Goal: Transaction & Acquisition: Download file/media

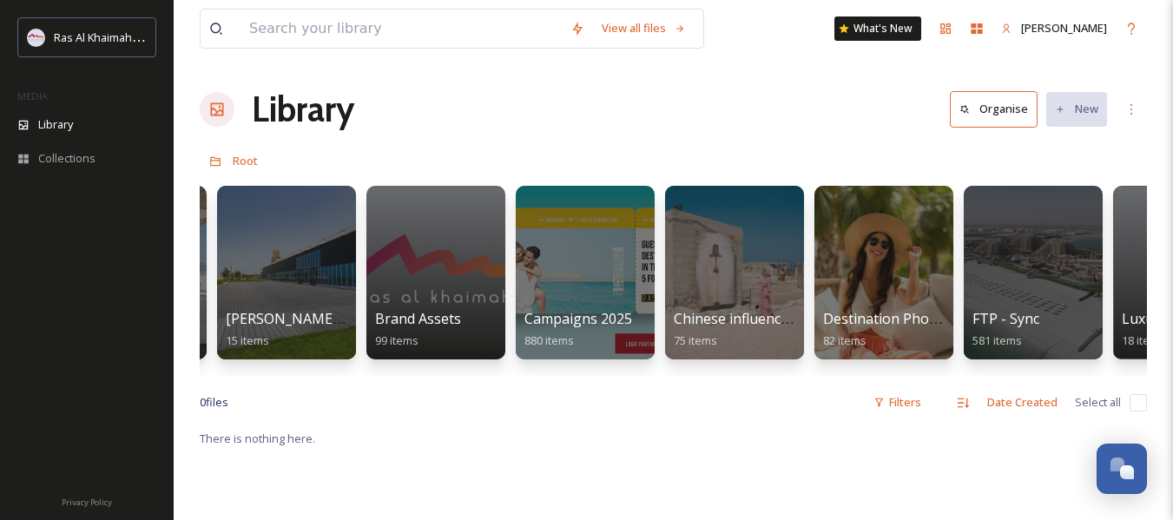
scroll to position [0, 2086]
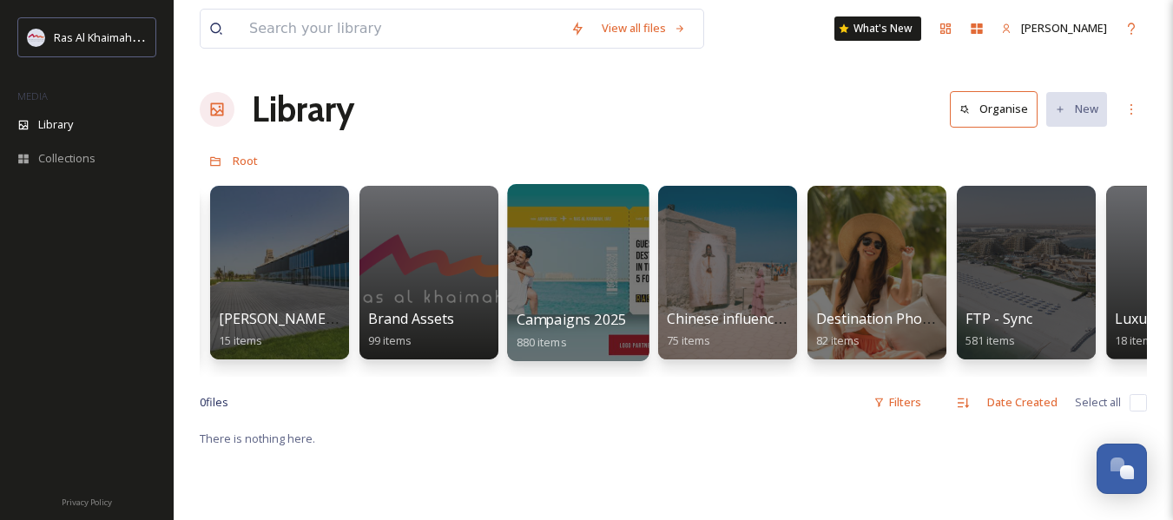
click at [582, 313] on span "Campaigns 2025" at bounding box center [571, 319] width 109 height 19
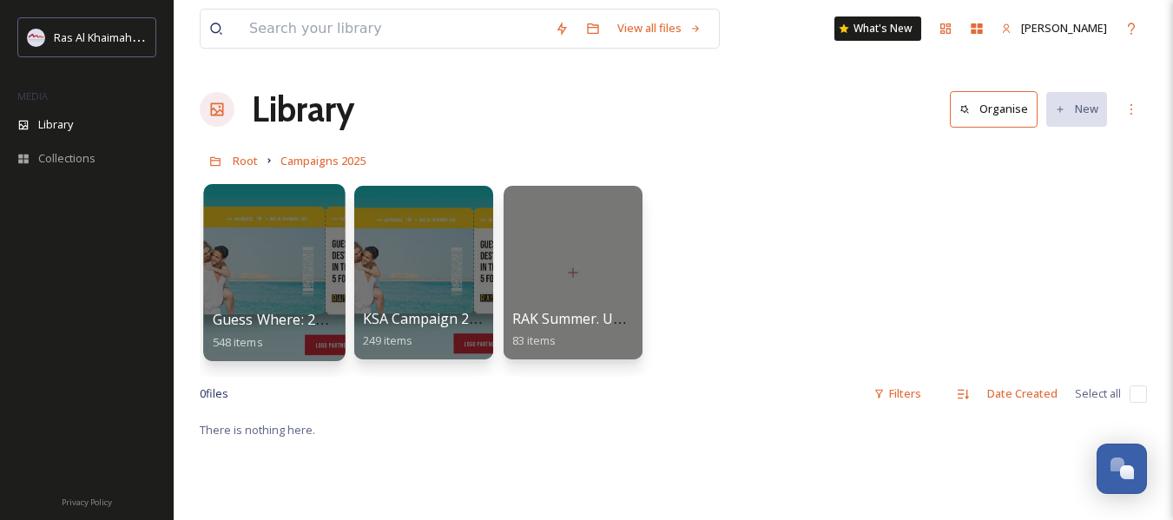
click at [301, 276] on div at bounding box center [274, 272] width 142 height 177
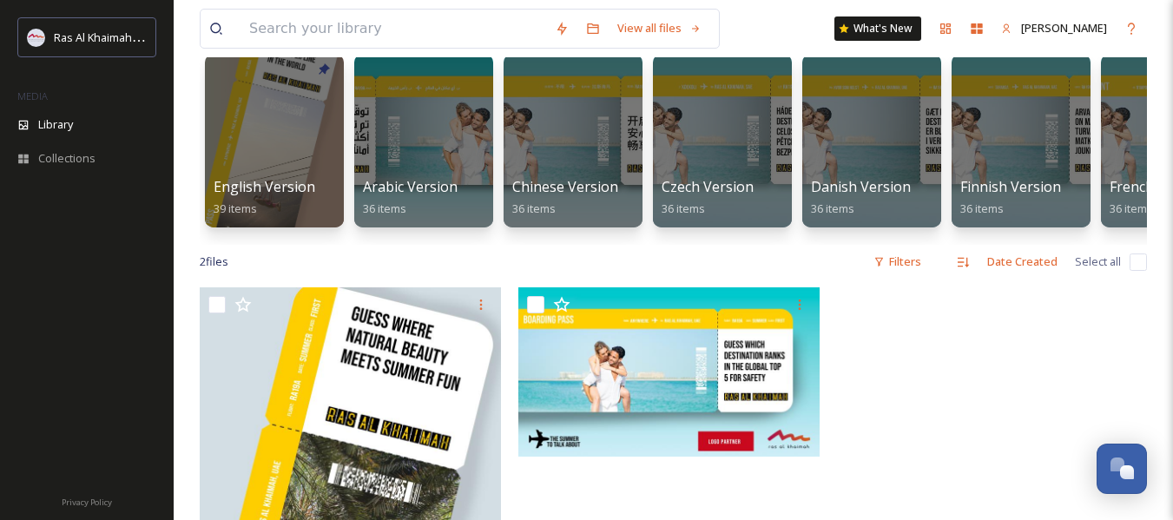
scroll to position [130, 0]
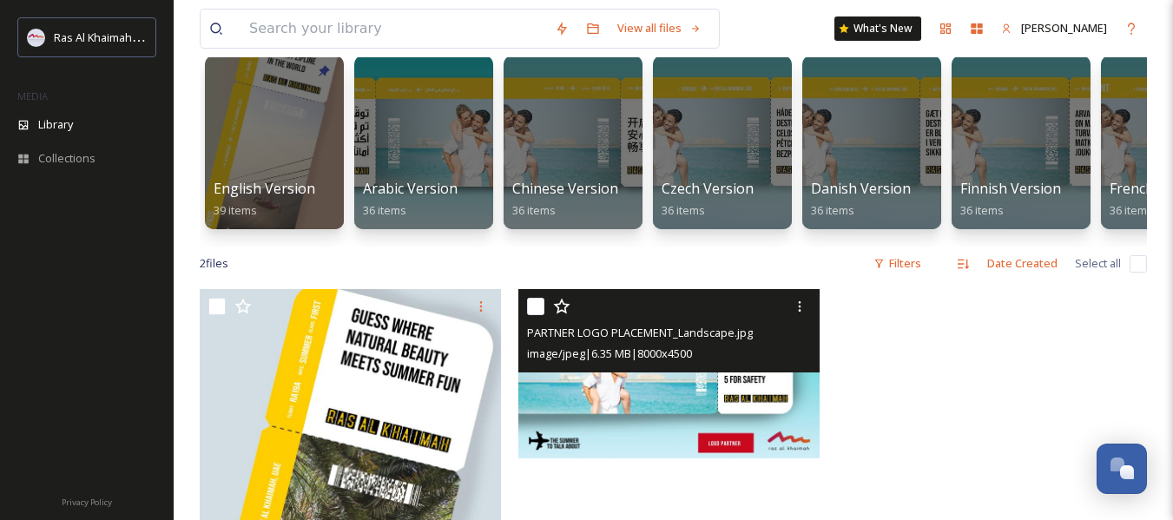
click at [537, 315] on input "checkbox" at bounding box center [535, 306] width 17 height 17
checkbox input "true"
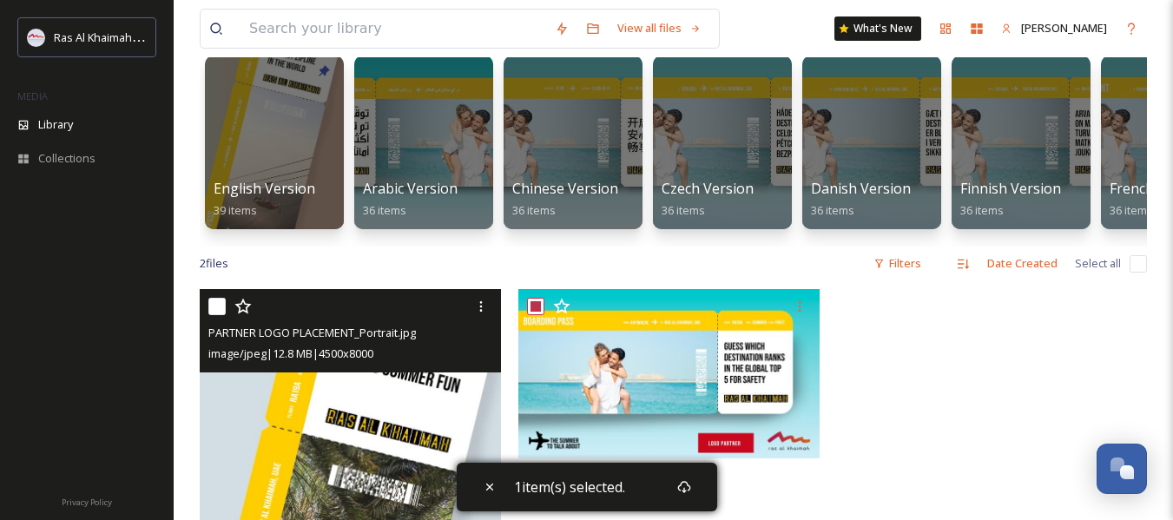
click at [213, 315] on input "checkbox" at bounding box center [216, 306] width 17 height 17
checkbox input "true"
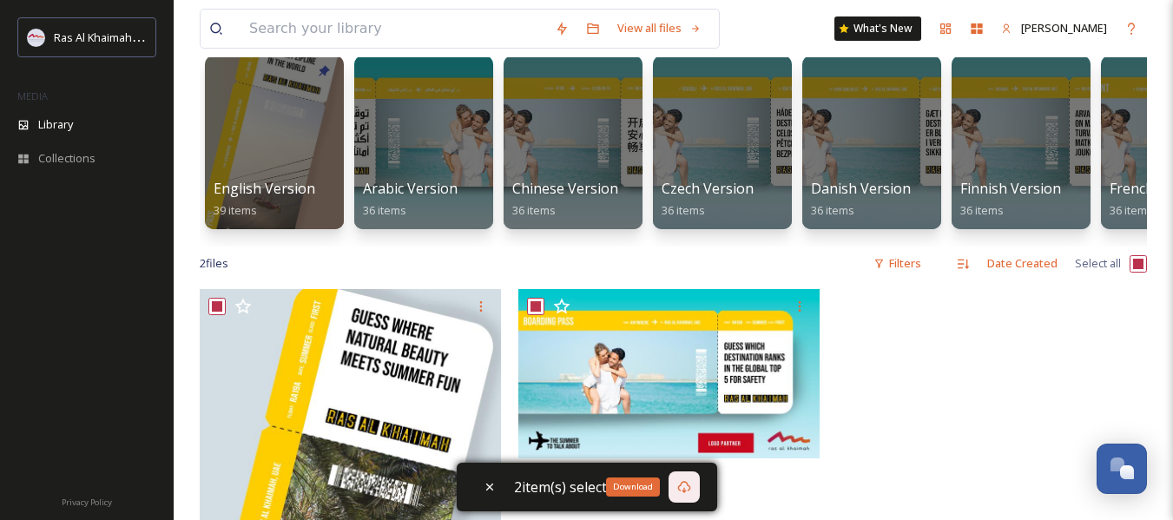
click at [684, 483] on icon at bounding box center [684, 487] width 14 height 14
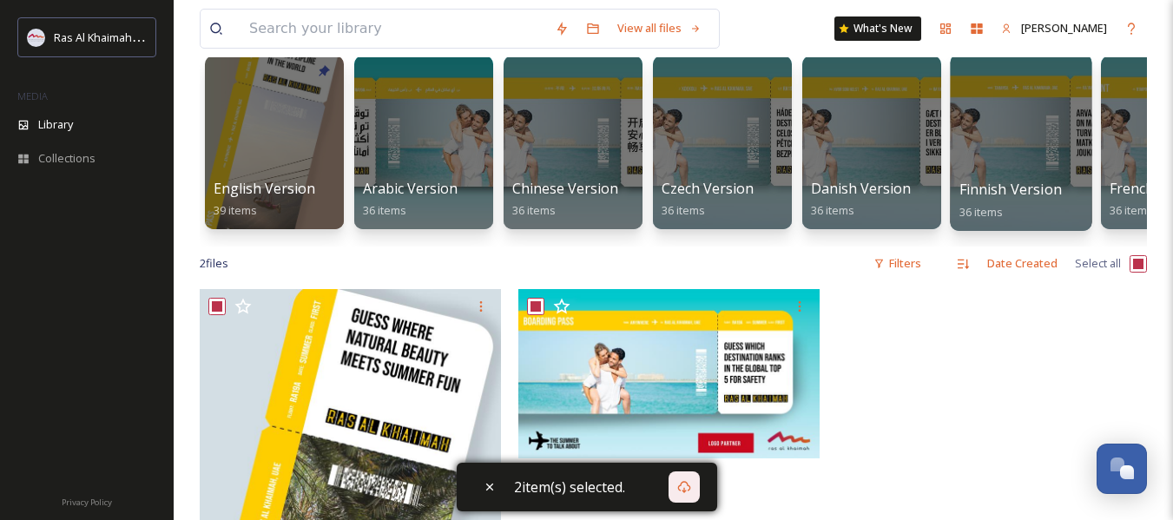
click at [1037, 178] on div at bounding box center [1021, 142] width 142 height 177
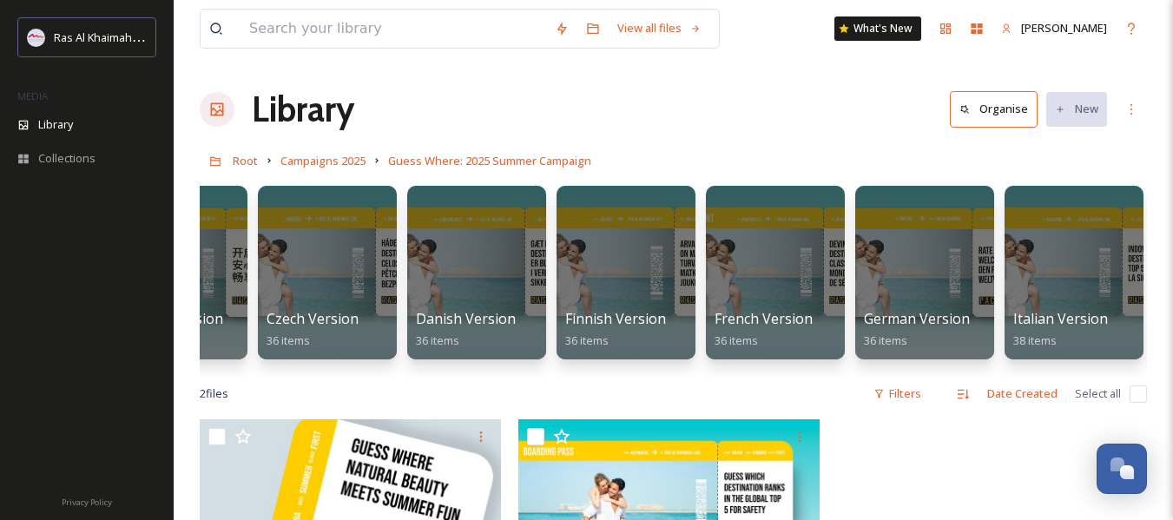
scroll to position [0, 325]
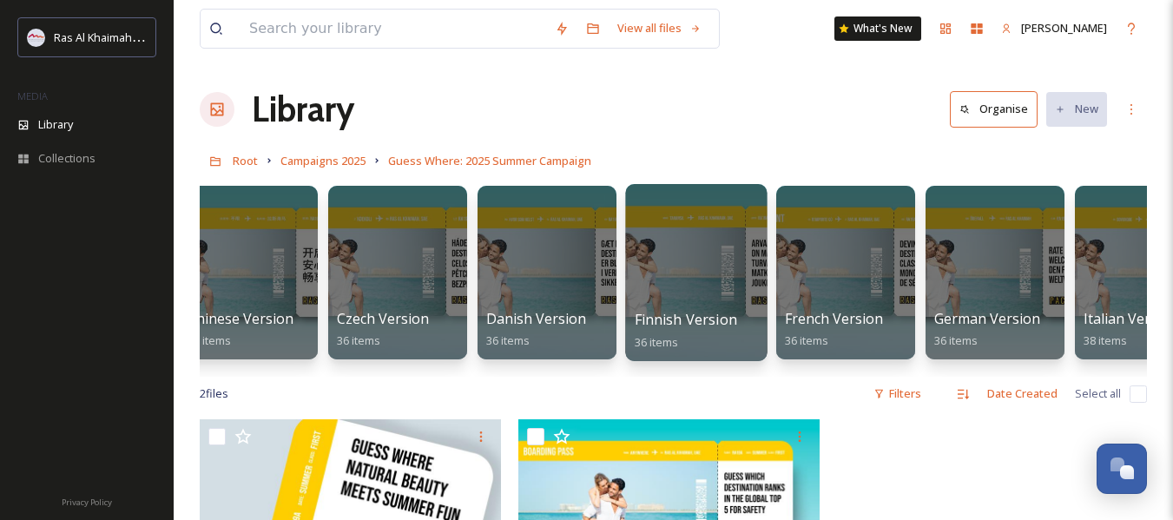
click at [696, 335] on div "Finnish Version 36 items" at bounding box center [697, 330] width 124 height 43
click at [699, 285] on div at bounding box center [696, 272] width 142 height 177
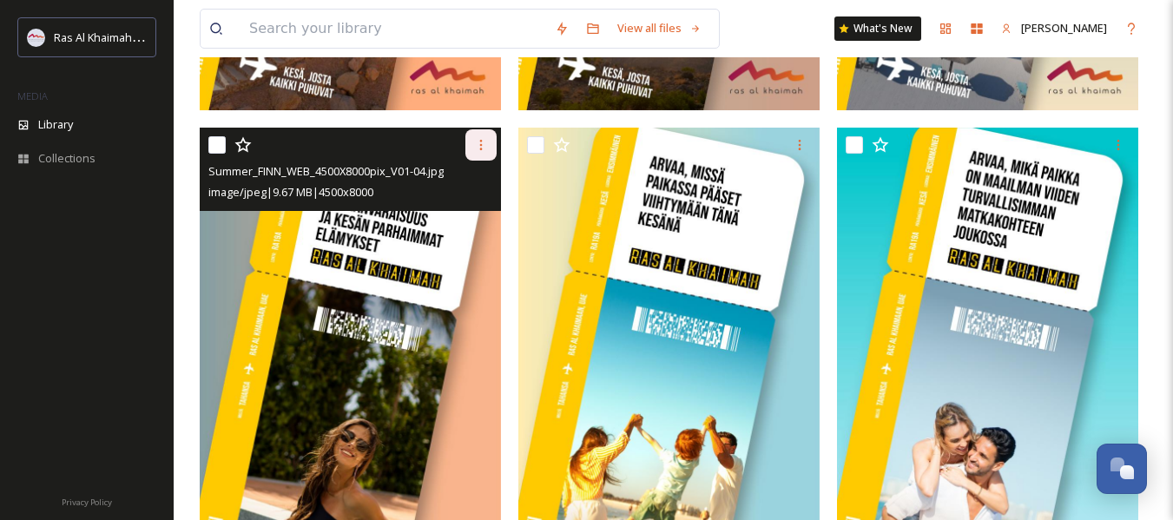
scroll to position [1389, 0]
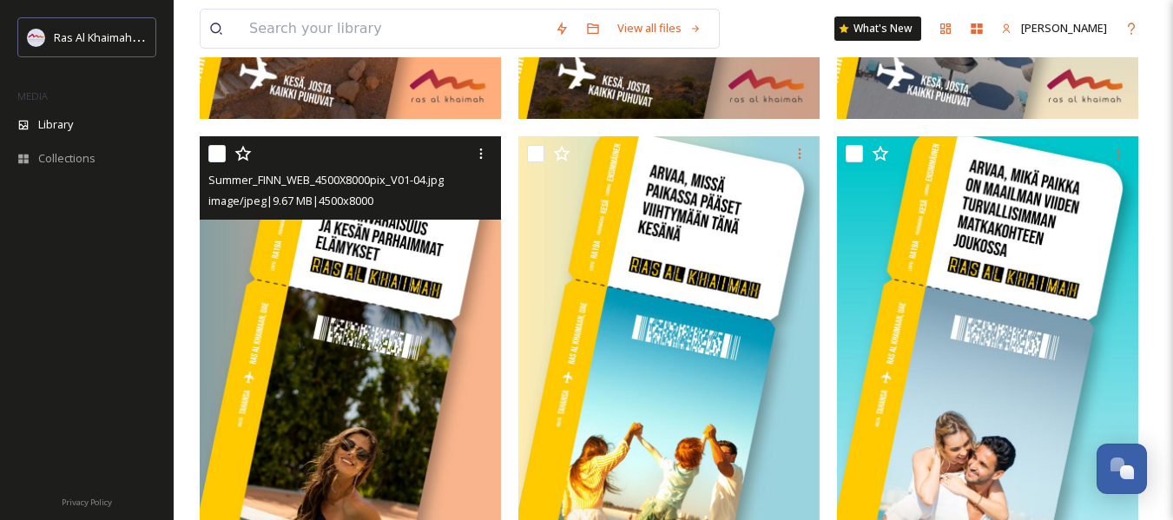
click at [219, 149] on input "checkbox" at bounding box center [216, 153] width 17 height 17
checkbox input "true"
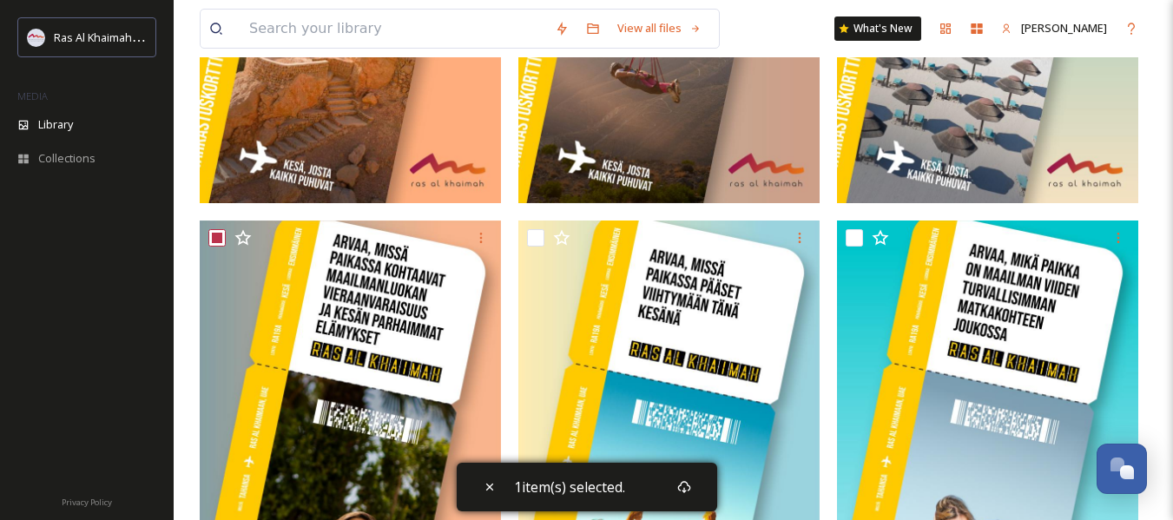
scroll to position [1303, 0]
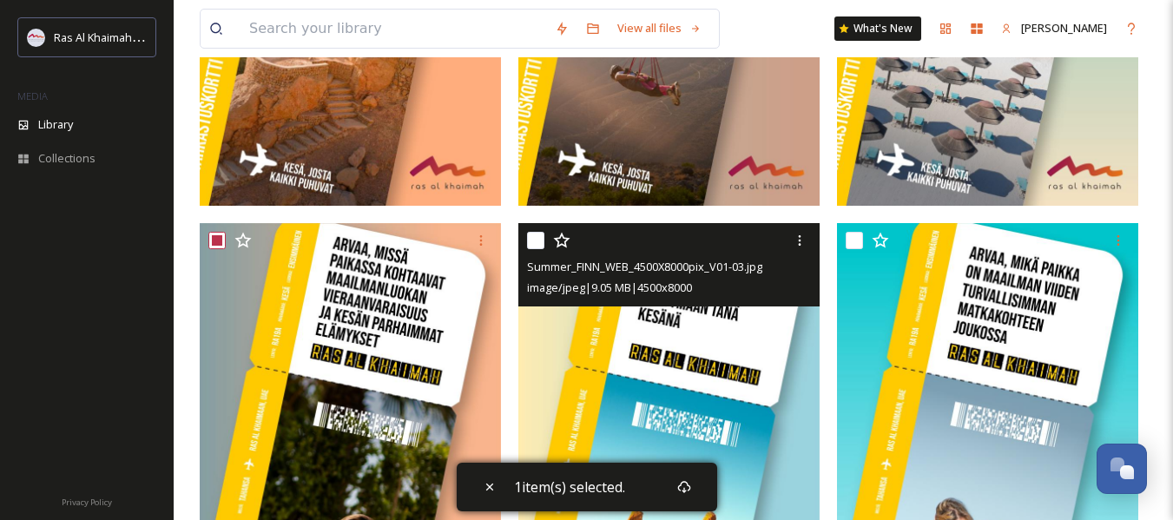
click at [529, 240] on input "checkbox" at bounding box center [535, 240] width 17 height 17
checkbox input "true"
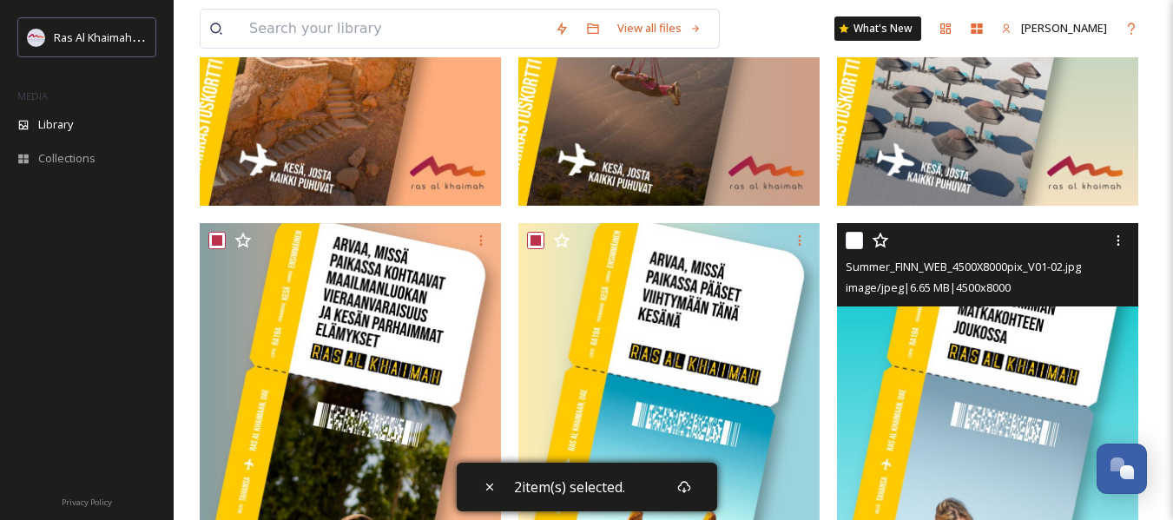
click at [855, 236] on input "checkbox" at bounding box center [854, 240] width 17 height 17
checkbox input "true"
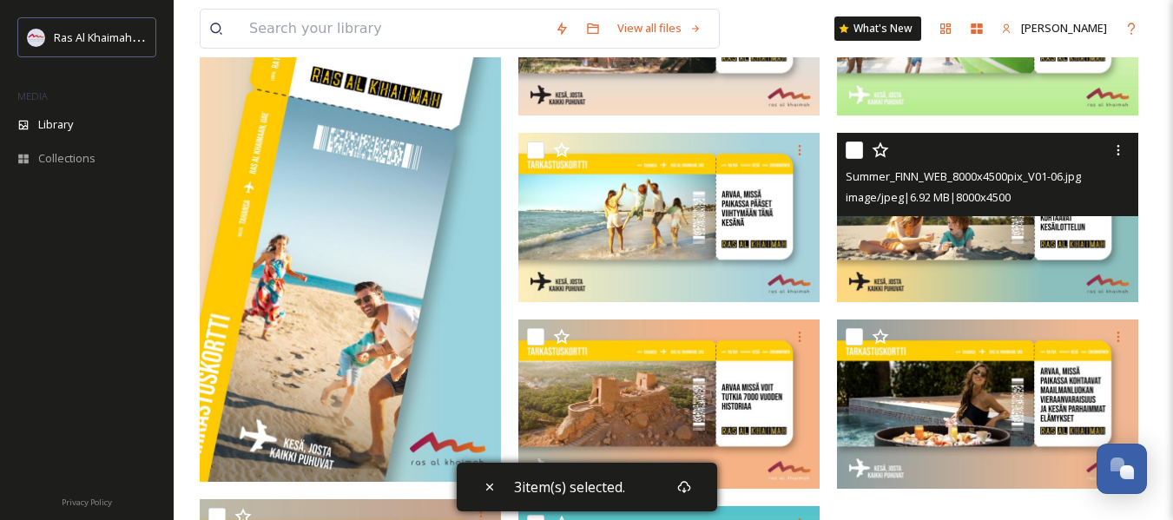
scroll to position [2171, 0]
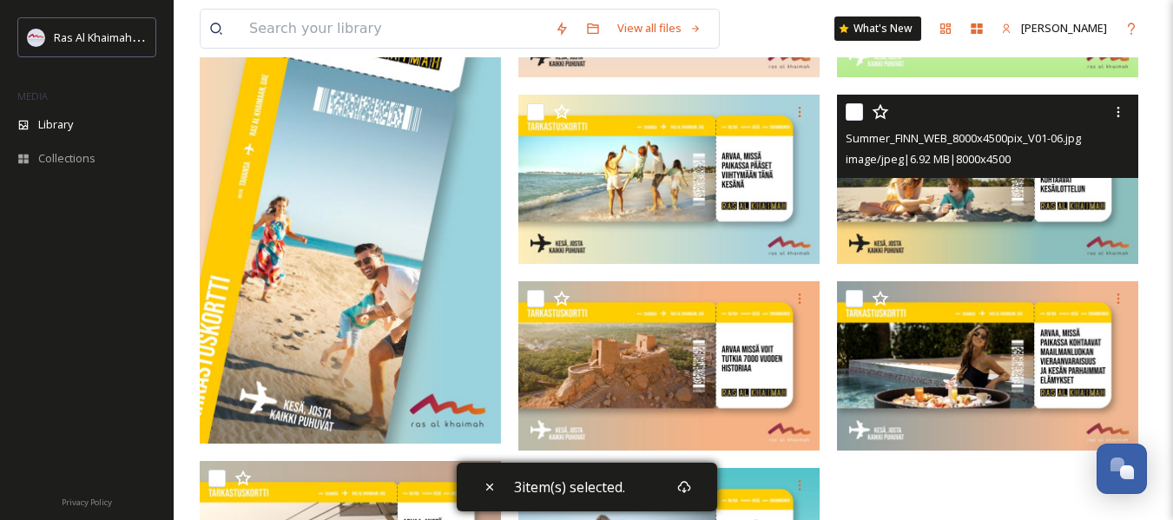
click at [856, 114] on input "checkbox" at bounding box center [854, 111] width 17 height 17
checkbox input "true"
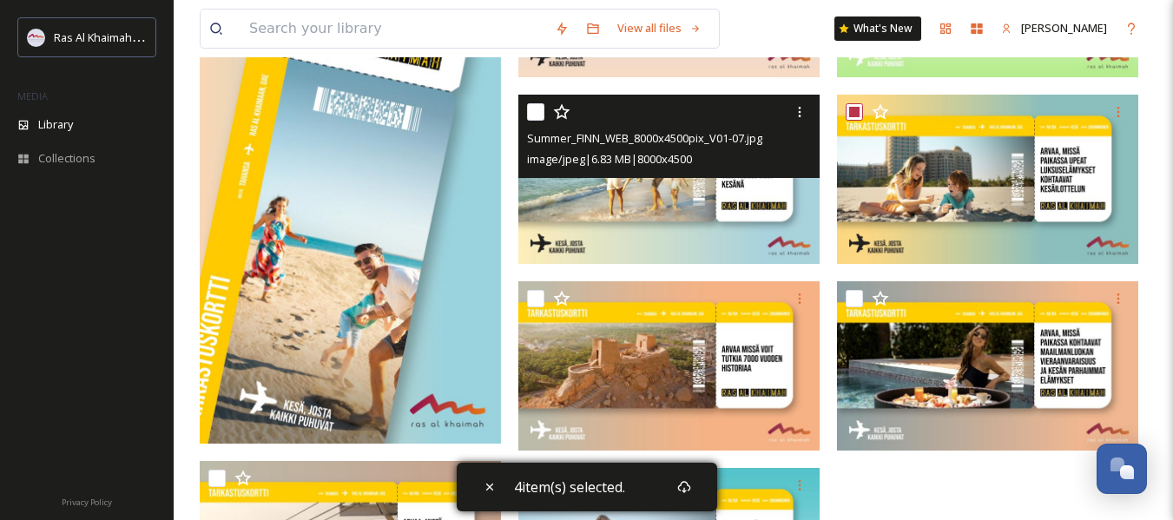
click at [531, 113] on input "checkbox" at bounding box center [535, 111] width 17 height 17
checkbox input "true"
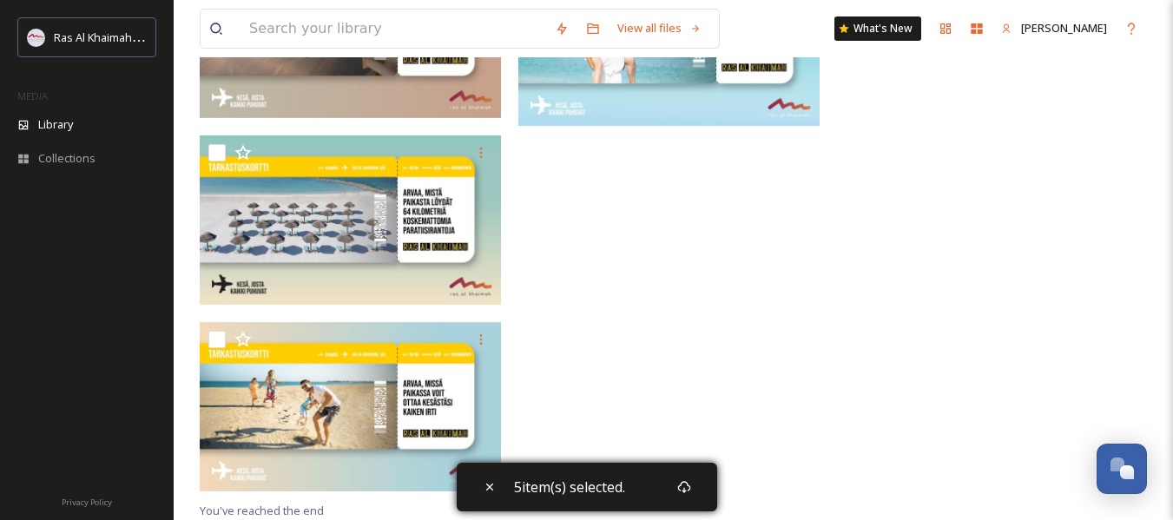
scroll to position [2684, 0]
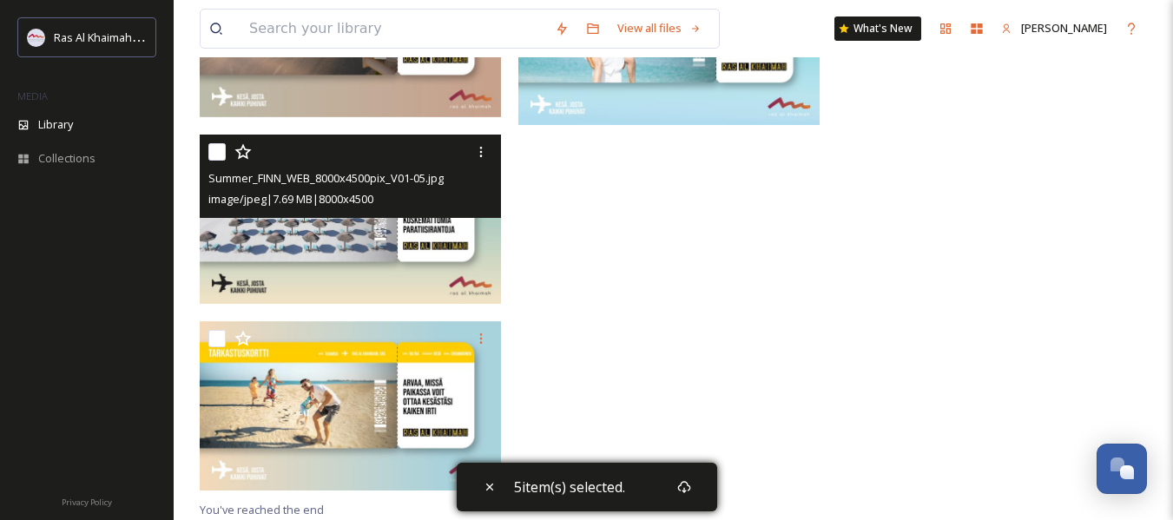
click at [219, 150] on input "checkbox" at bounding box center [216, 151] width 17 height 17
checkbox input "true"
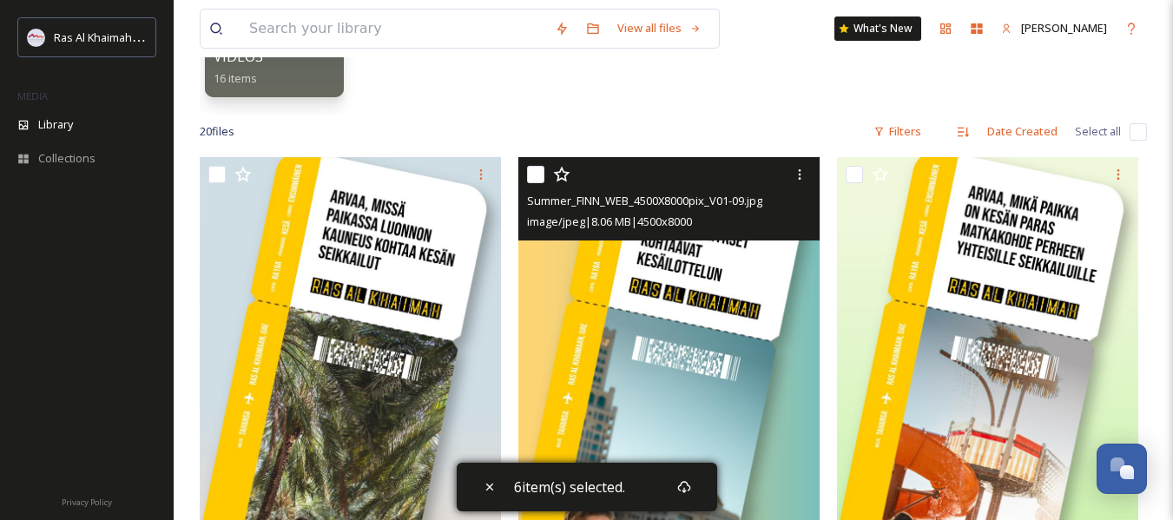
scroll to position [253, 0]
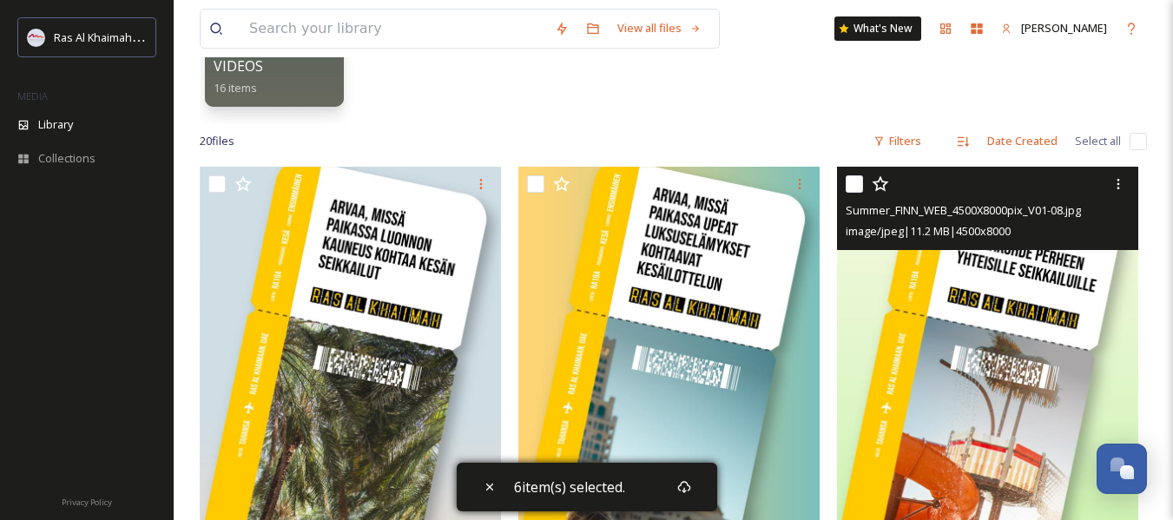
click at [854, 192] on input "checkbox" at bounding box center [854, 183] width 17 height 17
checkbox input "true"
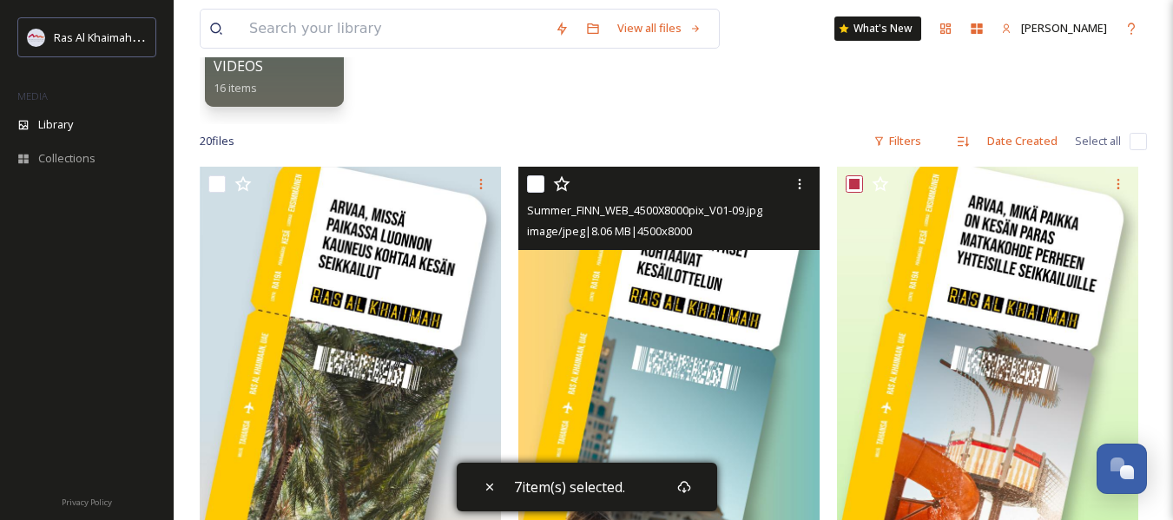
click at [539, 182] on input "checkbox" at bounding box center [535, 183] width 17 height 17
checkbox input "true"
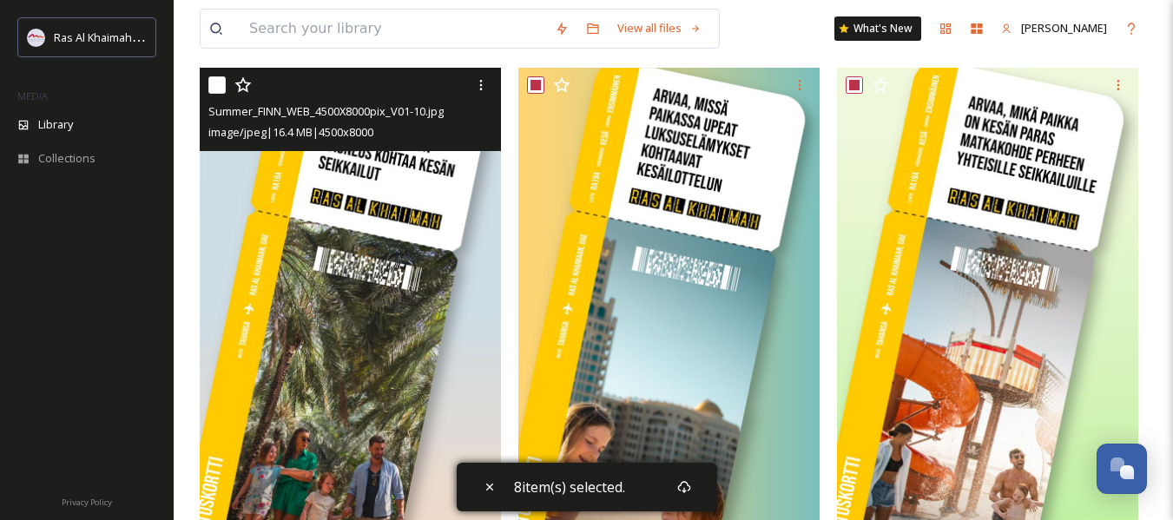
scroll to position [166, 0]
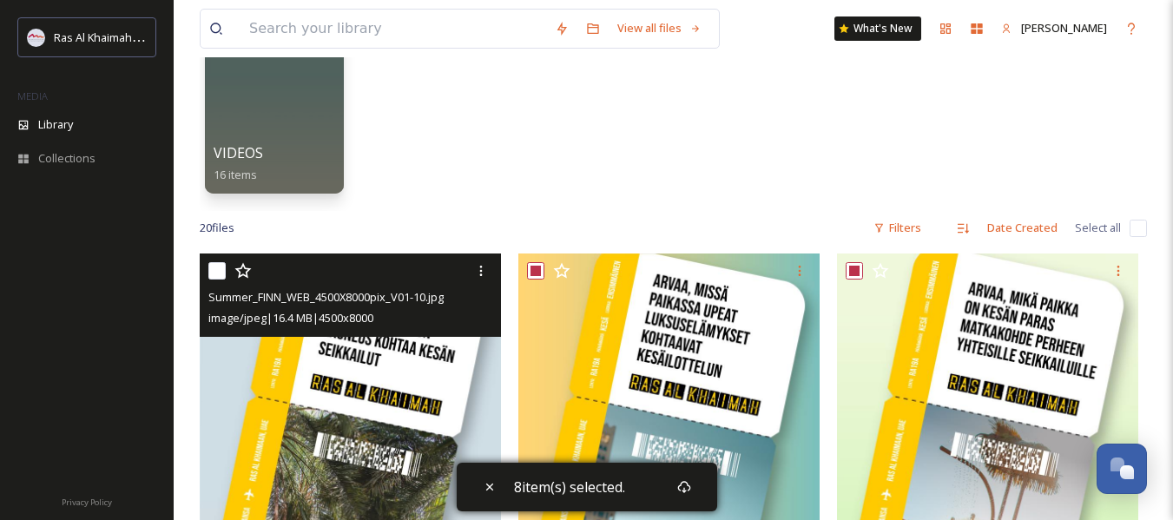
click at [222, 268] on input "checkbox" at bounding box center [216, 270] width 17 height 17
checkbox input "true"
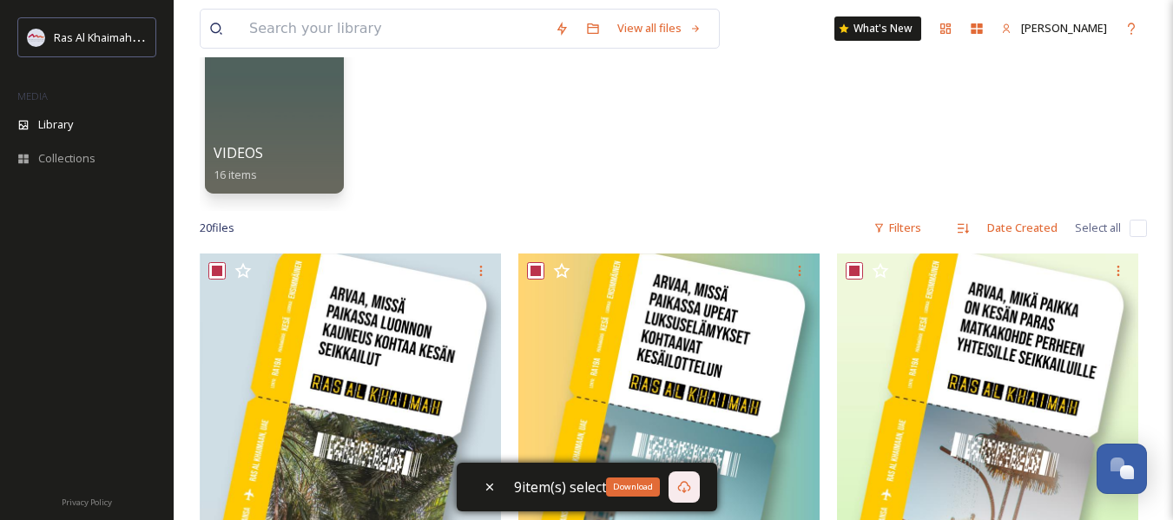
click at [683, 486] on icon at bounding box center [684, 487] width 14 height 14
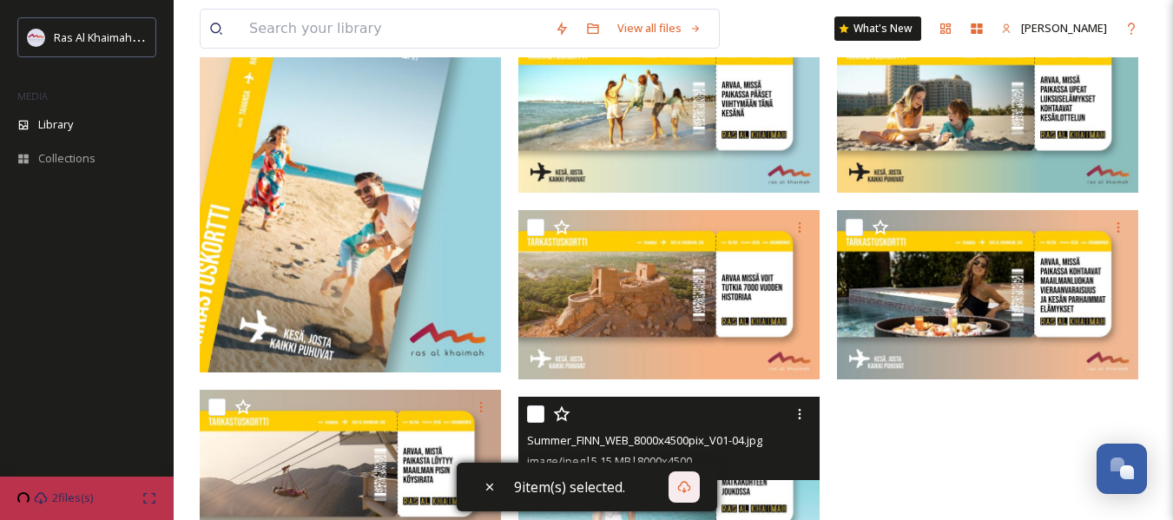
scroll to position [2163, 0]
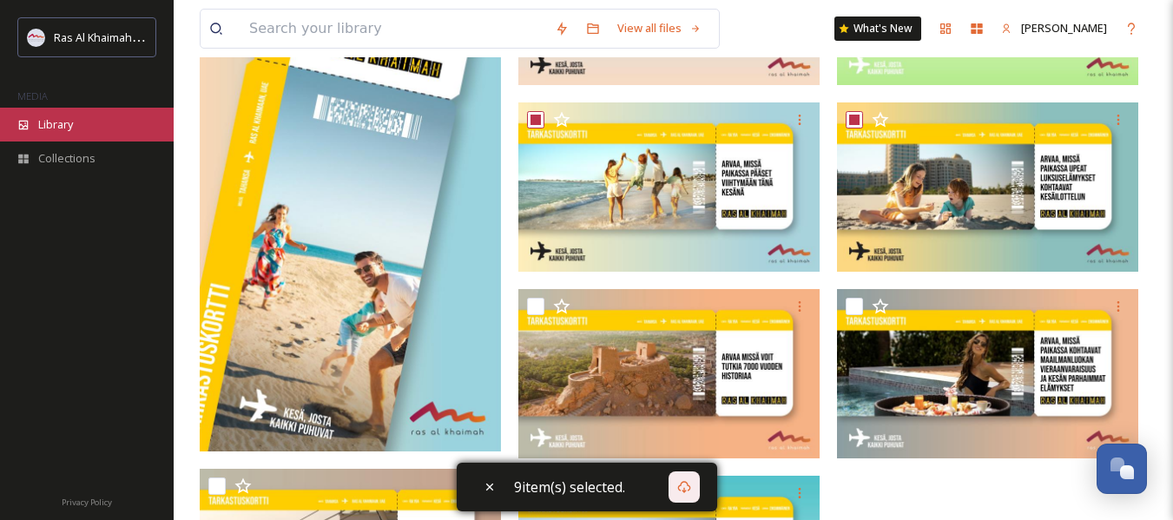
click at [73, 130] on span "Library" at bounding box center [55, 124] width 35 height 16
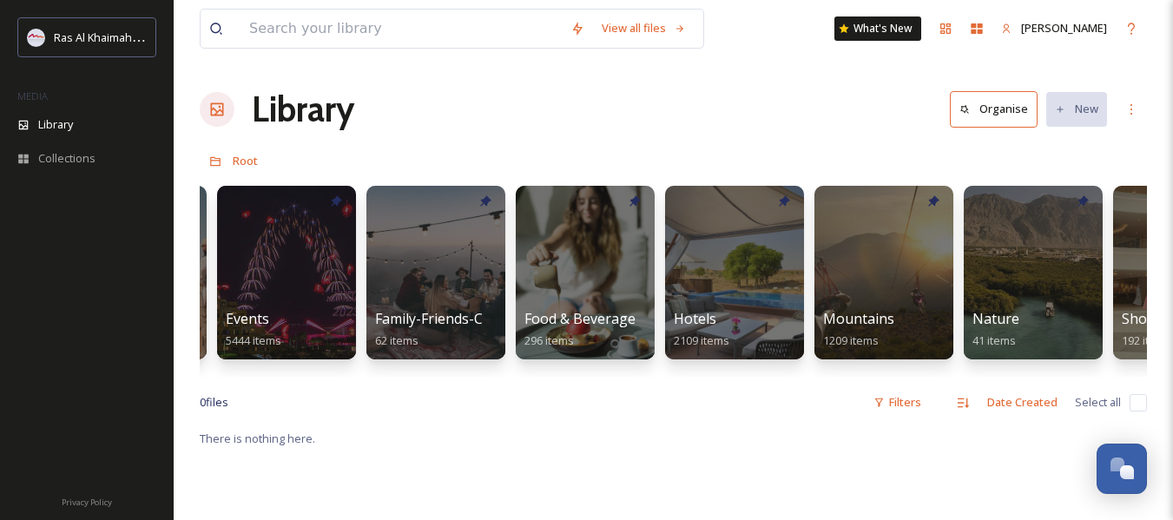
scroll to position [0, 596]
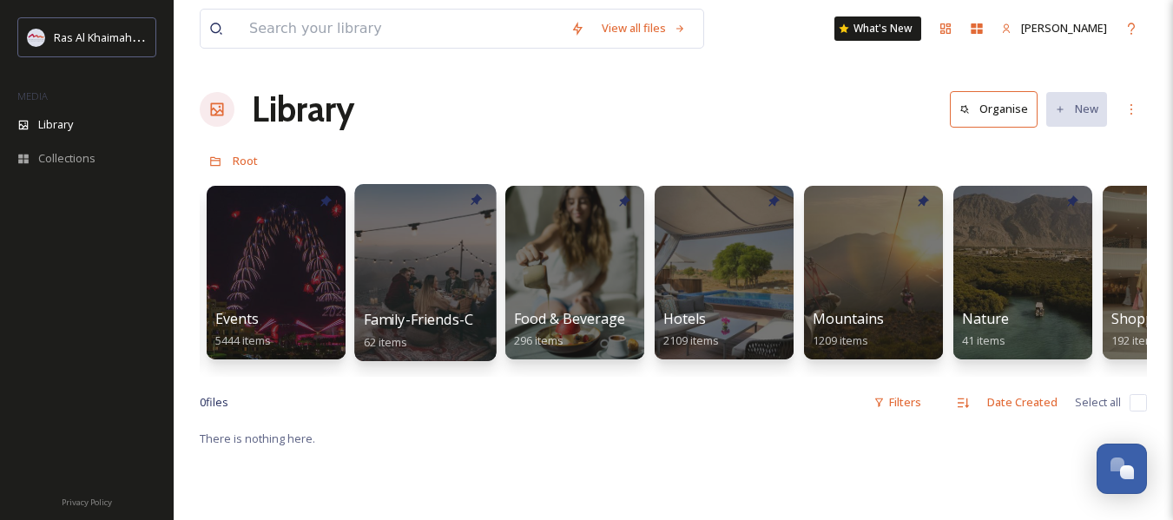
click at [433, 297] on div at bounding box center [425, 272] width 142 height 177
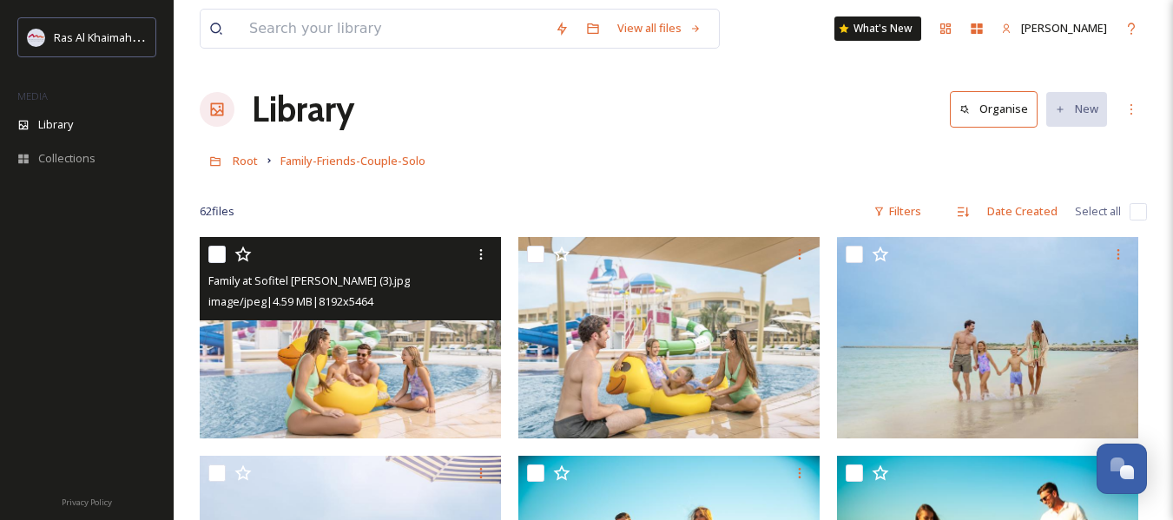
click at [217, 254] on input "checkbox" at bounding box center [216, 254] width 17 height 17
checkbox input "true"
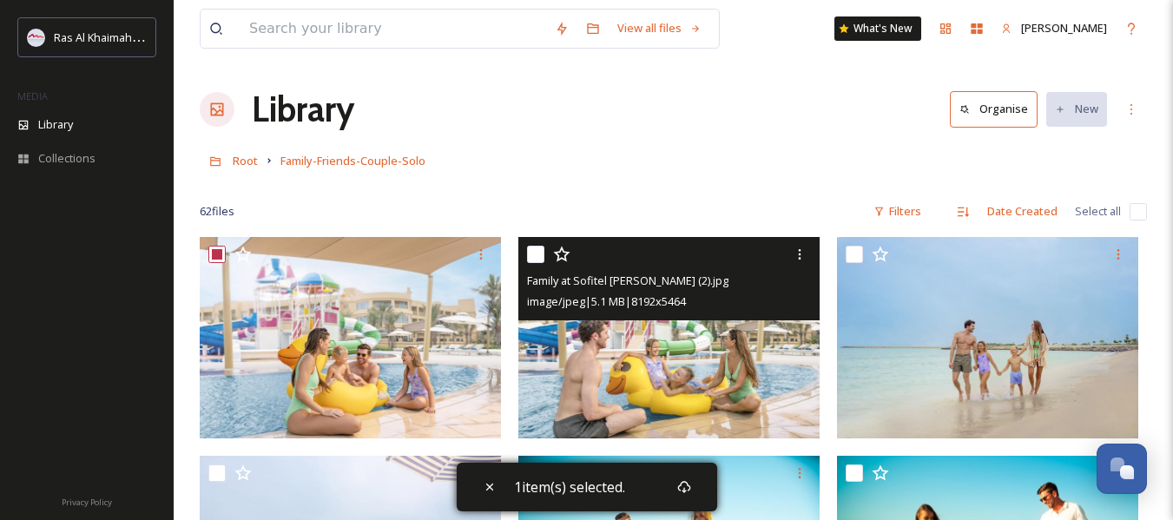
click at [541, 254] on input "checkbox" at bounding box center [535, 254] width 17 height 17
checkbox input "true"
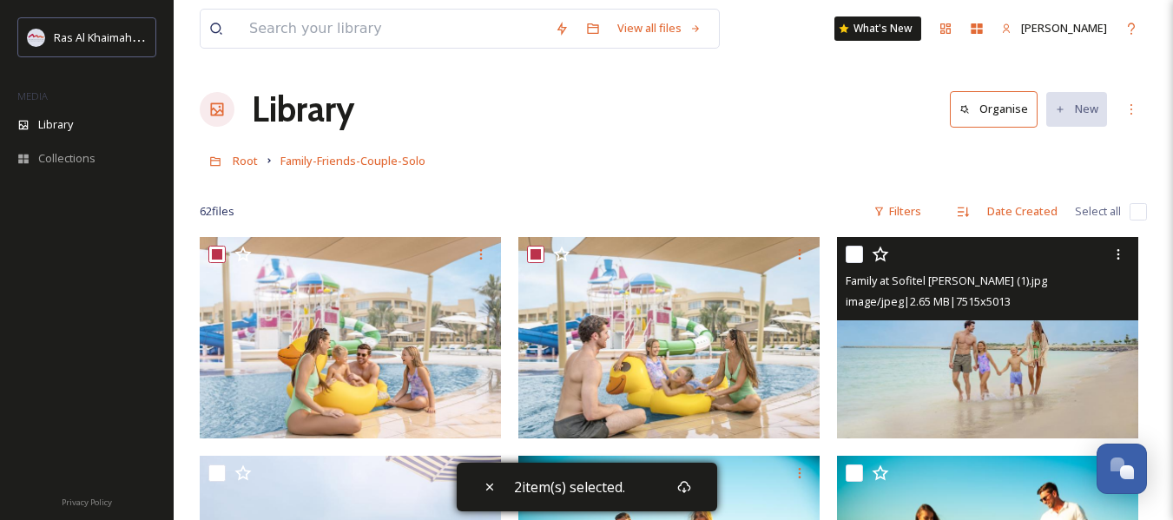
click at [854, 252] on input "checkbox" at bounding box center [854, 254] width 17 height 17
checkbox input "true"
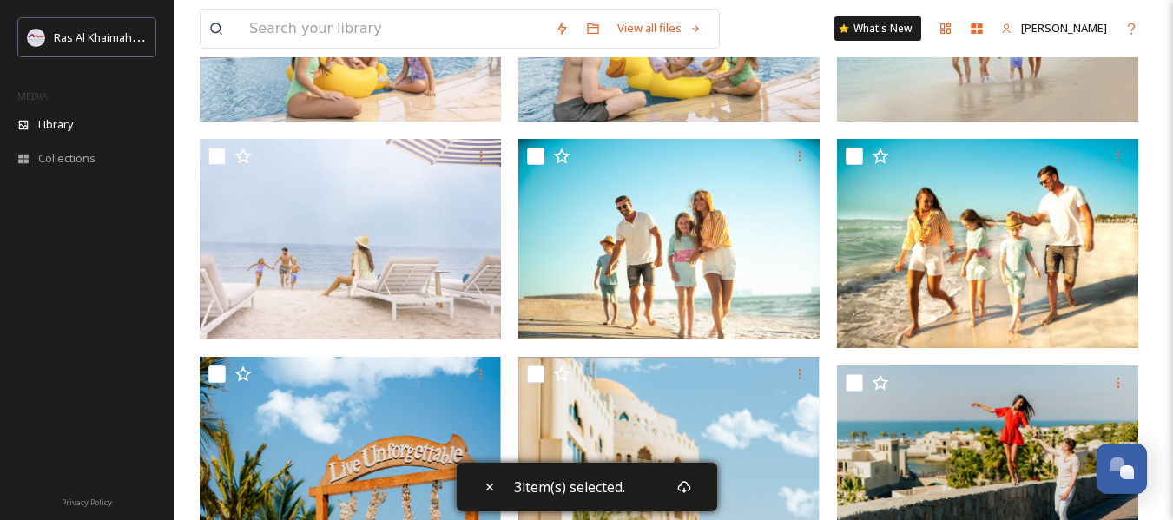
scroll to position [347, 0]
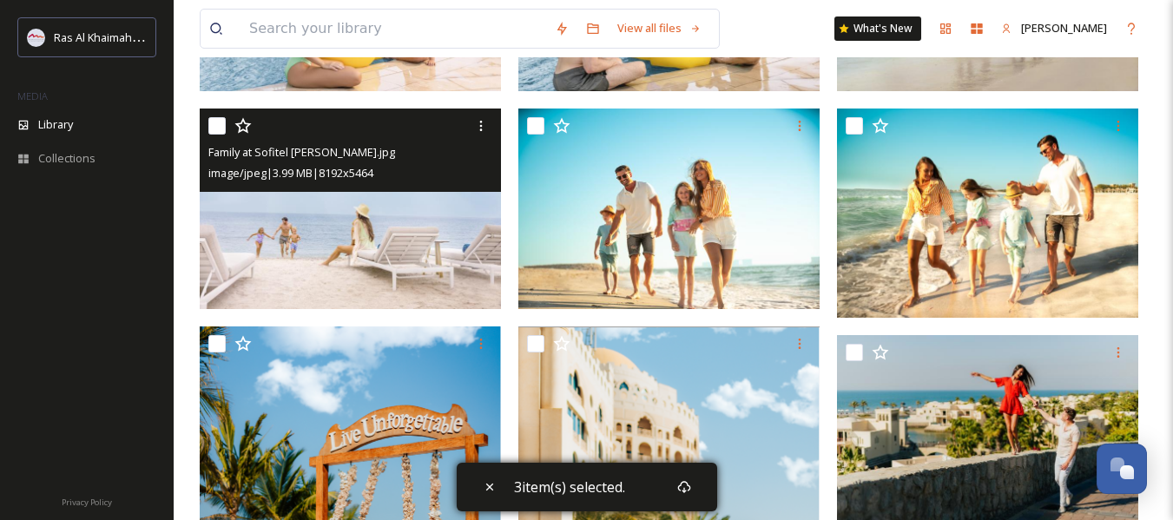
click at [213, 129] on input "checkbox" at bounding box center [216, 125] width 17 height 17
checkbox input "true"
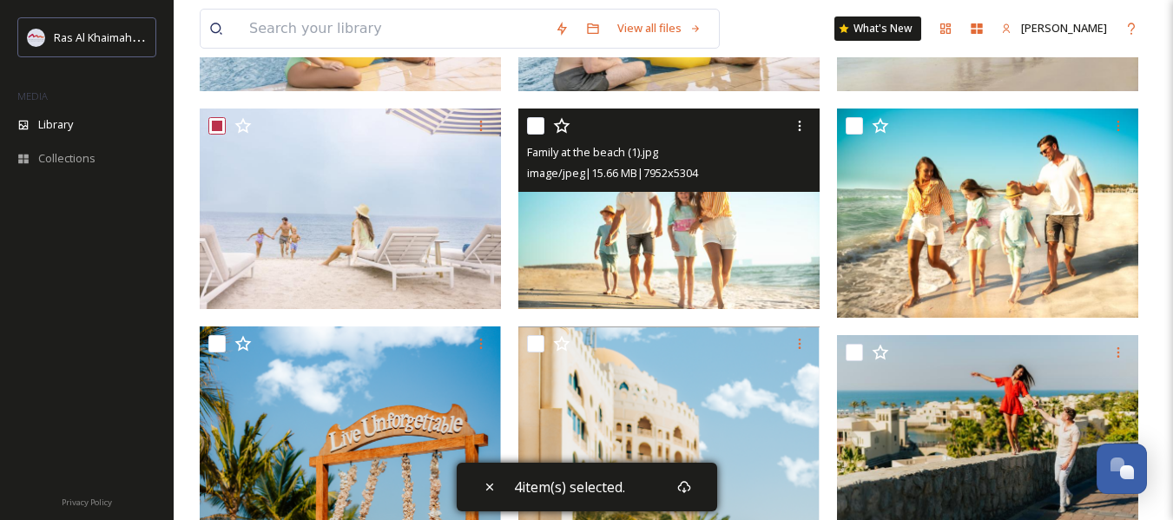
click at [539, 129] on input "checkbox" at bounding box center [535, 125] width 17 height 17
checkbox input "true"
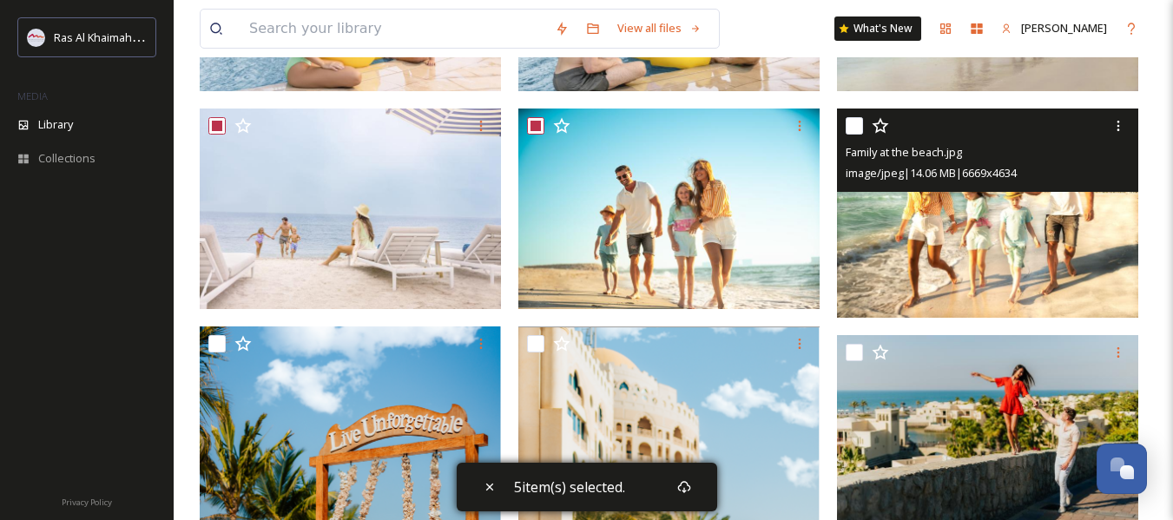
click at [863, 124] on div at bounding box center [990, 125] width 288 height 31
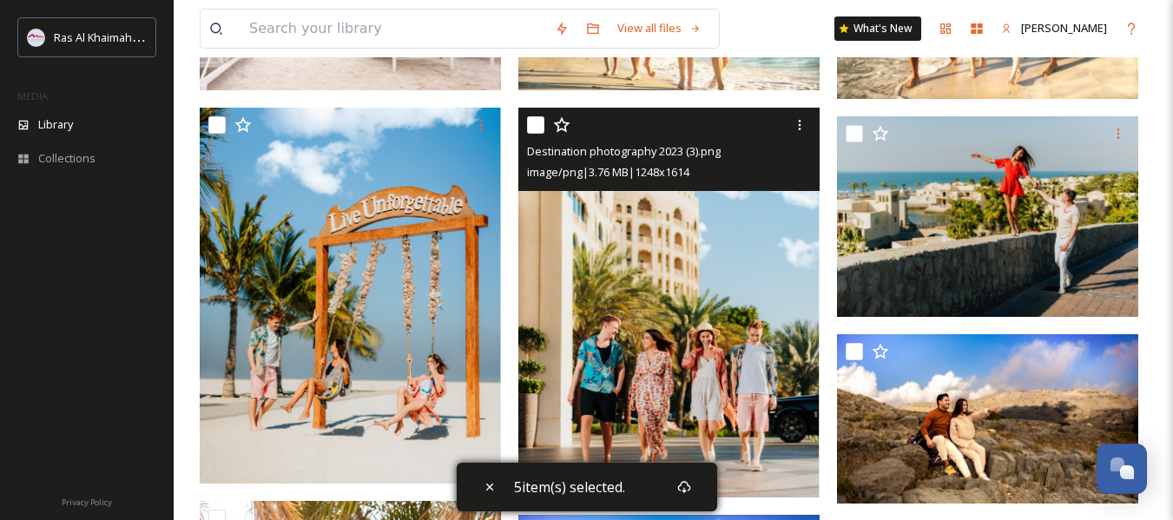
scroll to position [608, 0]
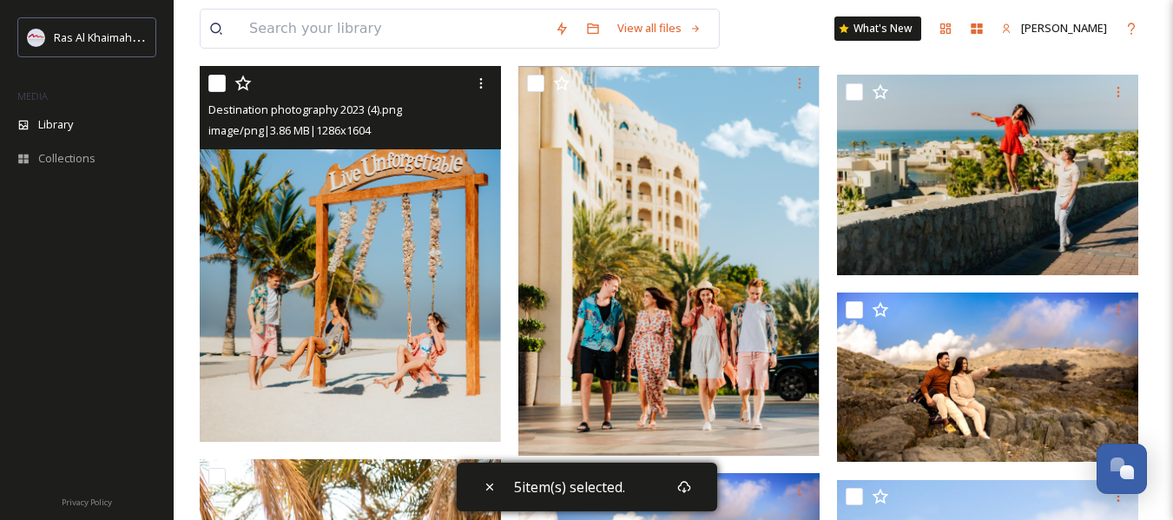
click at [221, 86] on input "checkbox" at bounding box center [216, 83] width 17 height 17
checkbox input "true"
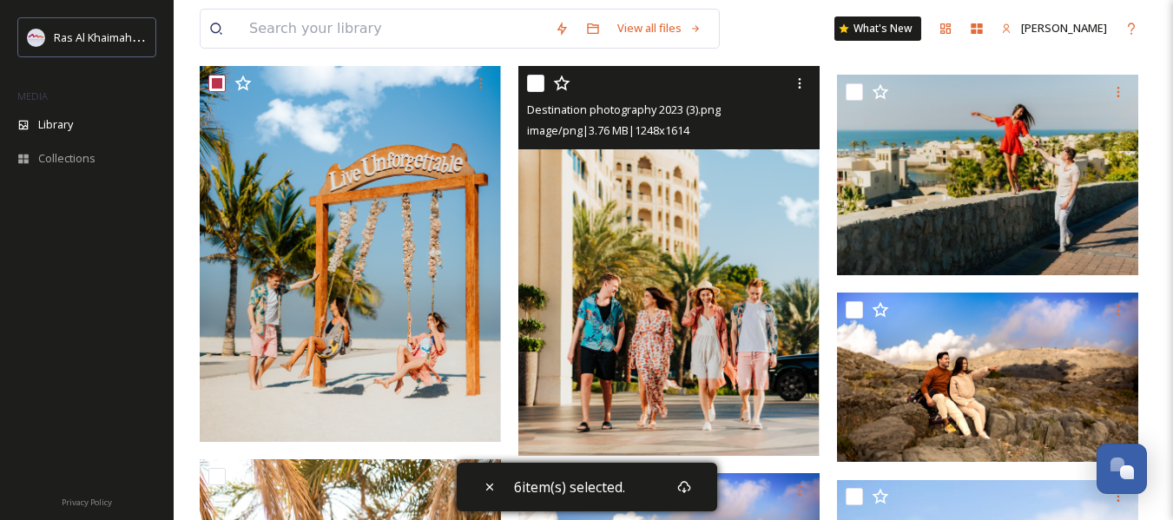
click at [530, 88] on input "checkbox" at bounding box center [535, 83] width 17 height 17
checkbox input "true"
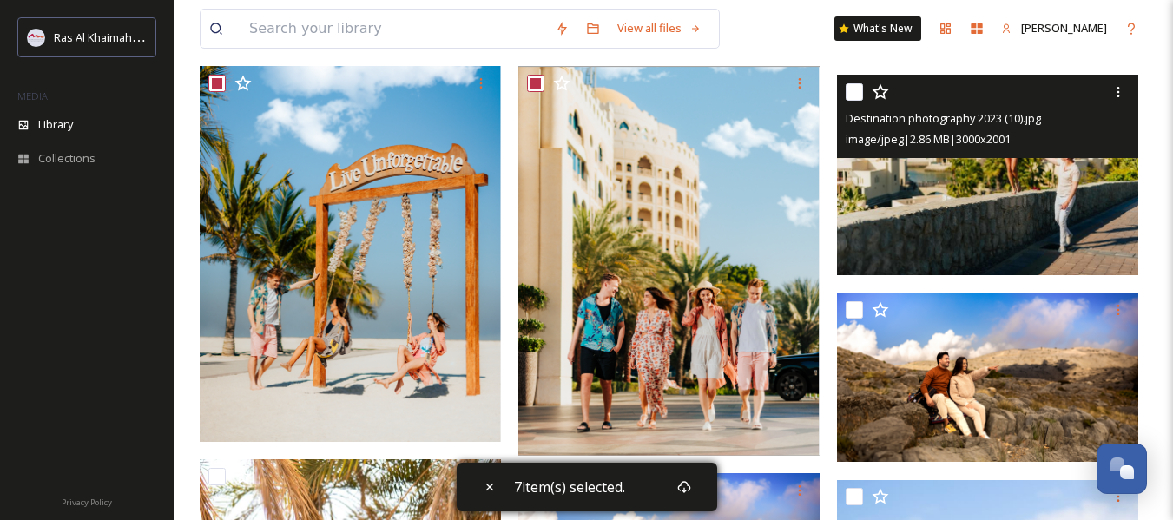
click at [857, 91] on input "checkbox" at bounding box center [854, 91] width 17 height 17
checkbox input "true"
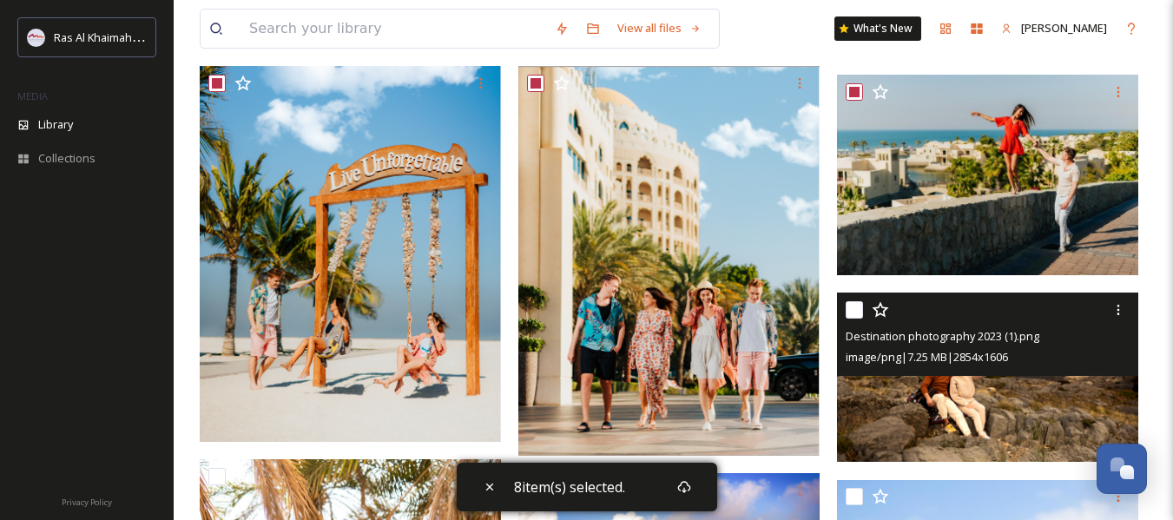
click at [858, 314] on input "checkbox" at bounding box center [854, 309] width 17 height 17
checkbox input "true"
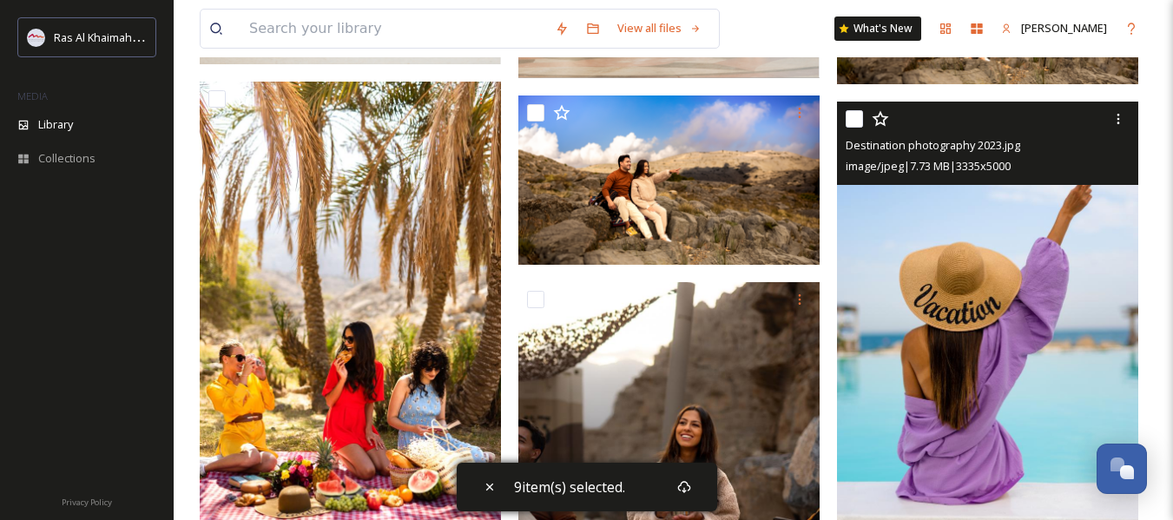
scroll to position [955, 0]
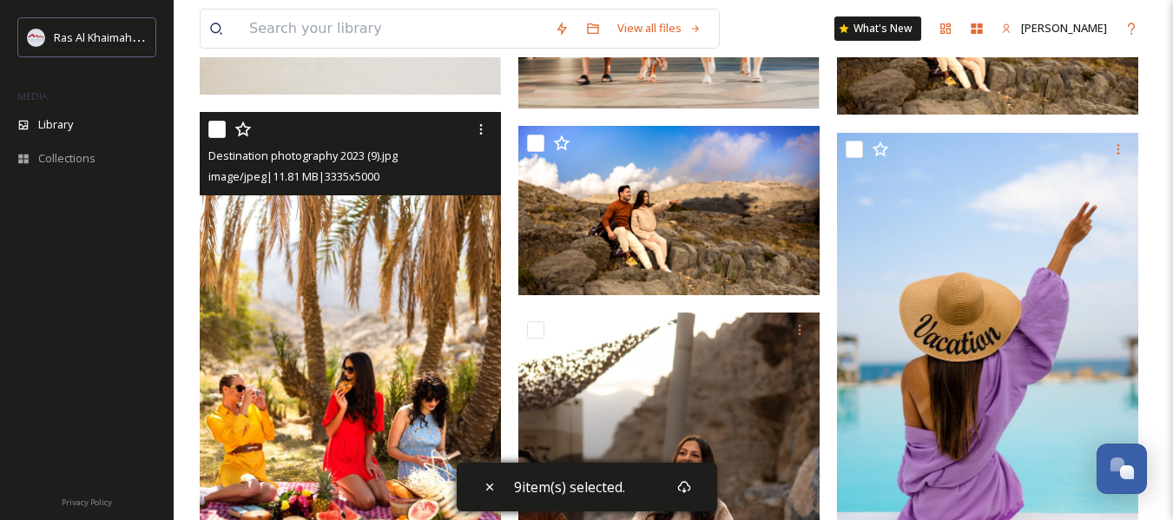
click at [220, 129] on input "checkbox" at bounding box center [216, 129] width 17 height 17
checkbox input "true"
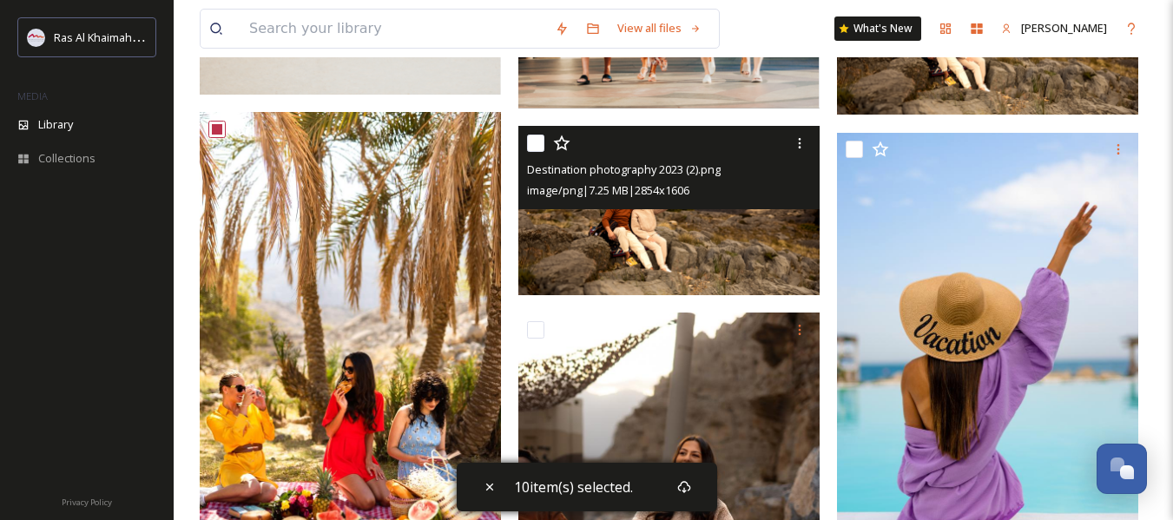
click at [536, 149] on input "checkbox" at bounding box center [535, 143] width 17 height 17
checkbox input "true"
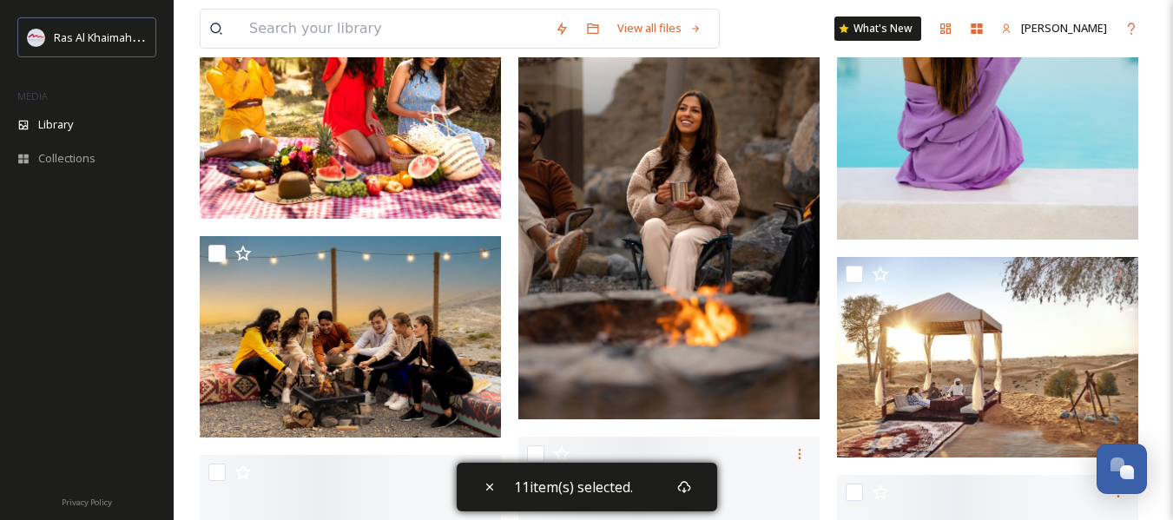
scroll to position [1303, 0]
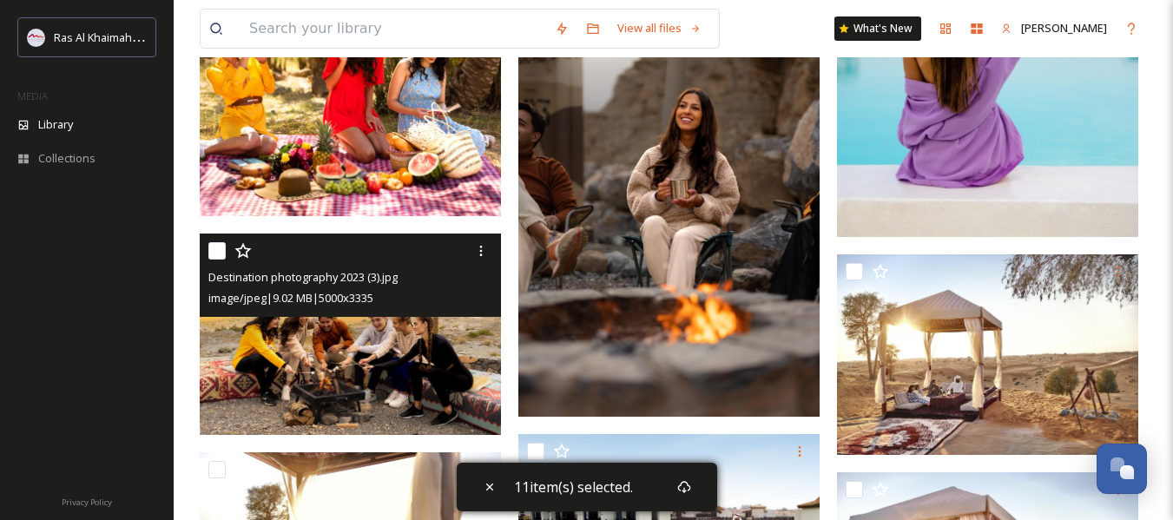
click at [211, 244] on input "checkbox" at bounding box center [216, 250] width 17 height 17
checkbox input "true"
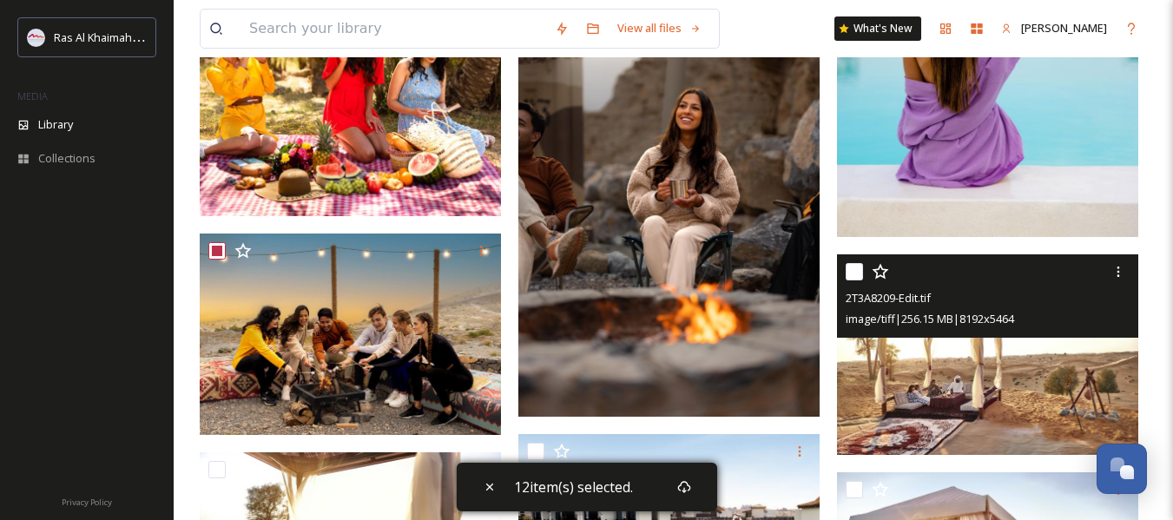
click at [854, 274] on input "checkbox" at bounding box center [854, 271] width 17 height 17
checkbox input "true"
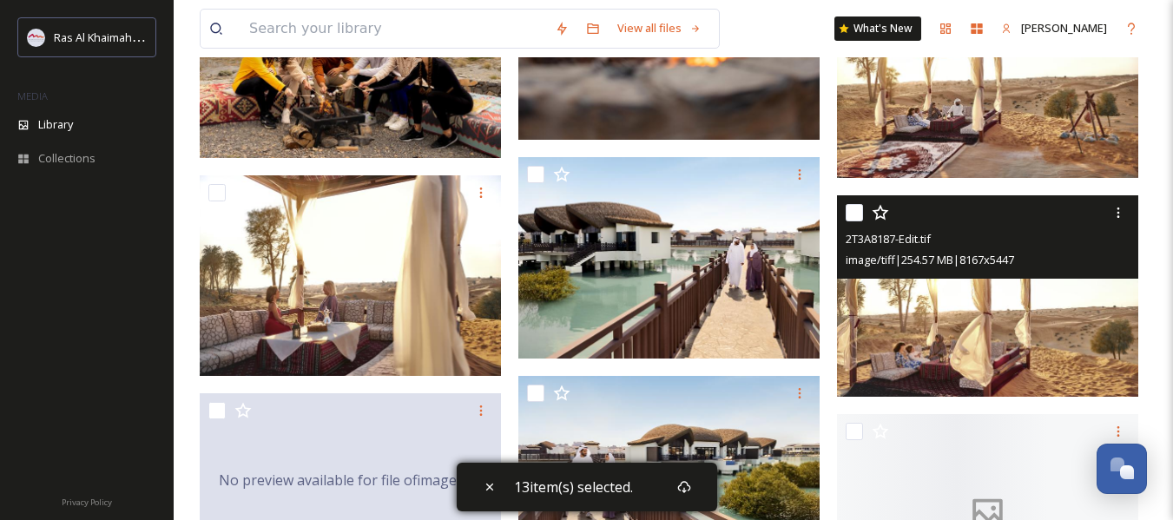
scroll to position [1563, 0]
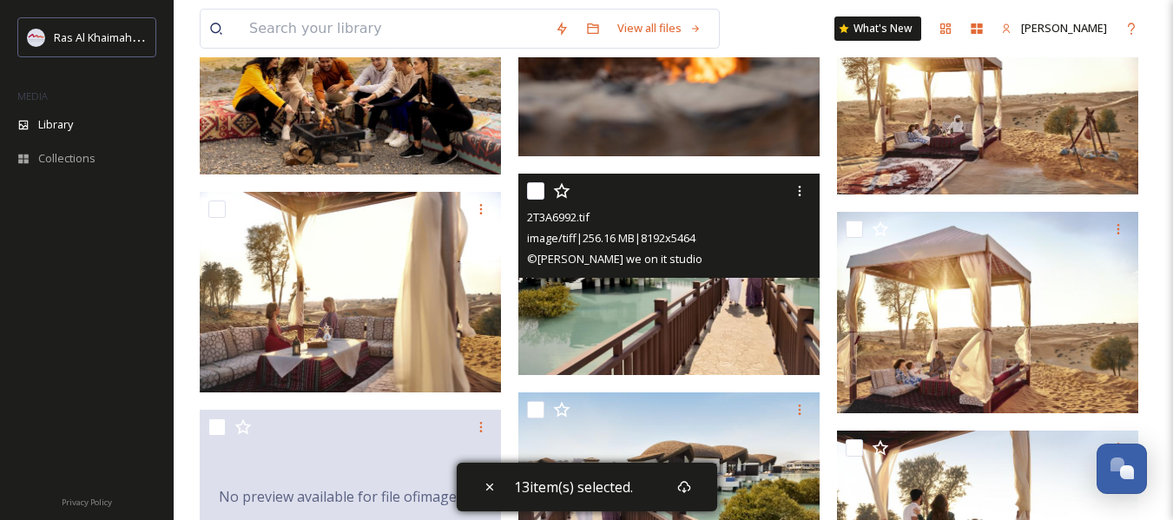
click at [537, 191] on input "checkbox" at bounding box center [535, 190] width 17 height 17
checkbox input "true"
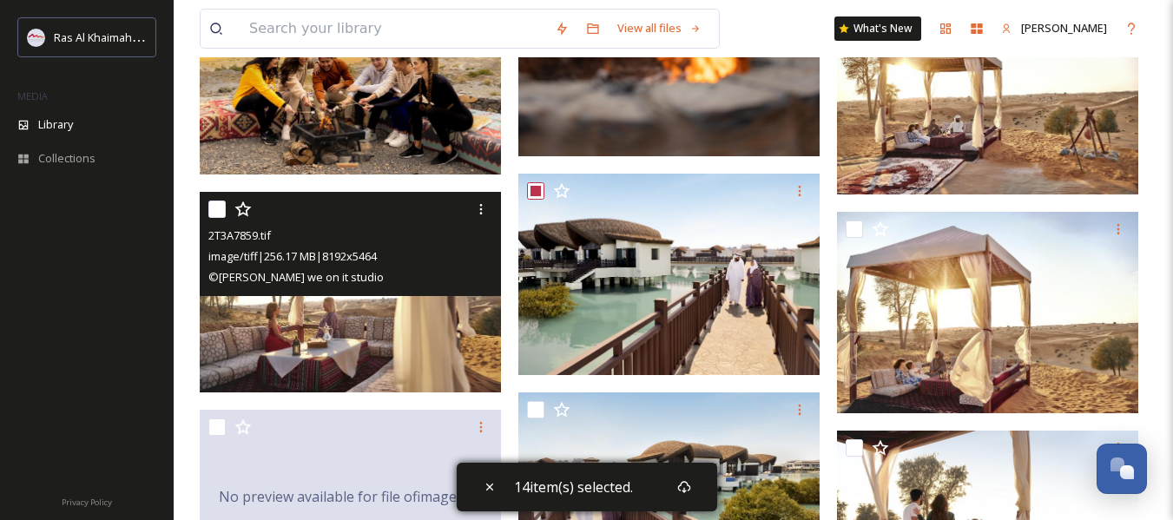
click at [215, 205] on input "checkbox" at bounding box center [216, 209] width 17 height 17
checkbox input "true"
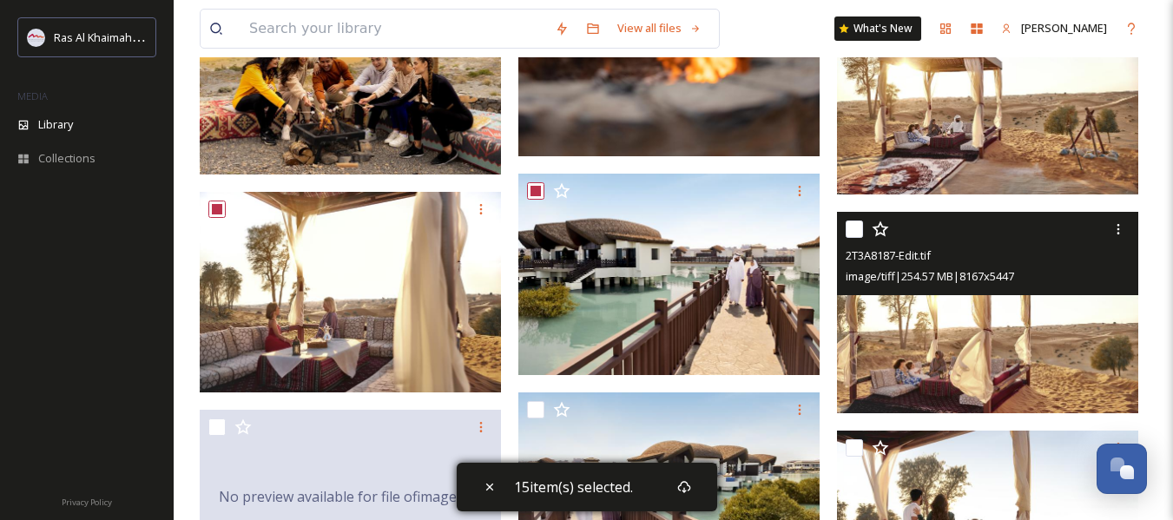
click at [855, 232] on input "checkbox" at bounding box center [854, 229] width 17 height 17
checkbox input "true"
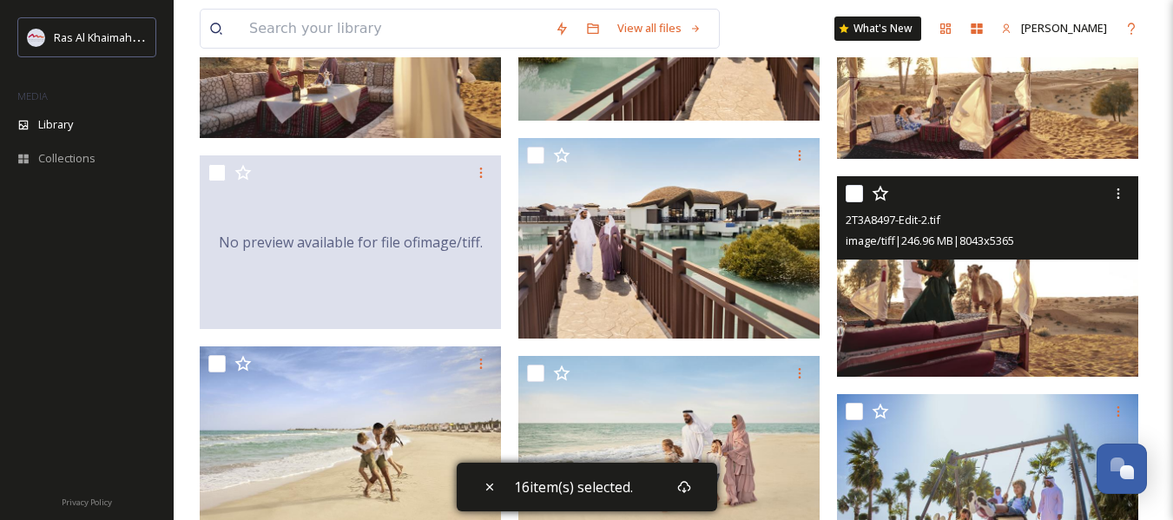
scroll to position [1824, 0]
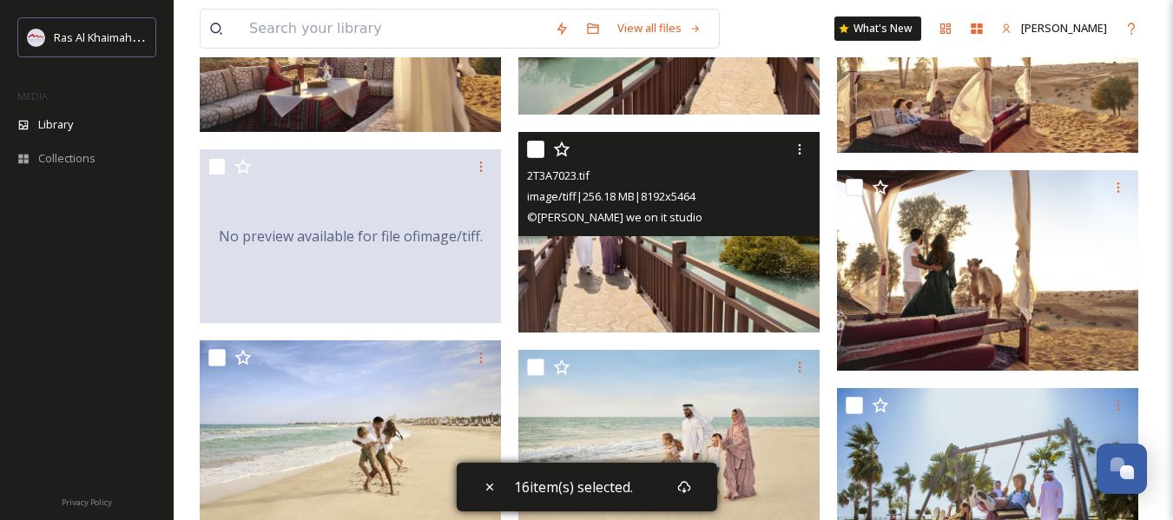
click at [539, 152] on input "checkbox" at bounding box center [535, 149] width 17 height 17
checkbox input "true"
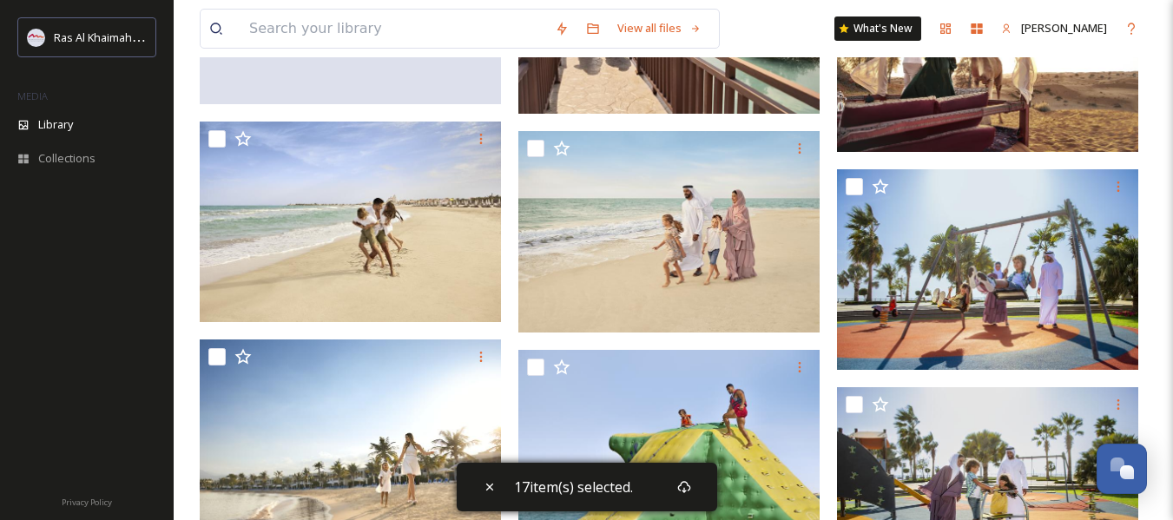
scroll to position [2084, 0]
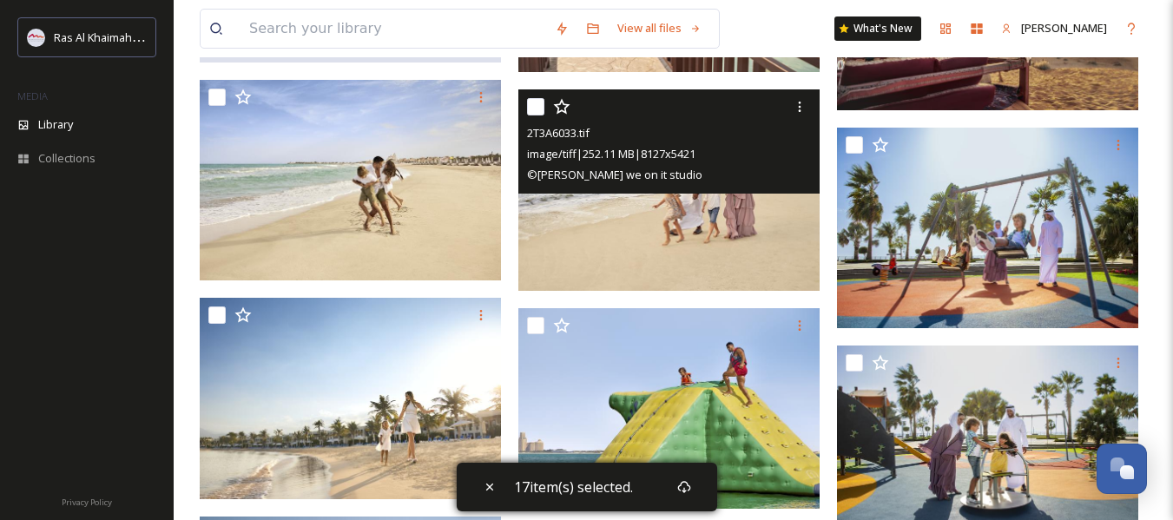
click at [534, 112] on input "checkbox" at bounding box center [535, 106] width 17 height 17
checkbox input "true"
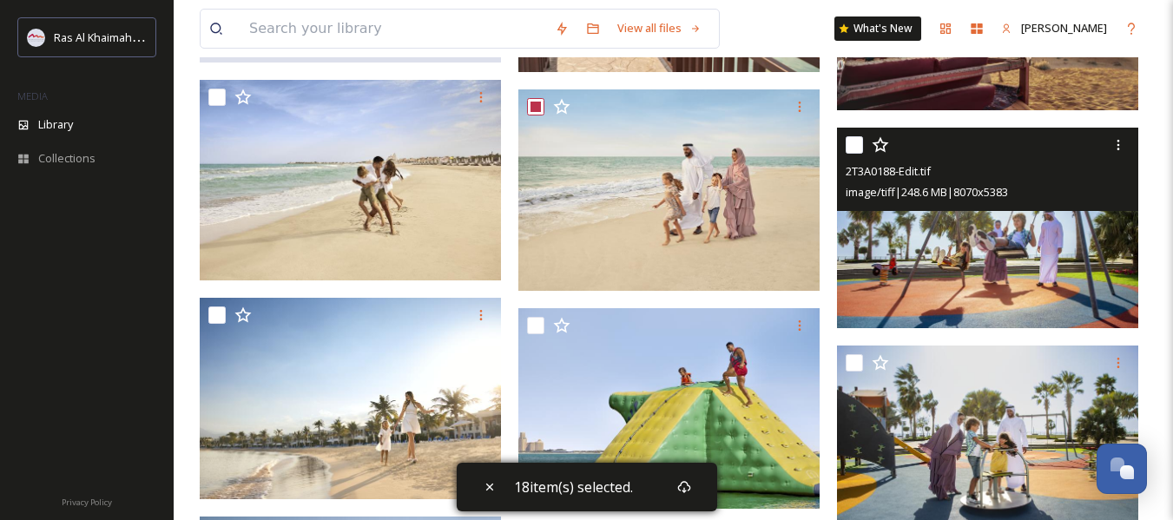
click at [855, 149] on input "checkbox" at bounding box center [854, 144] width 17 height 17
checkbox input "true"
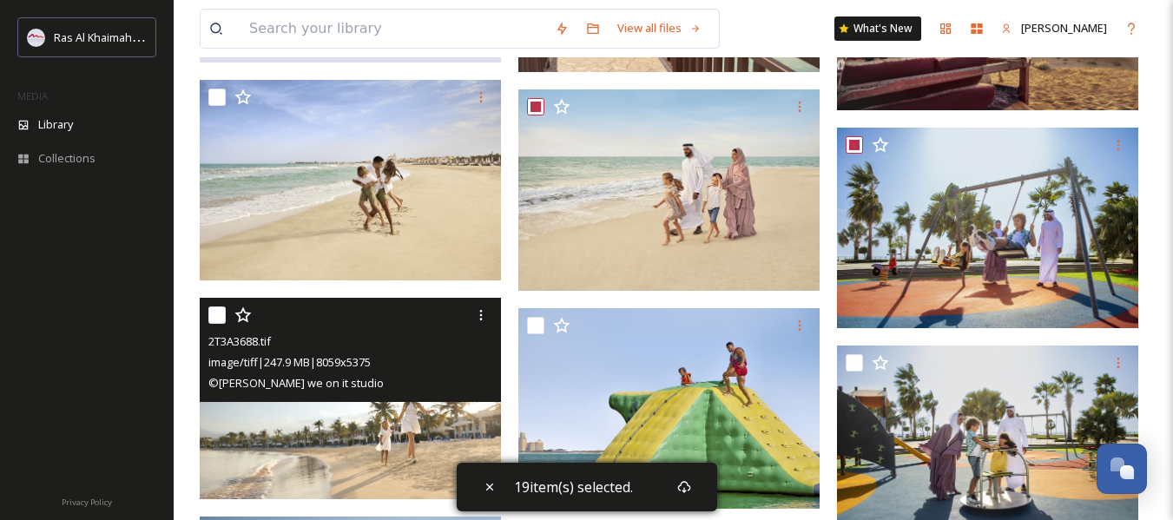
click at [215, 314] on input "checkbox" at bounding box center [216, 315] width 17 height 17
checkbox input "true"
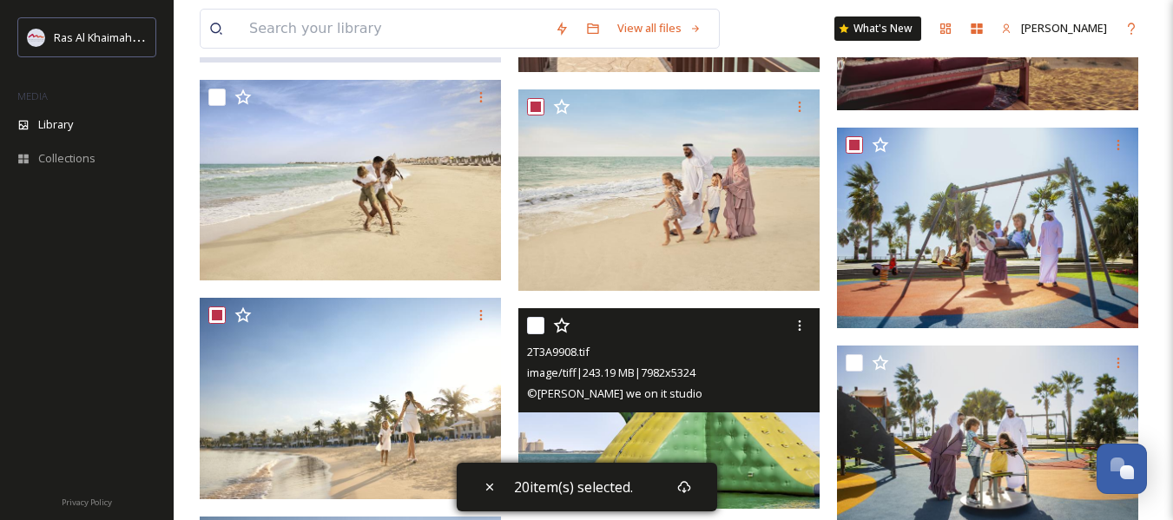
click at [531, 324] on input "checkbox" at bounding box center [535, 325] width 17 height 17
checkbox input "true"
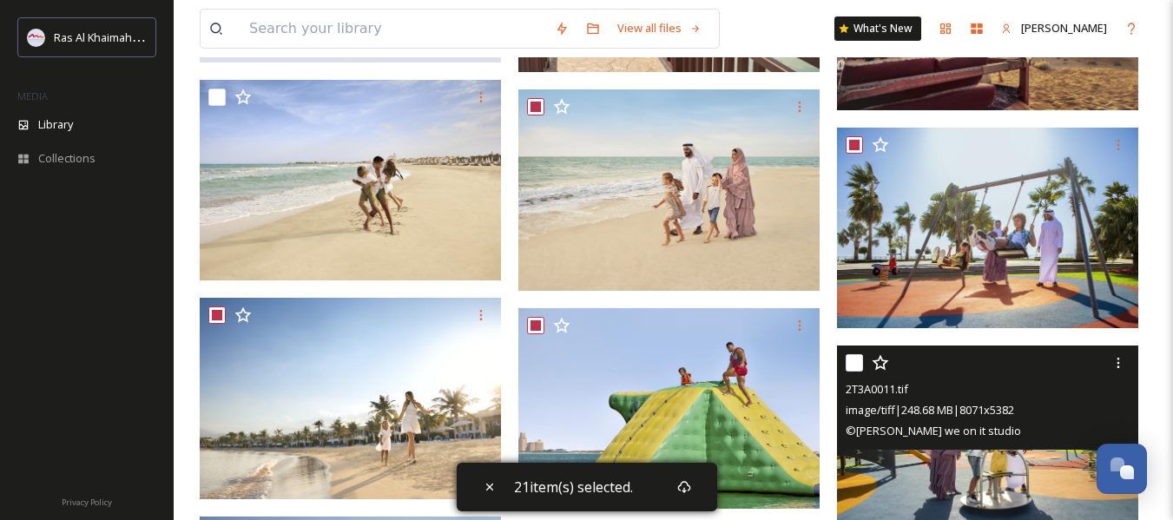
click at [853, 364] on input "checkbox" at bounding box center [854, 362] width 17 height 17
checkbox input "true"
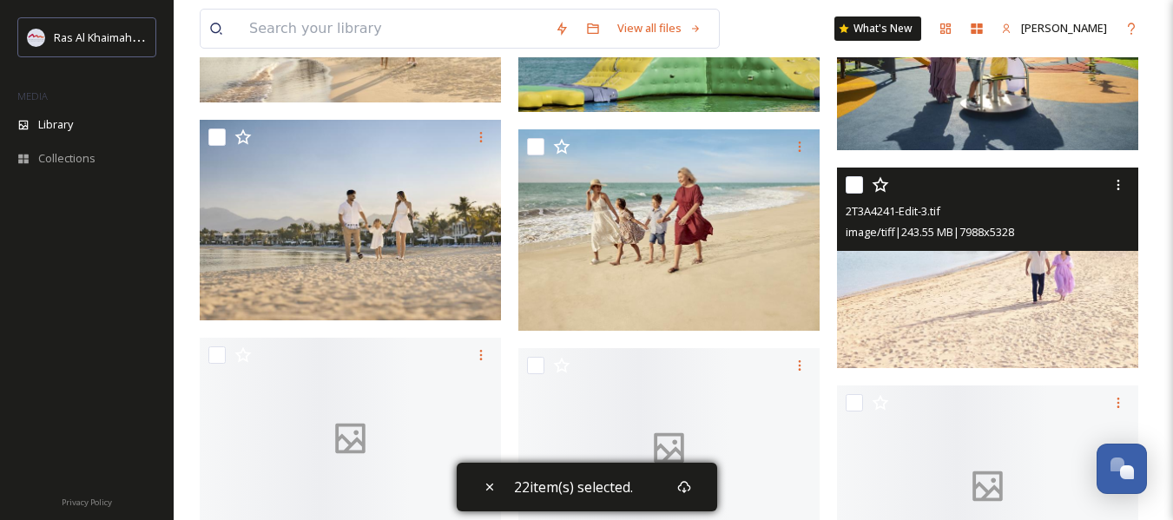
scroll to position [2518, 0]
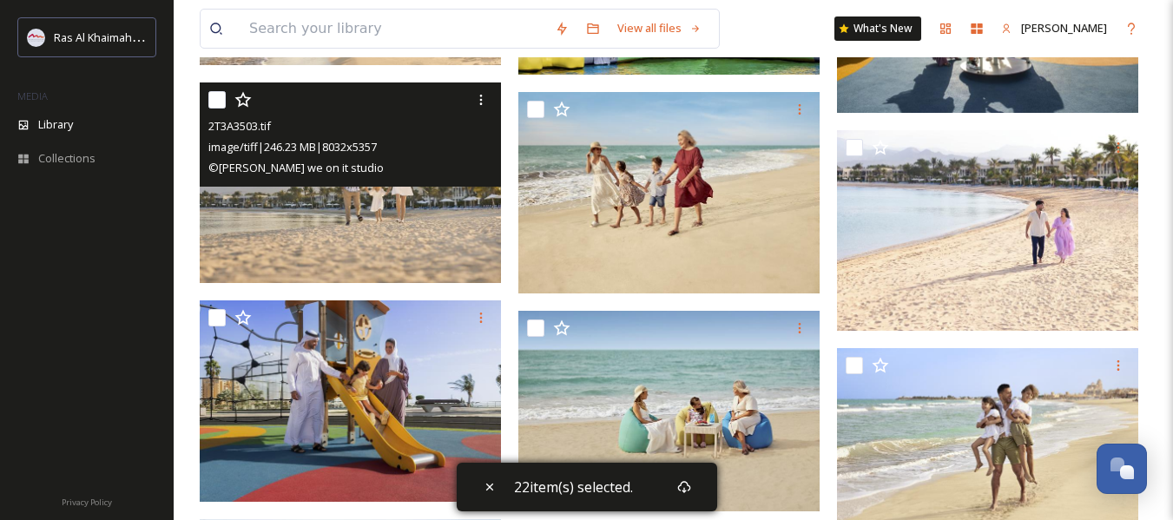
click at [221, 102] on input "checkbox" at bounding box center [216, 99] width 17 height 17
checkbox input "true"
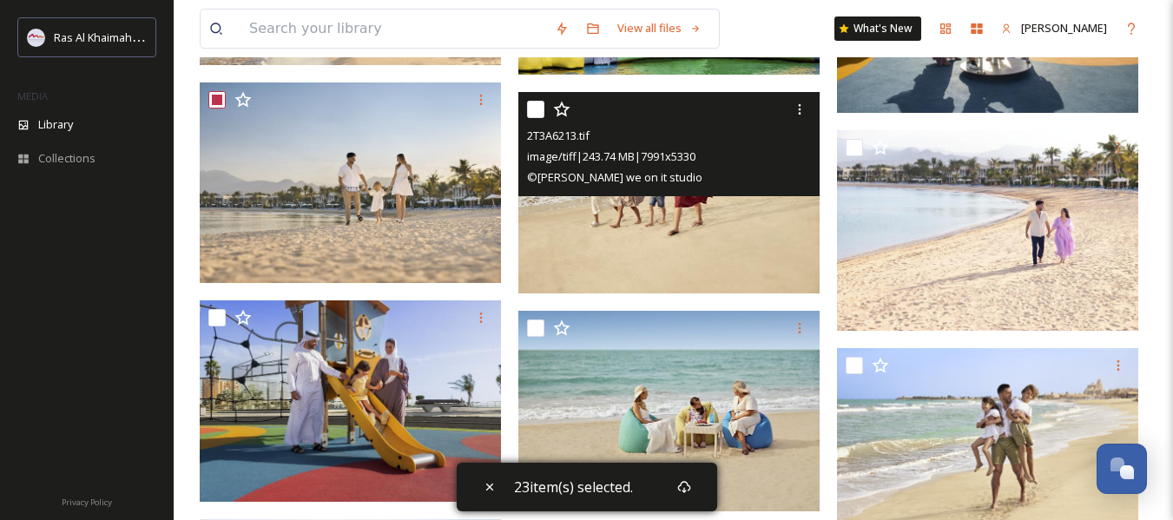
click at [531, 108] on input "checkbox" at bounding box center [535, 109] width 17 height 17
checkbox input "true"
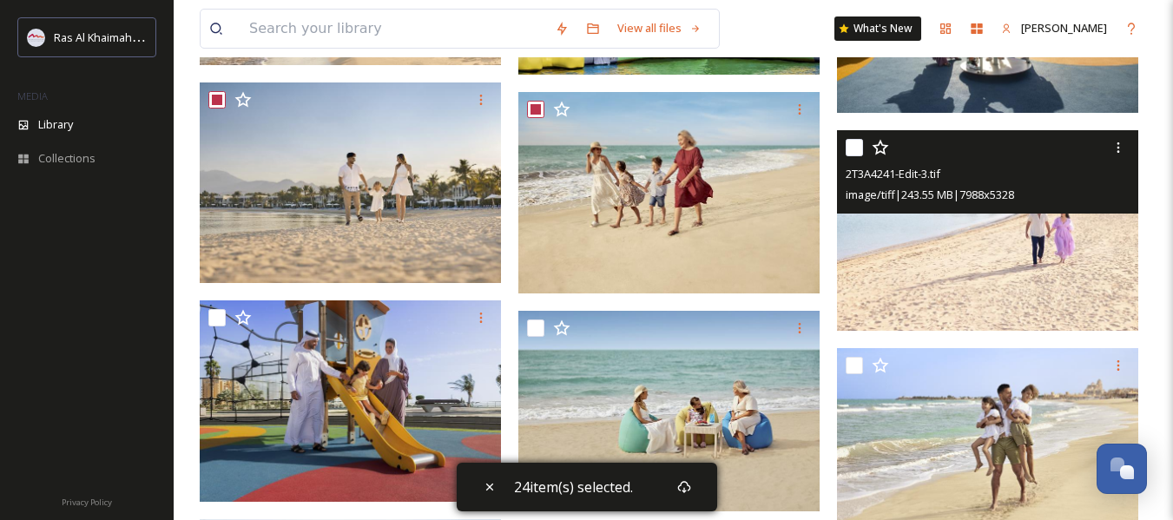
click at [852, 151] on input "checkbox" at bounding box center [854, 147] width 17 height 17
checkbox input "true"
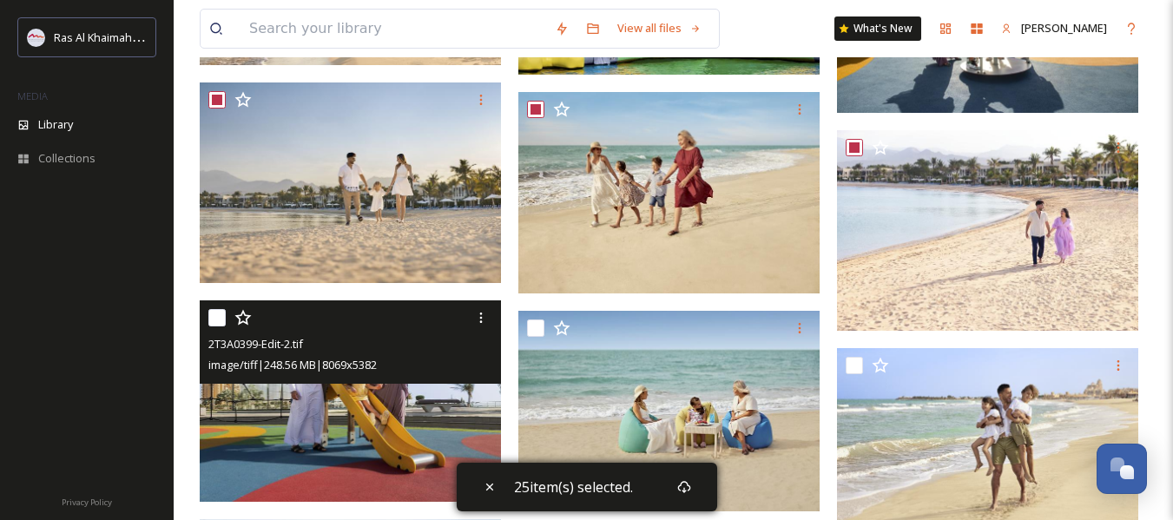
click at [214, 321] on input "checkbox" at bounding box center [216, 317] width 17 height 17
checkbox input "true"
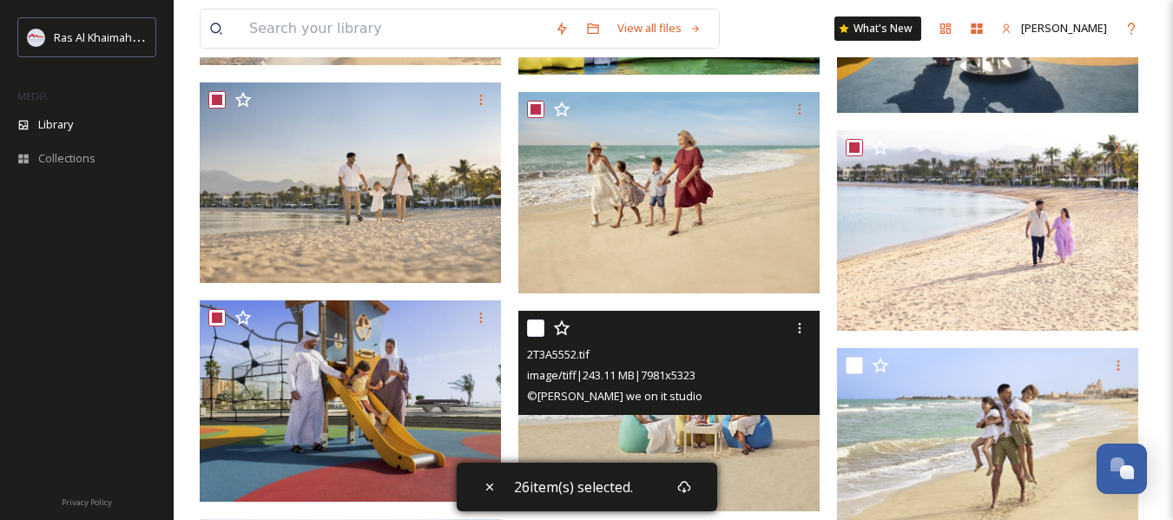
click at [534, 325] on input "checkbox" at bounding box center [535, 328] width 17 height 17
checkbox input "true"
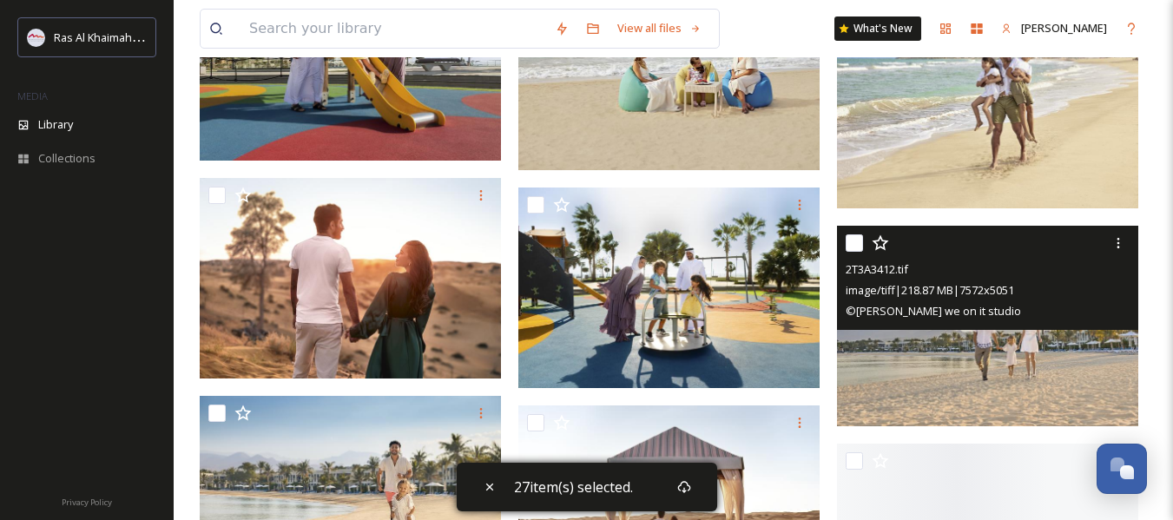
scroll to position [2866, 0]
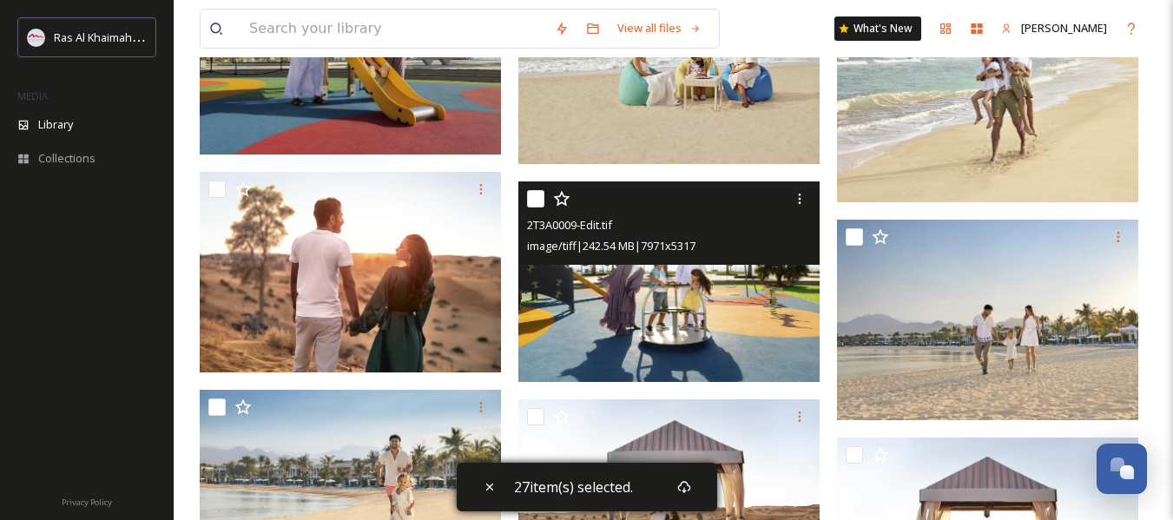
click at [538, 200] on input "checkbox" at bounding box center [535, 198] width 17 height 17
checkbox input "true"
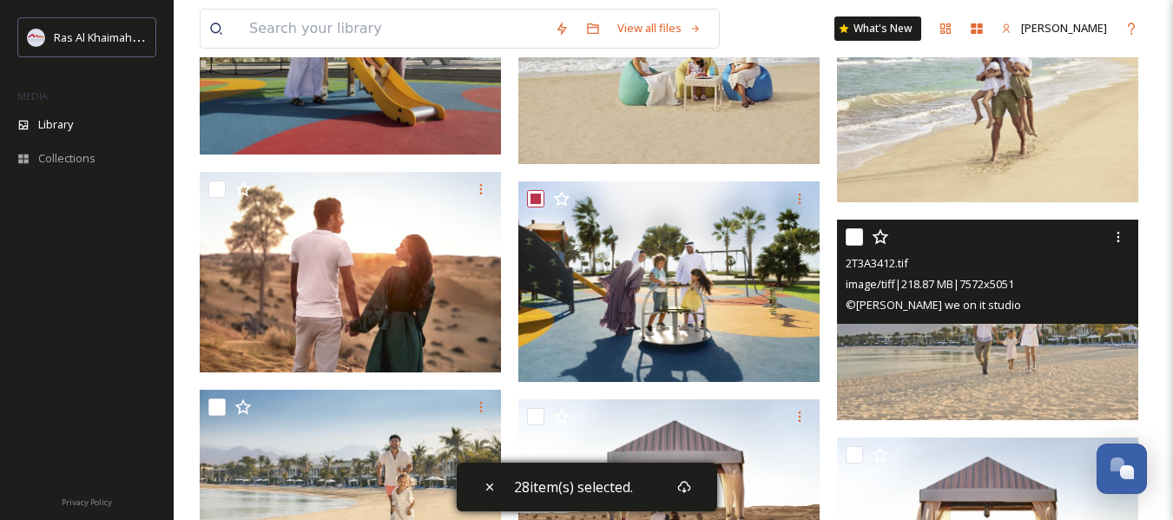
click at [862, 239] on input "checkbox" at bounding box center [854, 236] width 17 height 17
checkbox input "true"
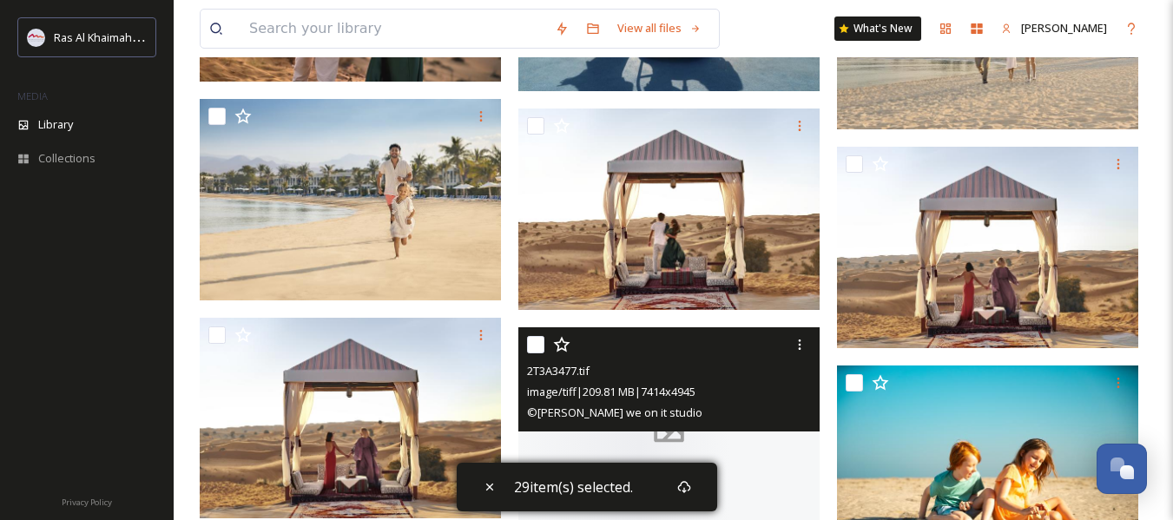
scroll to position [3126, 0]
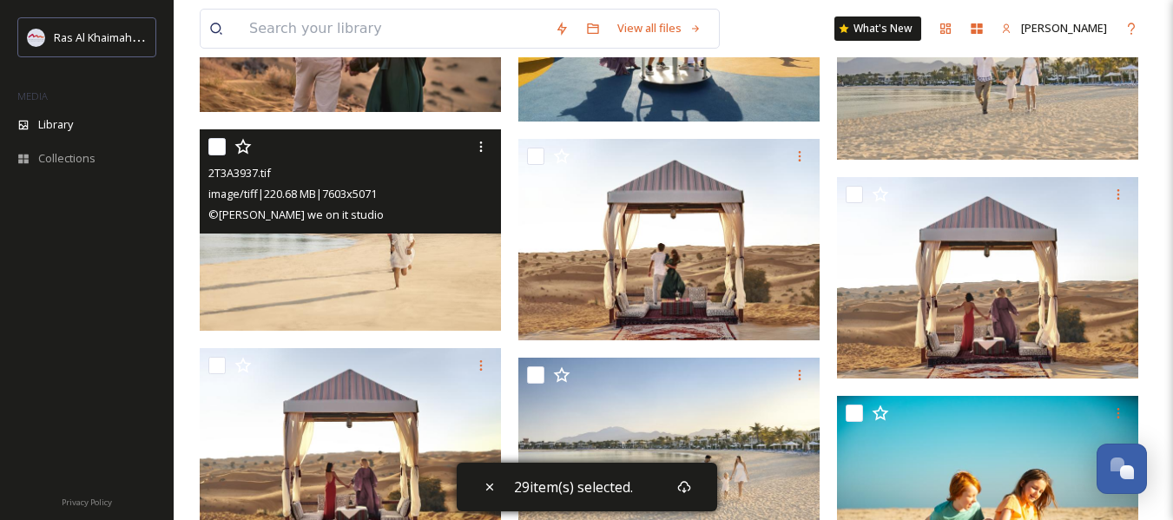
click at [216, 152] on input "checkbox" at bounding box center [216, 146] width 17 height 17
checkbox input "true"
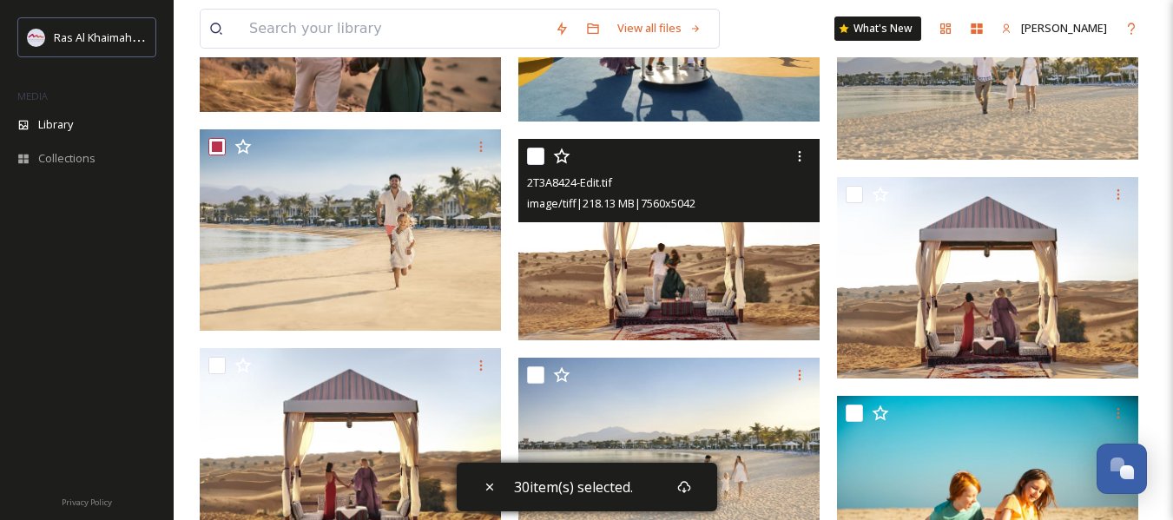
click at [534, 157] on input "checkbox" at bounding box center [535, 156] width 17 height 17
checkbox input "true"
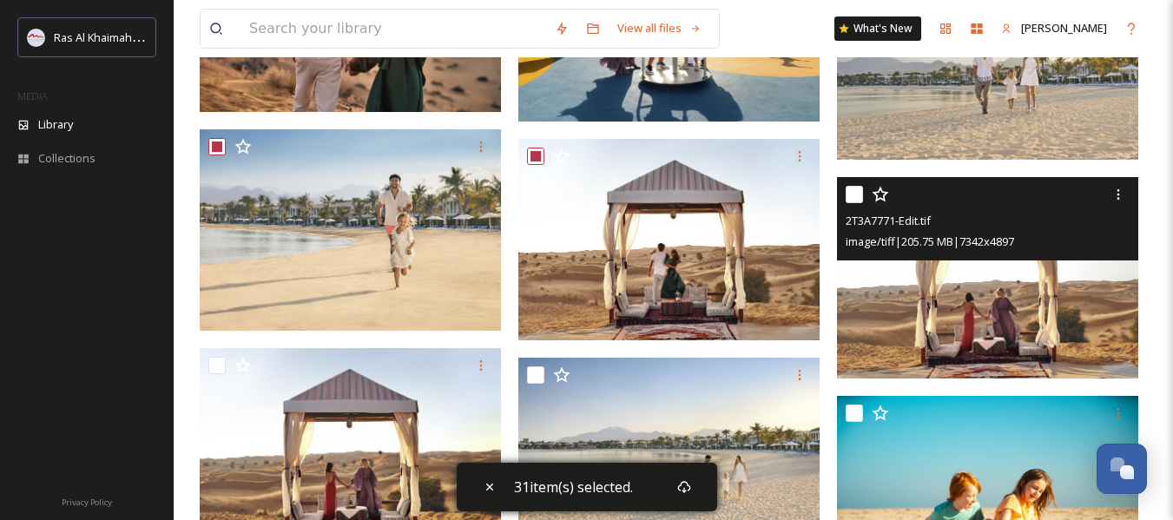
click at [860, 195] on input "checkbox" at bounding box center [854, 194] width 17 height 17
checkbox input "true"
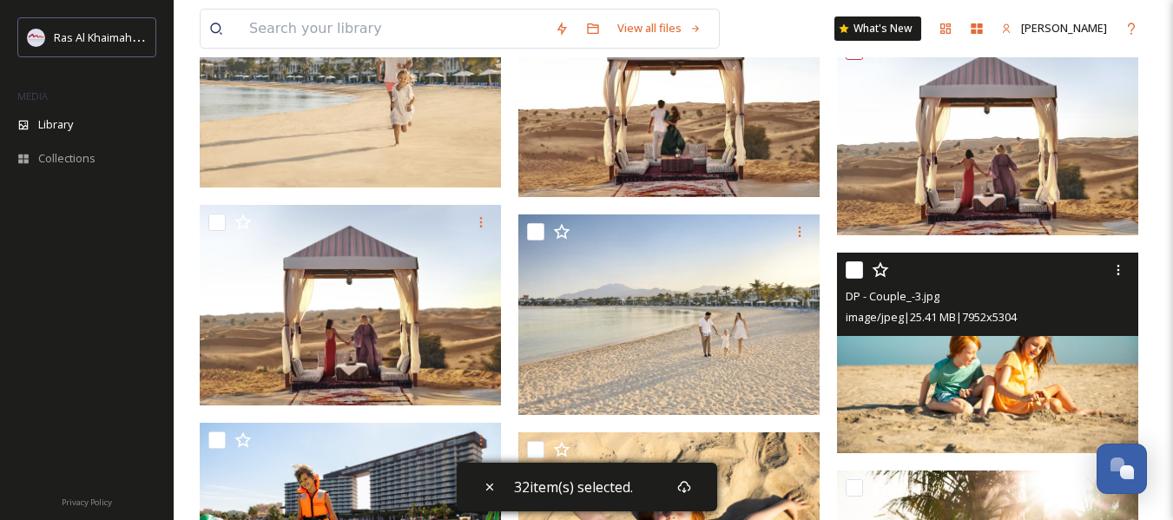
scroll to position [3300, 0]
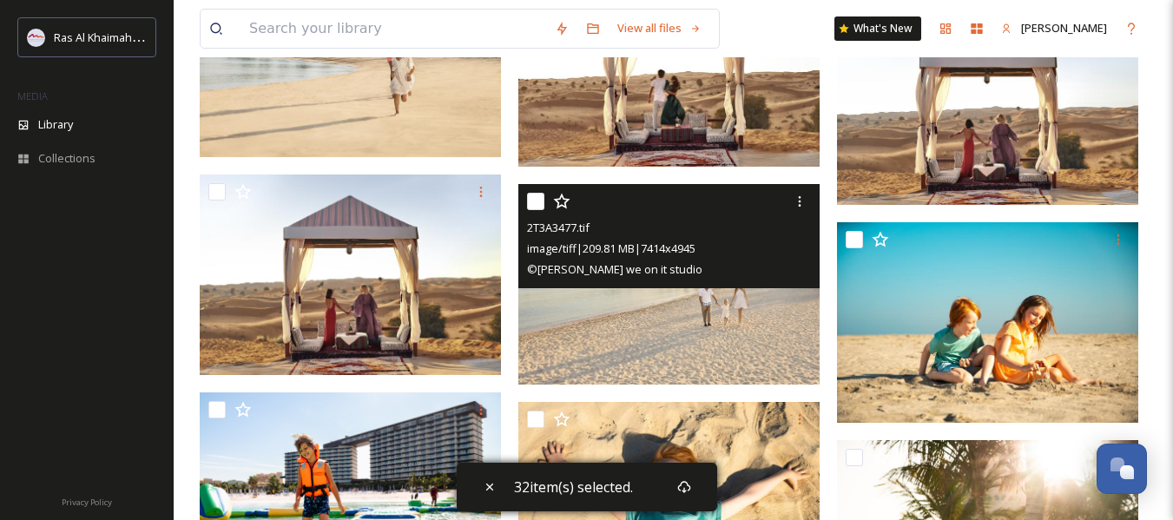
click at [531, 203] on input "checkbox" at bounding box center [535, 201] width 17 height 17
checkbox input "true"
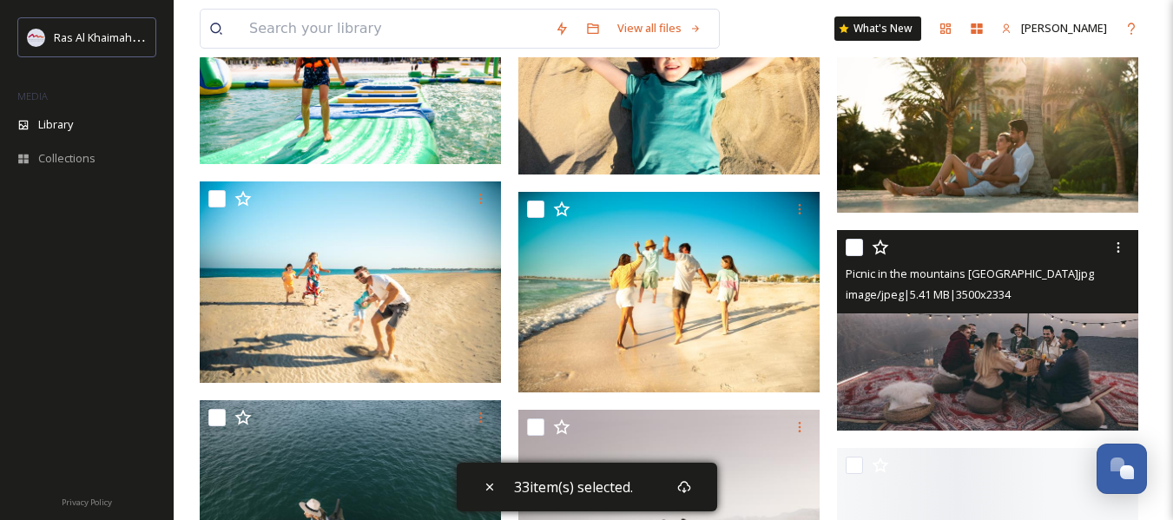
scroll to position [3734, 0]
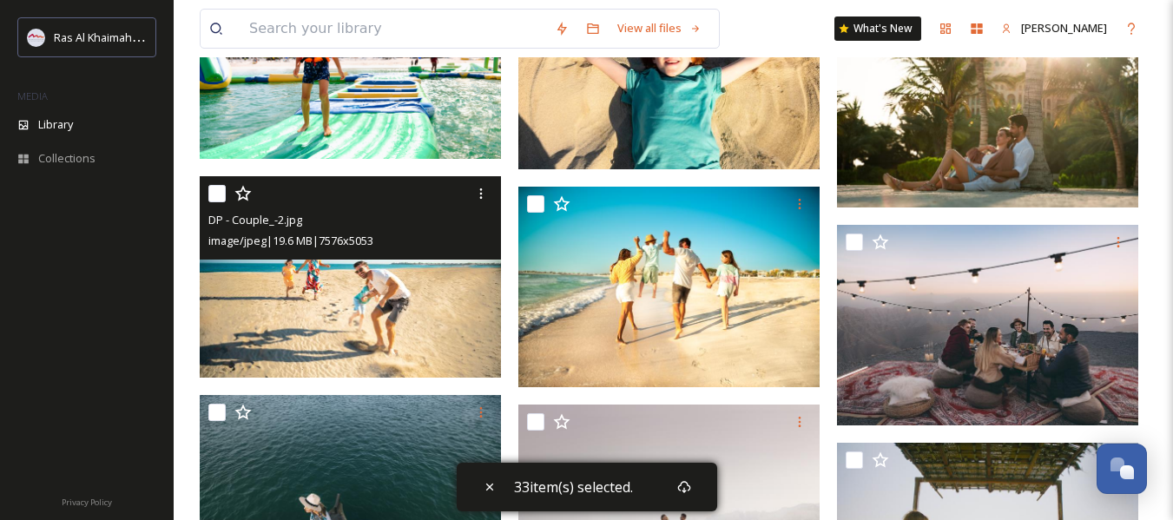
click at [221, 195] on input "checkbox" at bounding box center [216, 193] width 17 height 17
checkbox input "true"
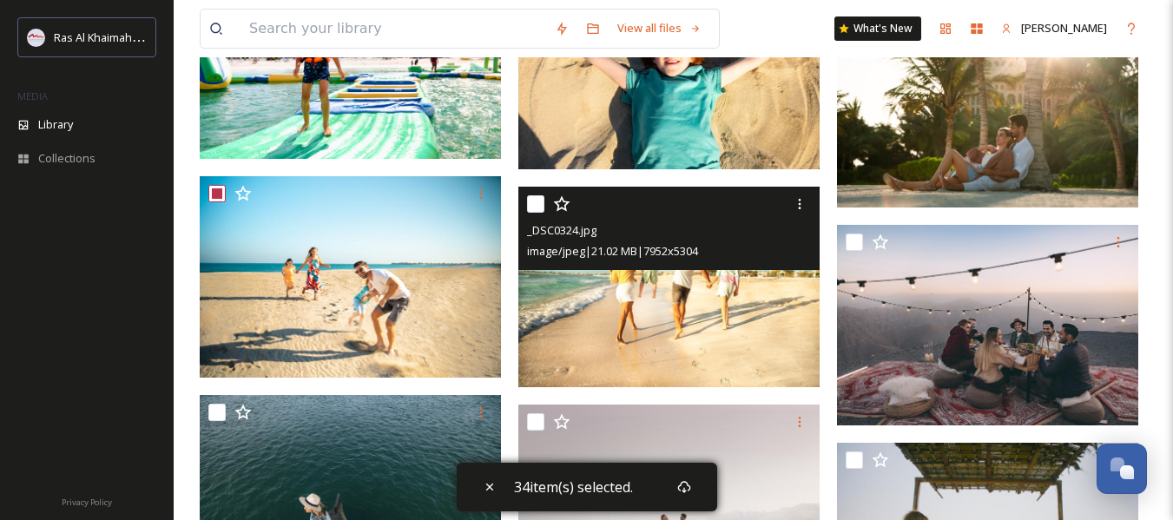
click at [538, 206] on input "checkbox" at bounding box center [535, 203] width 17 height 17
checkbox input "true"
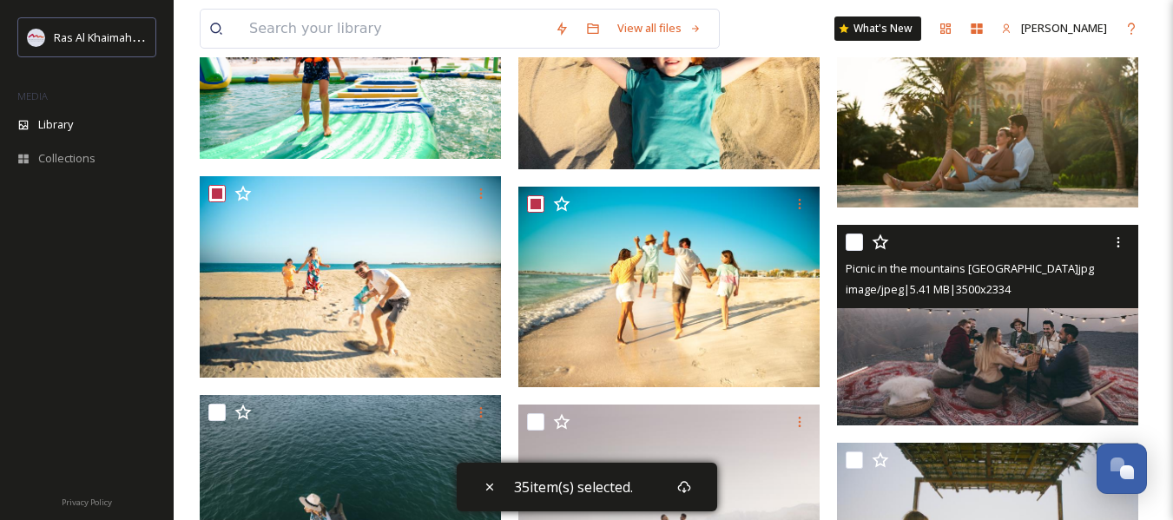
scroll to position [3647, 0]
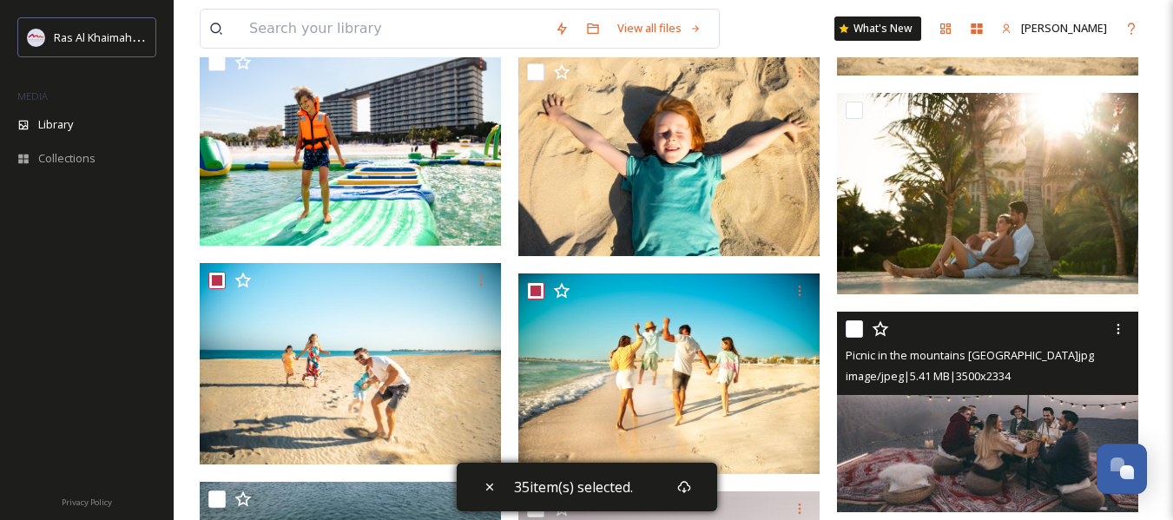
click at [851, 327] on input "checkbox" at bounding box center [854, 328] width 17 height 17
checkbox input "true"
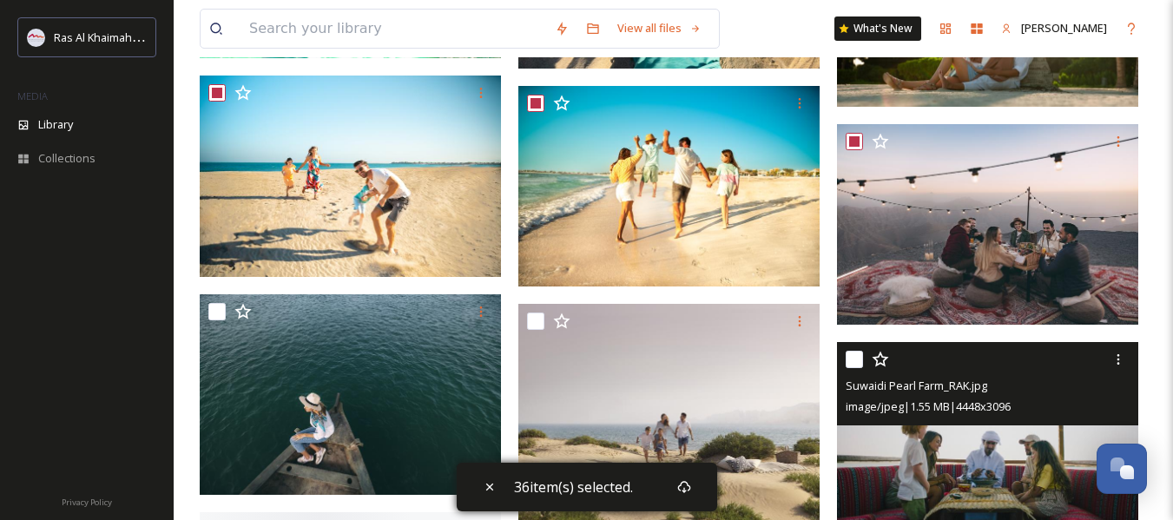
scroll to position [3995, 0]
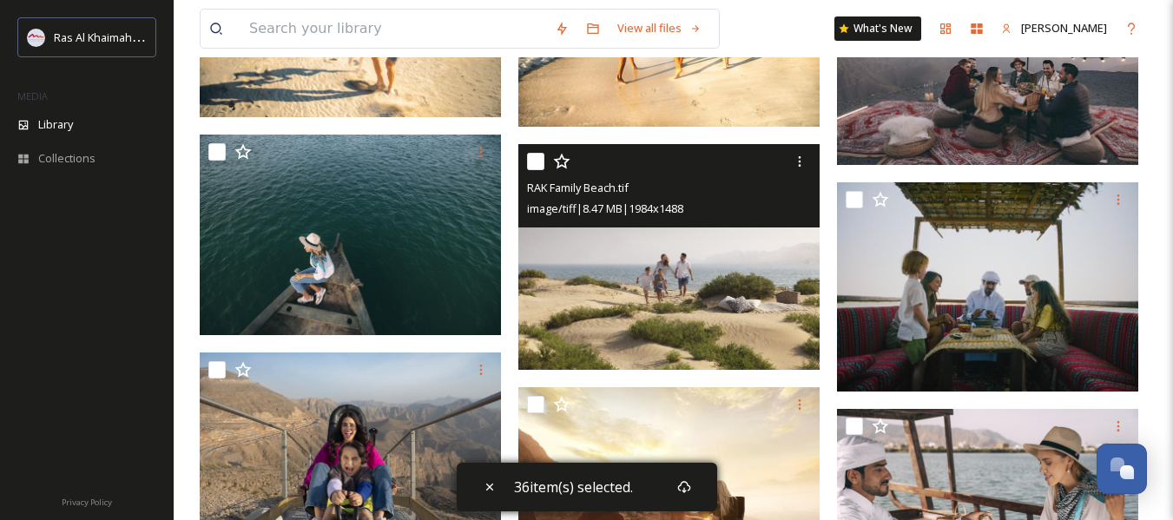
click at [535, 161] on input "checkbox" at bounding box center [535, 161] width 17 height 17
checkbox input "true"
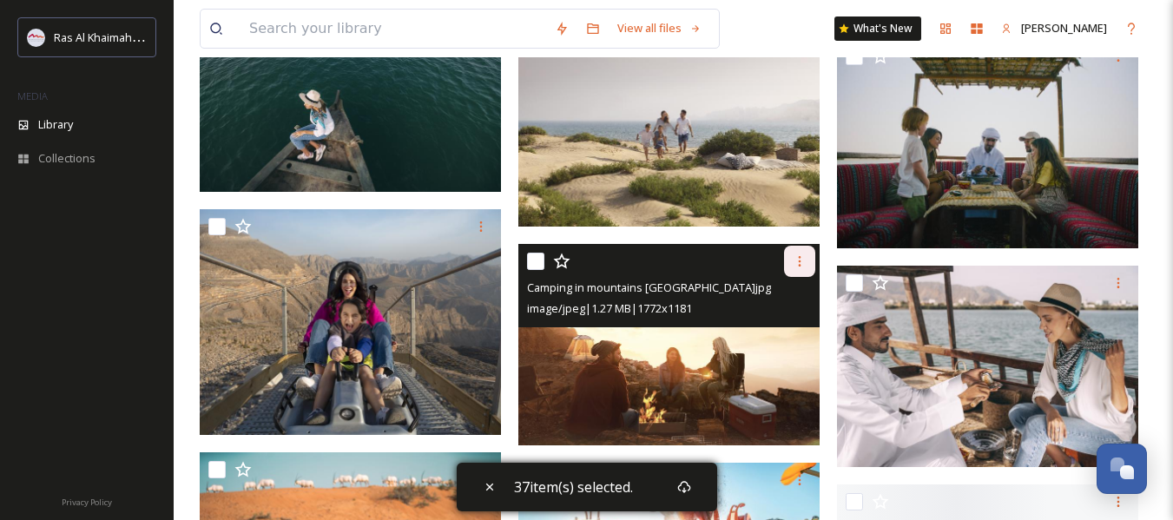
scroll to position [4168, 0]
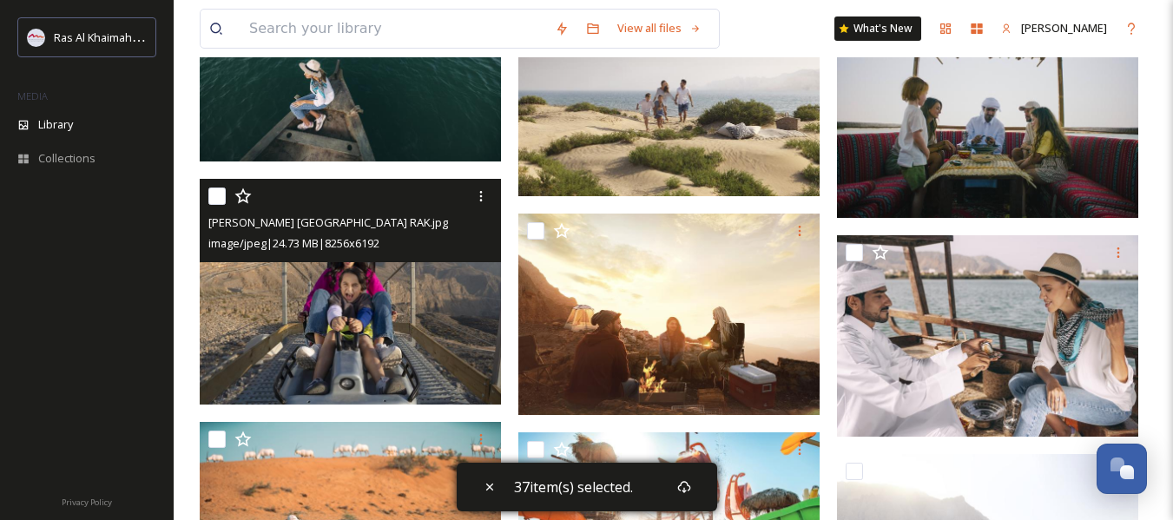
click at [214, 199] on input "checkbox" at bounding box center [216, 196] width 17 height 17
checkbox input "true"
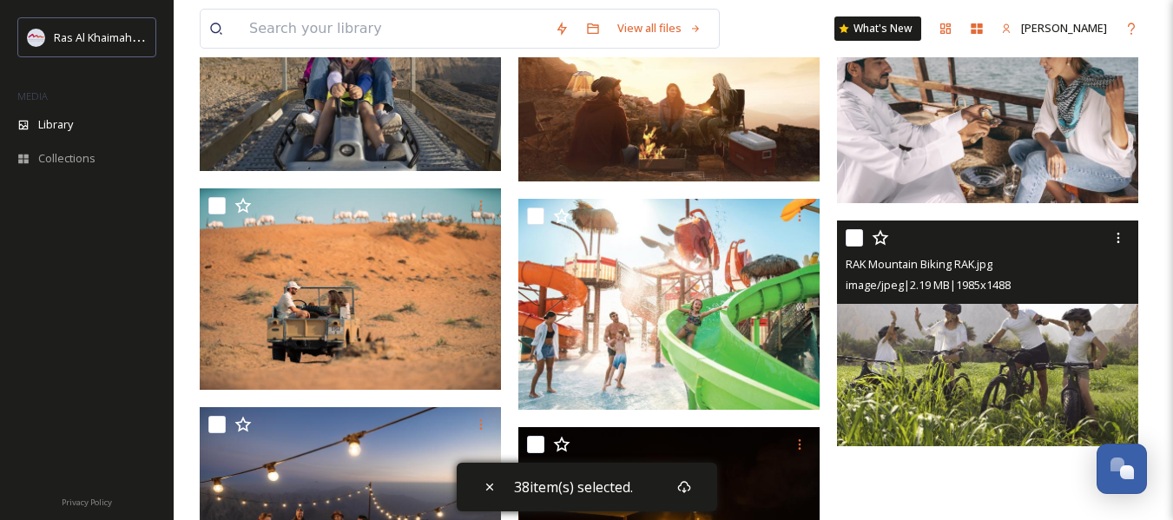
scroll to position [4429, 0]
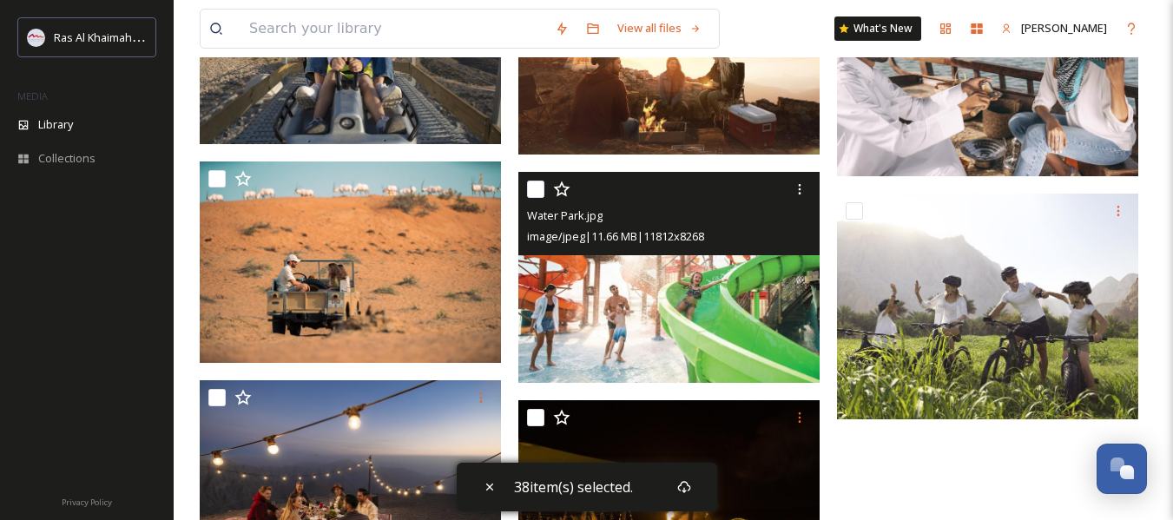
click at [534, 189] on input "checkbox" at bounding box center [535, 189] width 17 height 17
checkbox input "true"
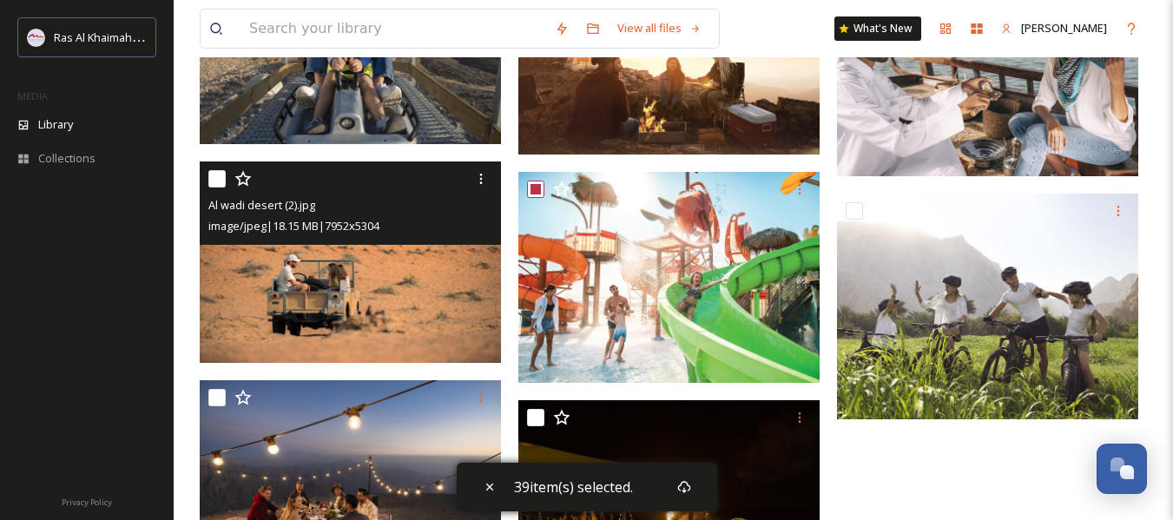
click at [217, 176] on input "checkbox" at bounding box center [216, 178] width 17 height 17
checkbox input "true"
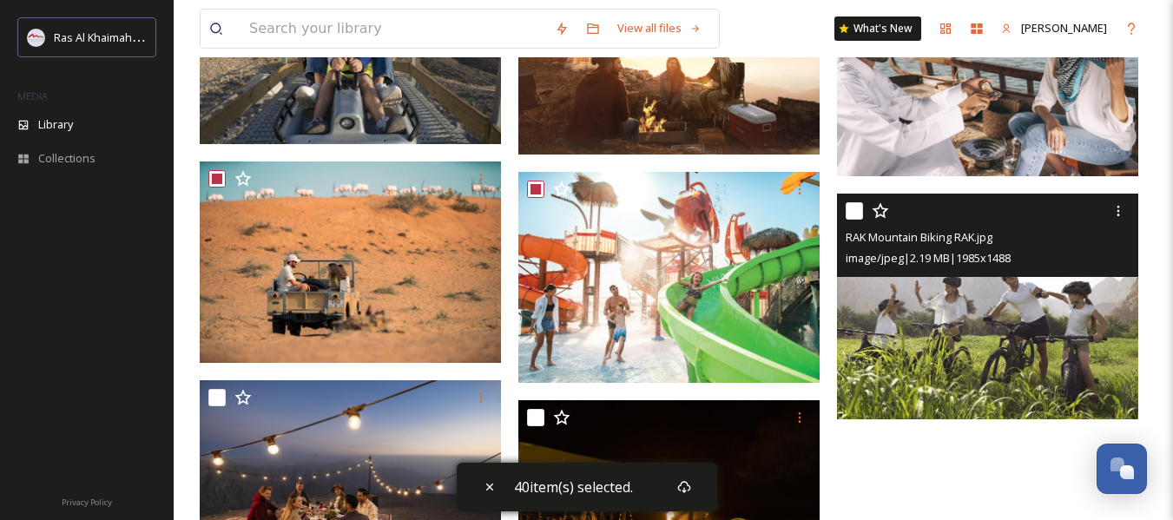
click at [859, 212] on input "checkbox" at bounding box center [854, 210] width 17 height 17
checkbox input "true"
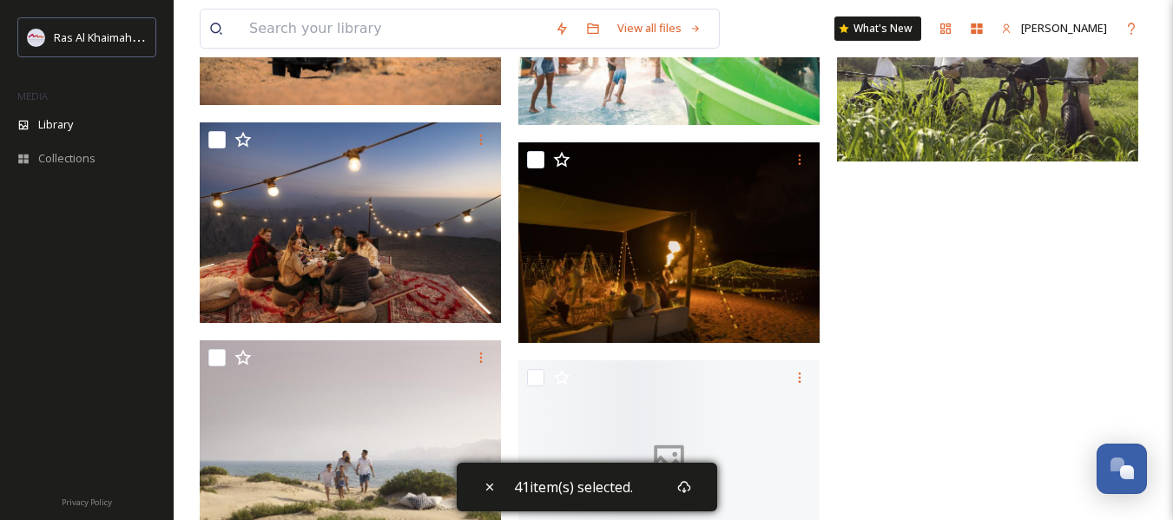
scroll to position [4689, 0]
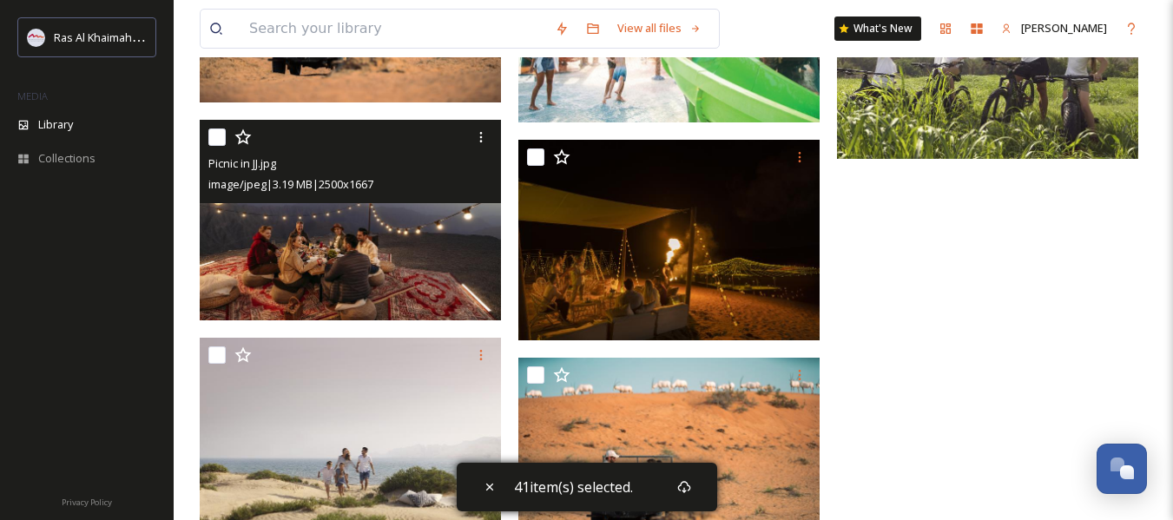
click at [219, 136] on input "checkbox" at bounding box center [216, 137] width 17 height 17
checkbox input "true"
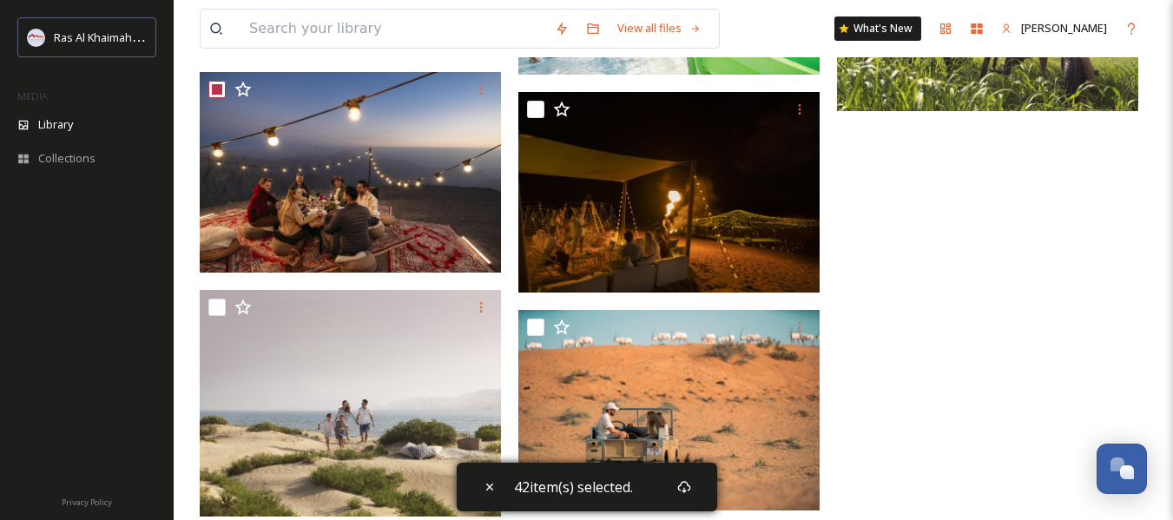
scroll to position [4763, 0]
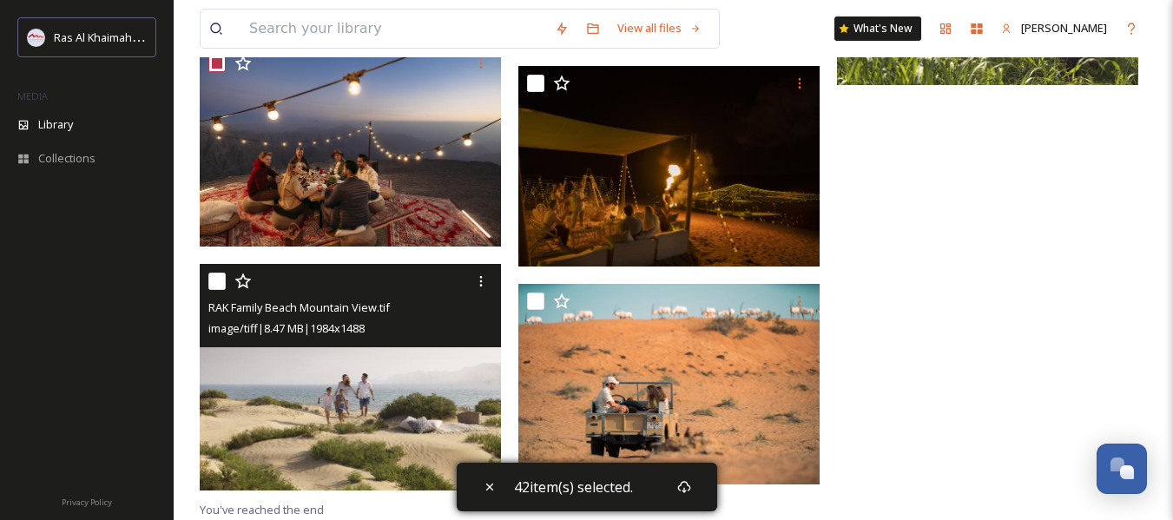
click at [215, 276] on input "checkbox" at bounding box center [216, 281] width 17 height 17
checkbox input "true"
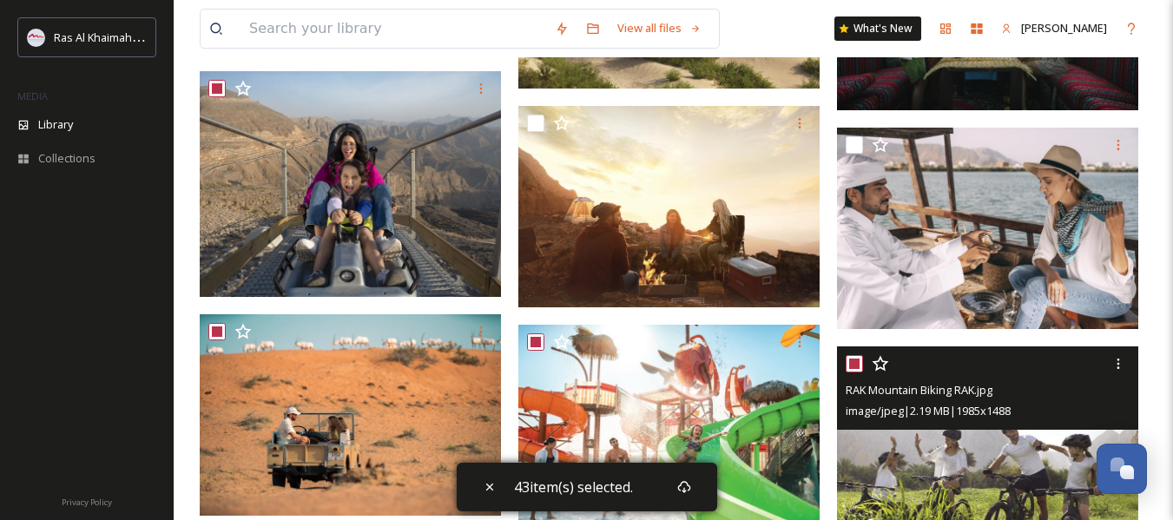
scroll to position [4242, 0]
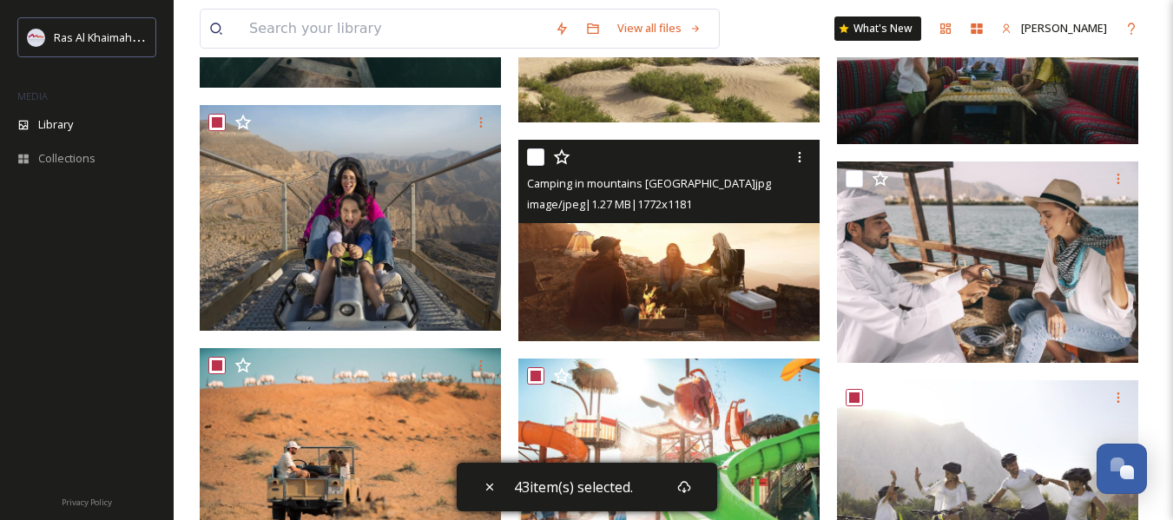
click at [539, 162] on input "checkbox" at bounding box center [535, 156] width 17 height 17
checkbox input "true"
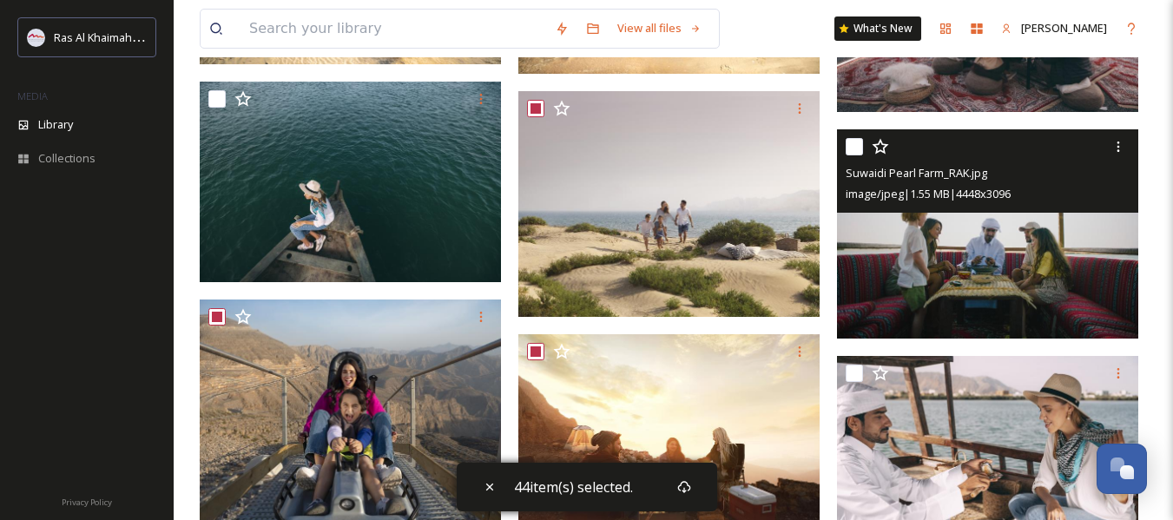
scroll to position [4068, 0]
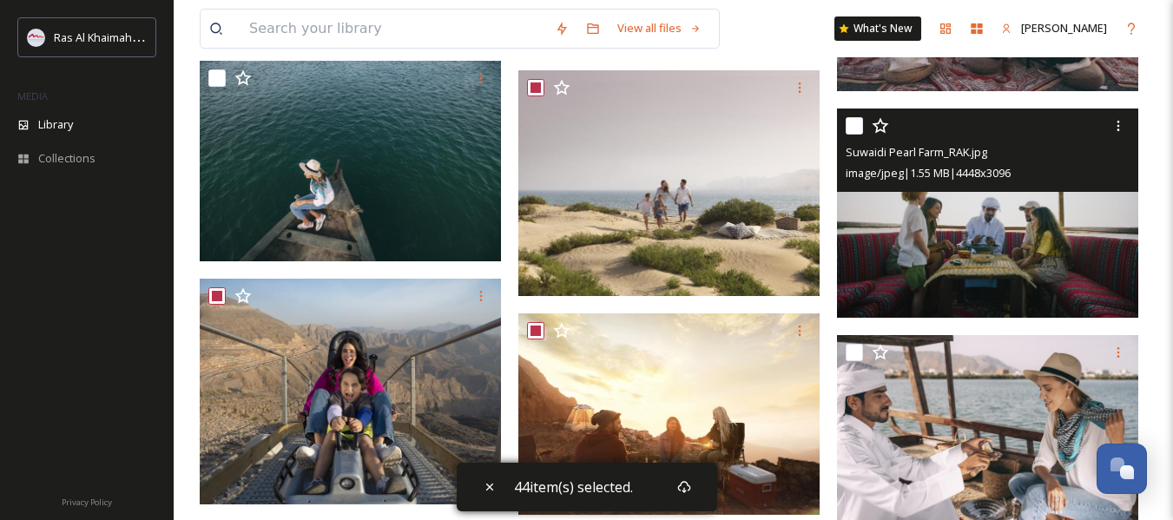
click at [846, 126] on input "checkbox" at bounding box center [854, 125] width 17 height 17
checkbox input "true"
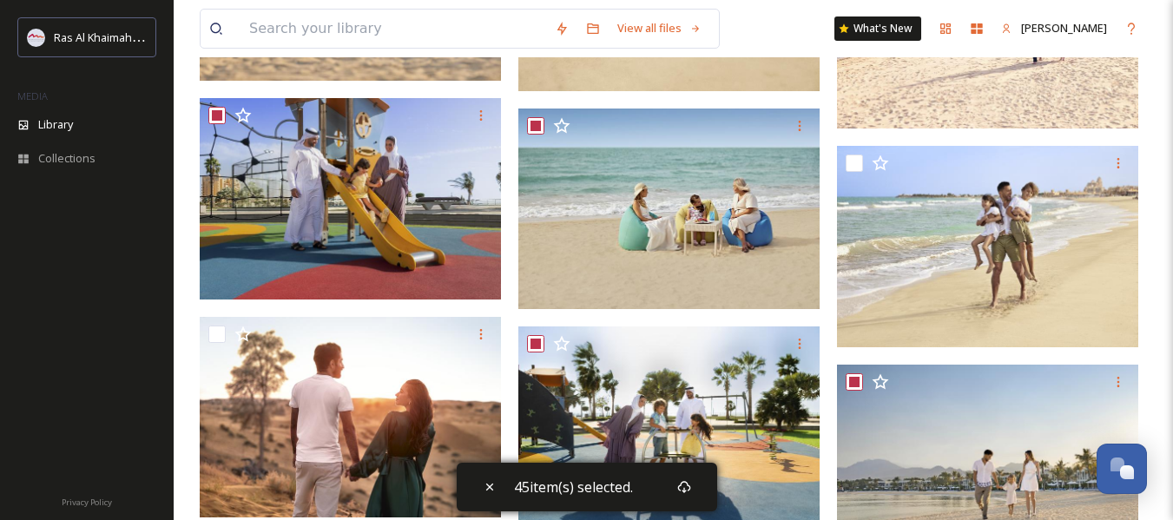
scroll to position [2679, 0]
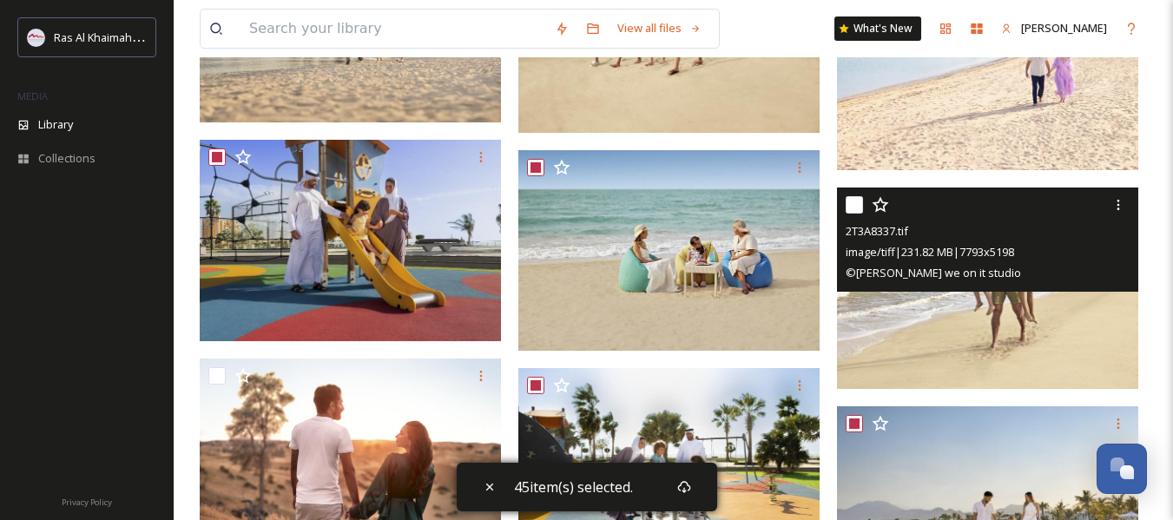
click at [853, 210] on input "checkbox" at bounding box center [854, 204] width 17 height 17
checkbox input "true"
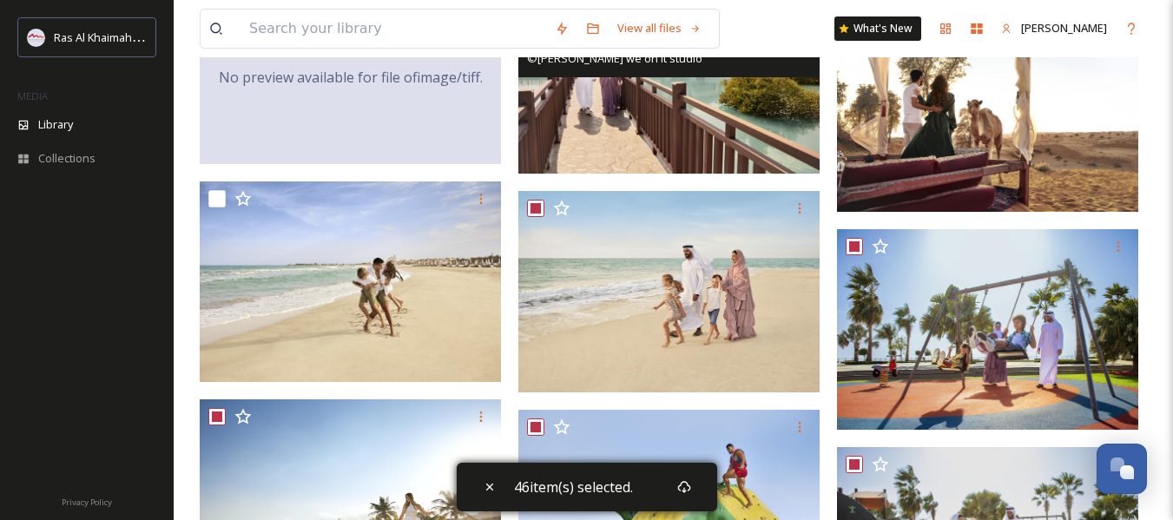
scroll to position [1984, 0]
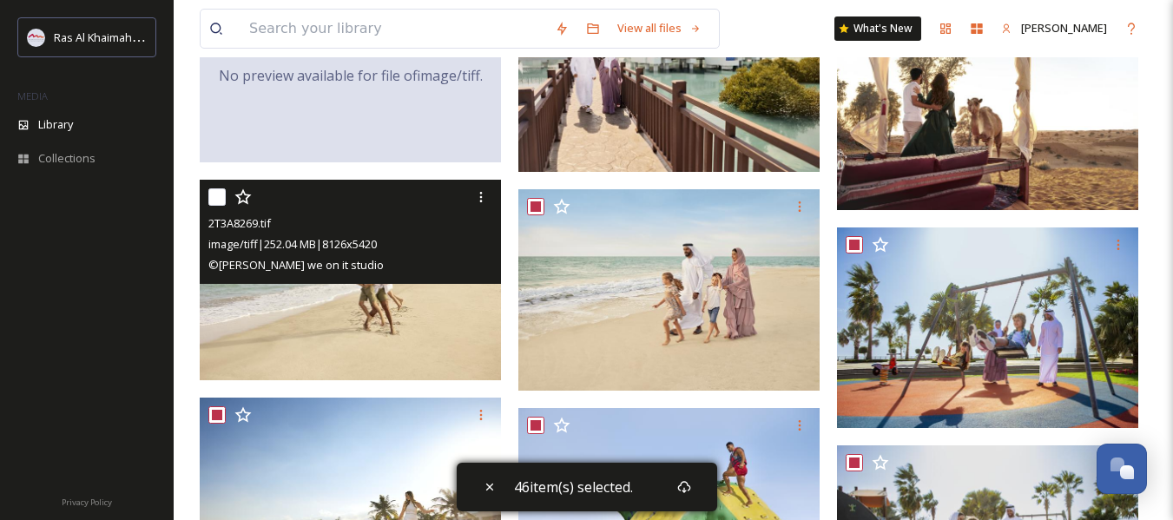
click at [214, 193] on input "checkbox" at bounding box center [216, 196] width 17 height 17
checkbox input "true"
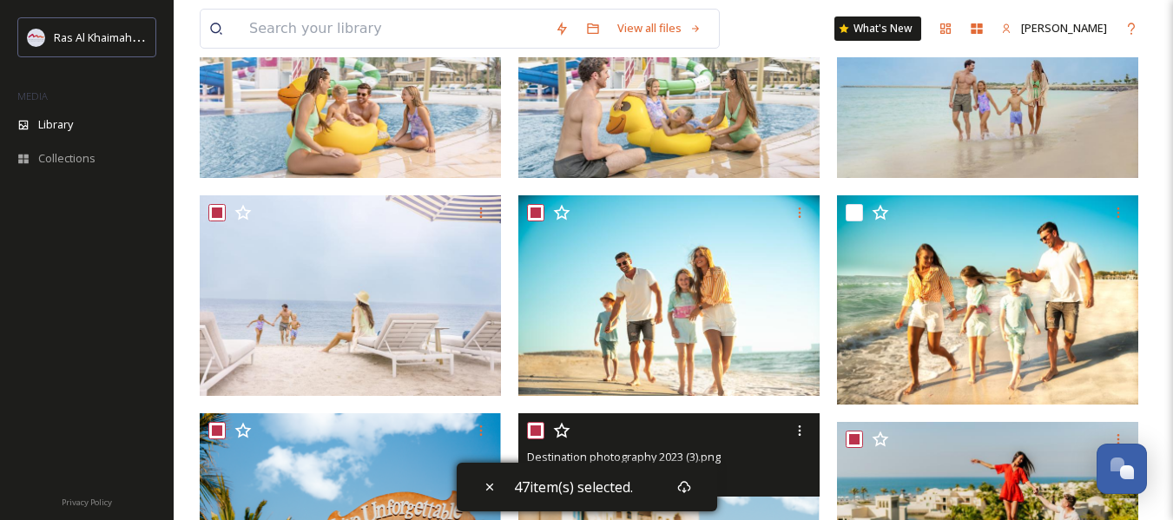
scroll to position [247, 0]
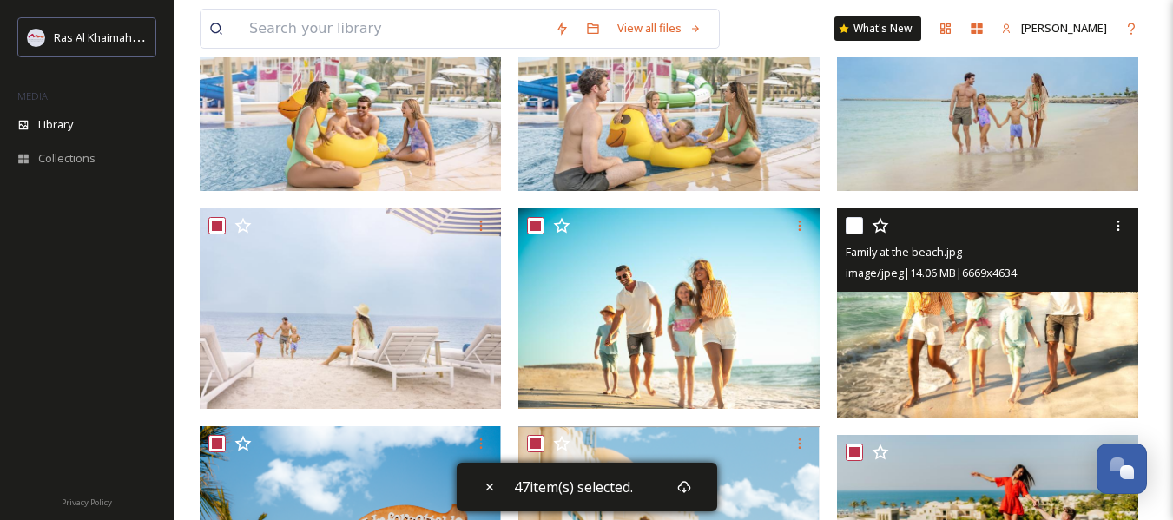
click at [854, 225] on input "checkbox" at bounding box center [854, 225] width 17 height 17
checkbox input "true"
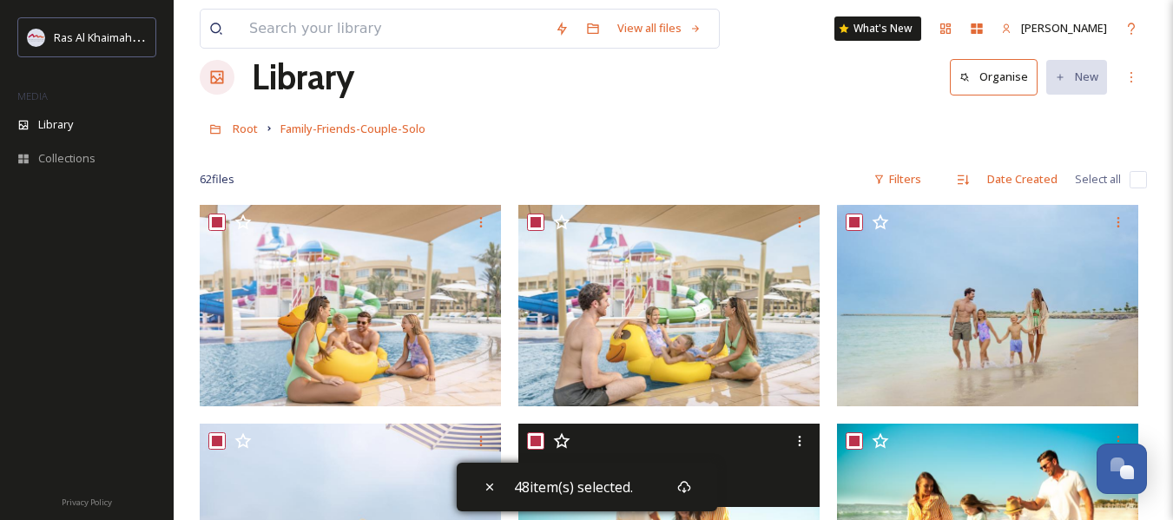
scroll to position [87, 0]
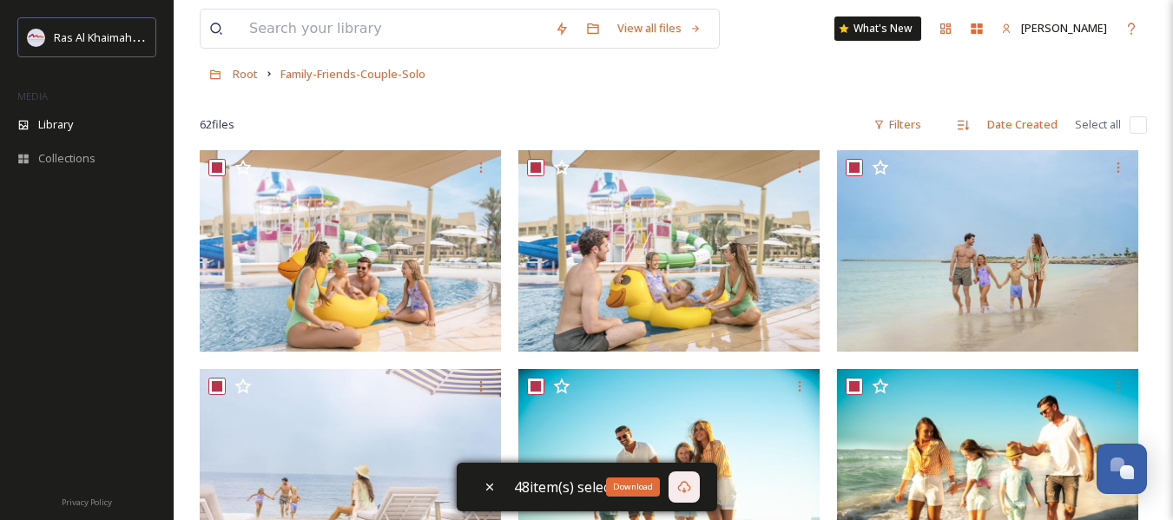
click at [683, 487] on icon at bounding box center [684, 487] width 14 height 14
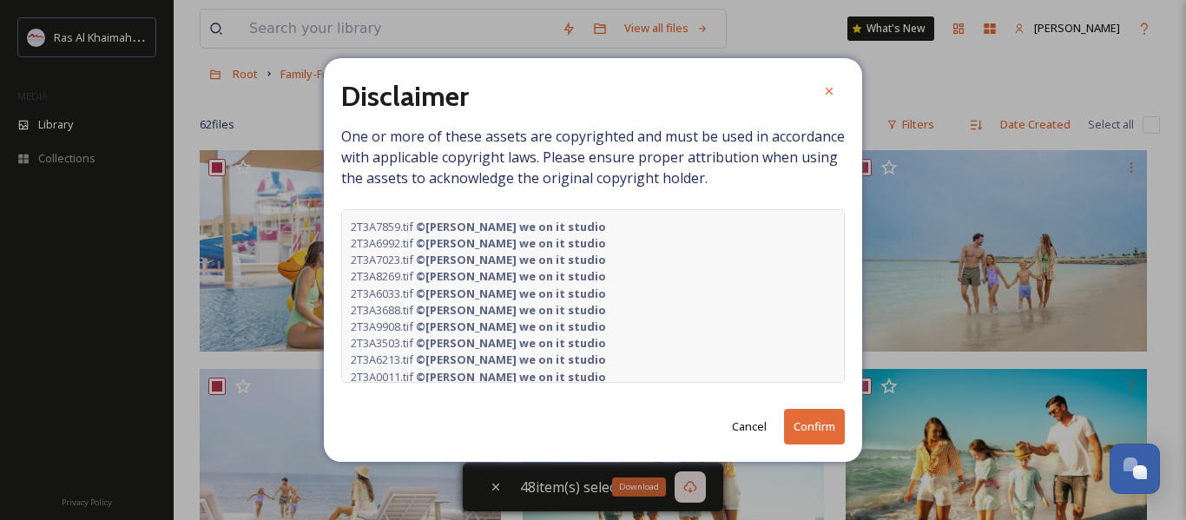
click at [808, 426] on button "Confirm" at bounding box center [814, 427] width 61 height 36
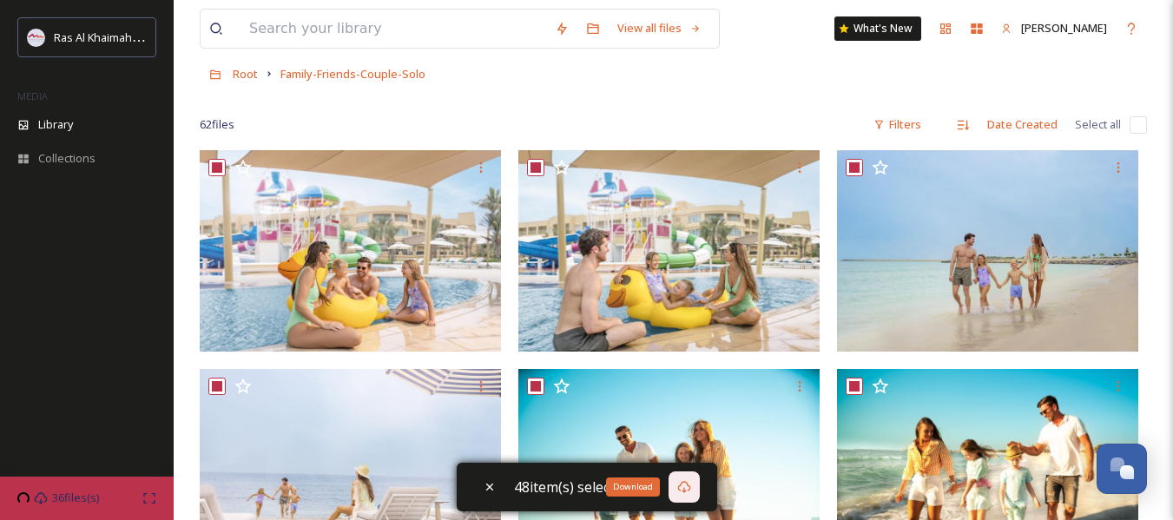
click at [822, 95] on div at bounding box center [673, 98] width 947 height 17
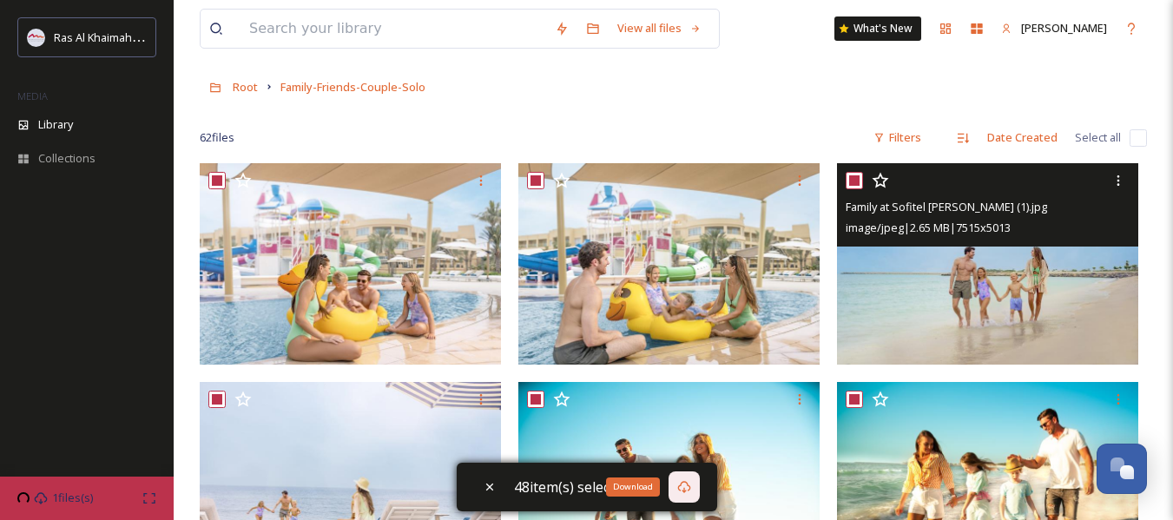
scroll to position [0, 0]
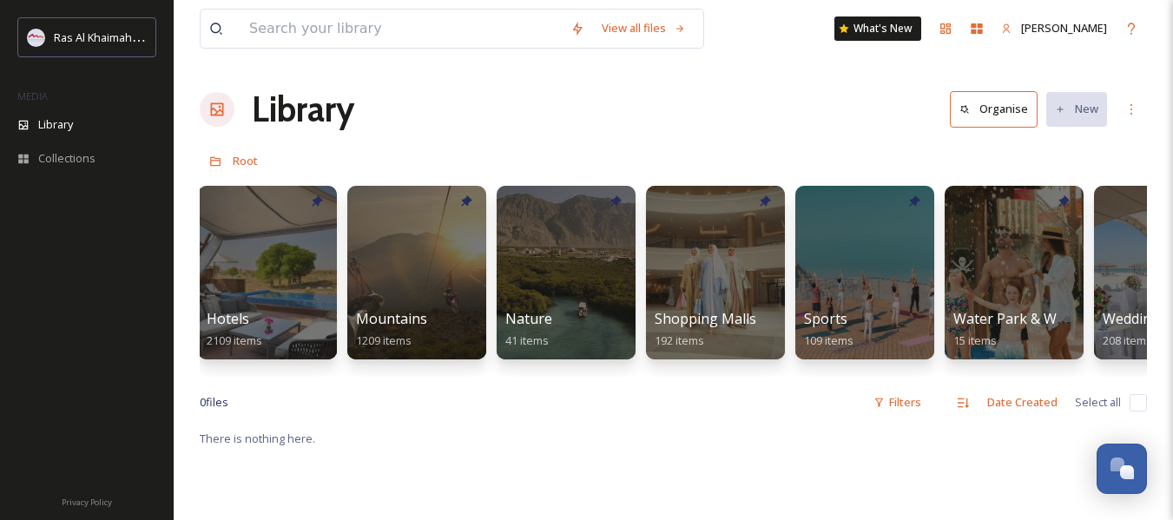
scroll to position [0, 1137]
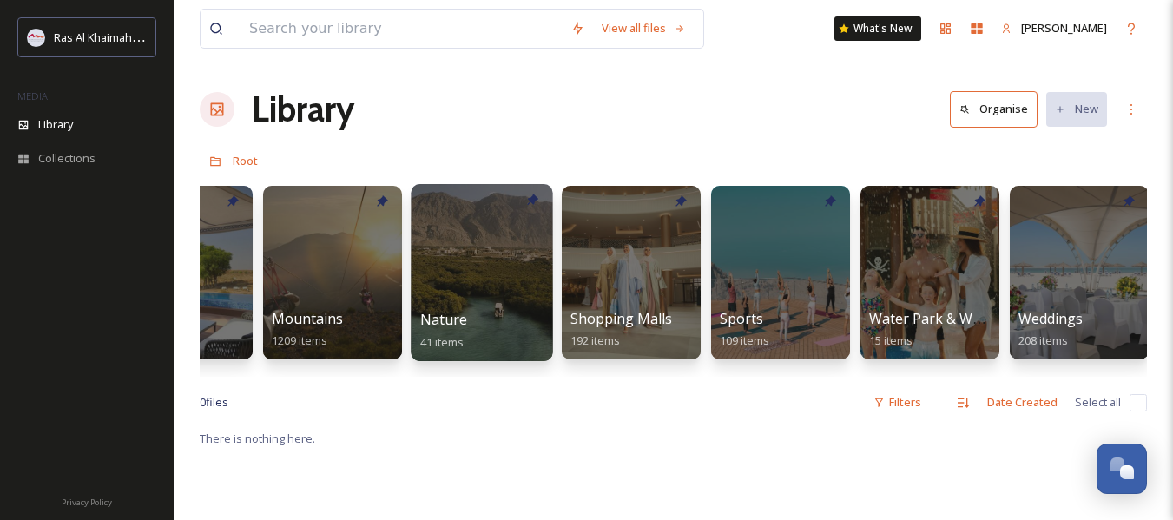
click at [504, 333] on div "Nature 41 items" at bounding box center [482, 330] width 124 height 43
click at [490, 300] on div at bounding box center [482, 272] width 142 height 177
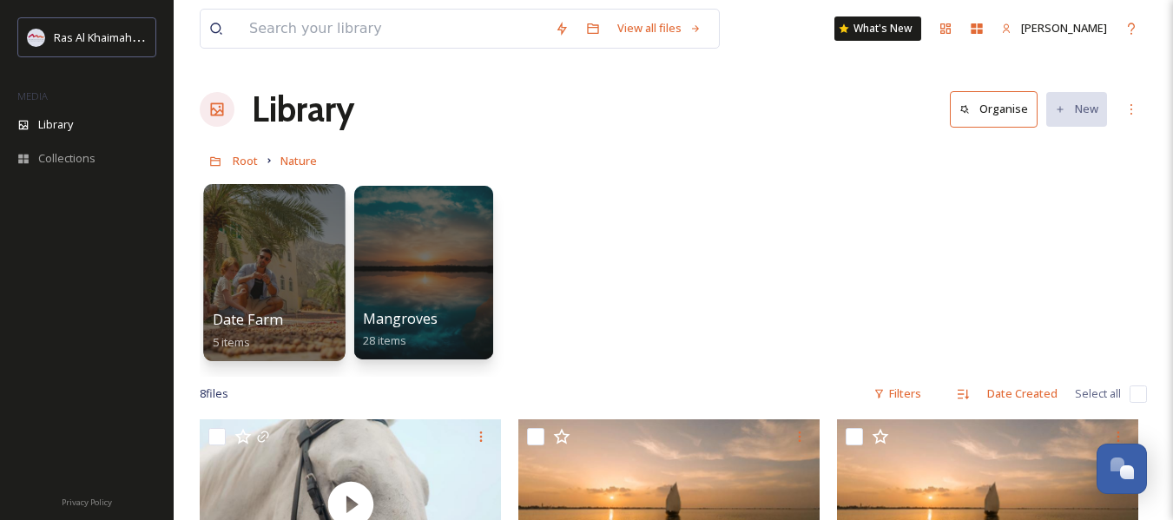
click at [317, 306] on div at bounding box center [274, 272] width 142 height 177
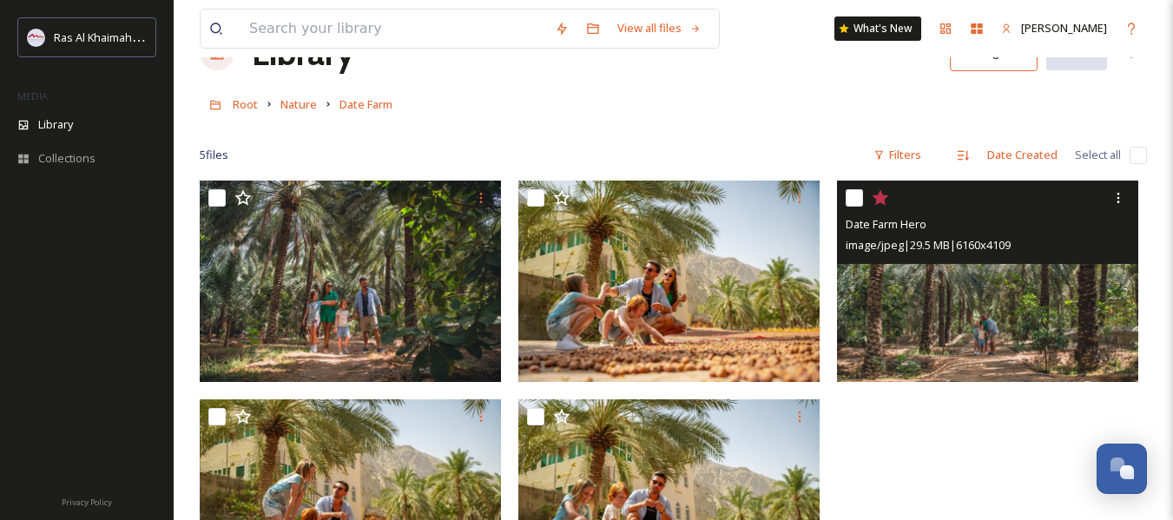
scroll to position [87, 0]
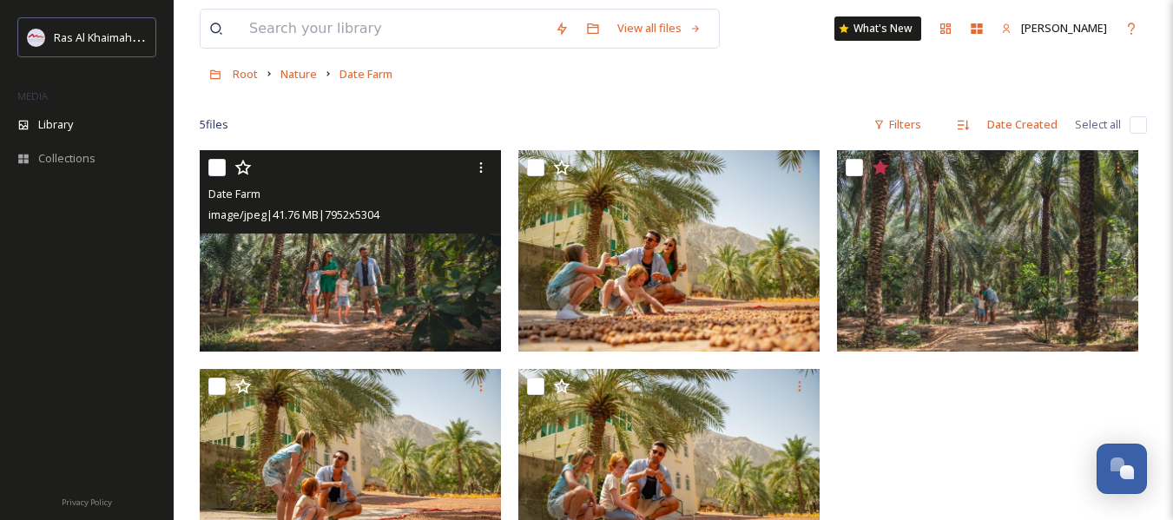
click at [224, 172] on input "checkbox" at bounding box center [216, 167] width 17 height 17
checkbox input "true"
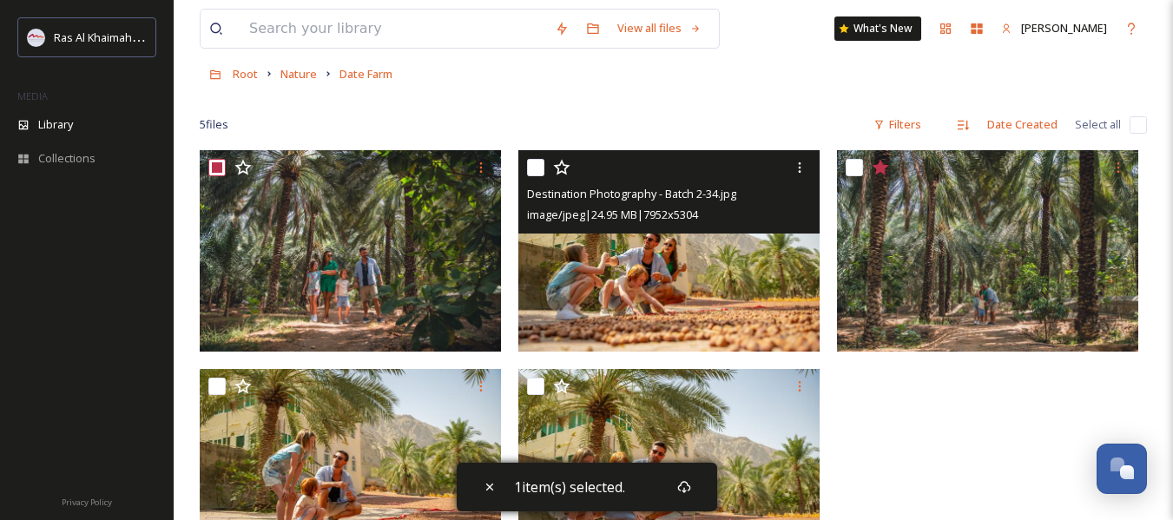
click at [538, 170] on input "checkbox" at bounding box center [535, 167] width 17 height 17
checkbox input "true"
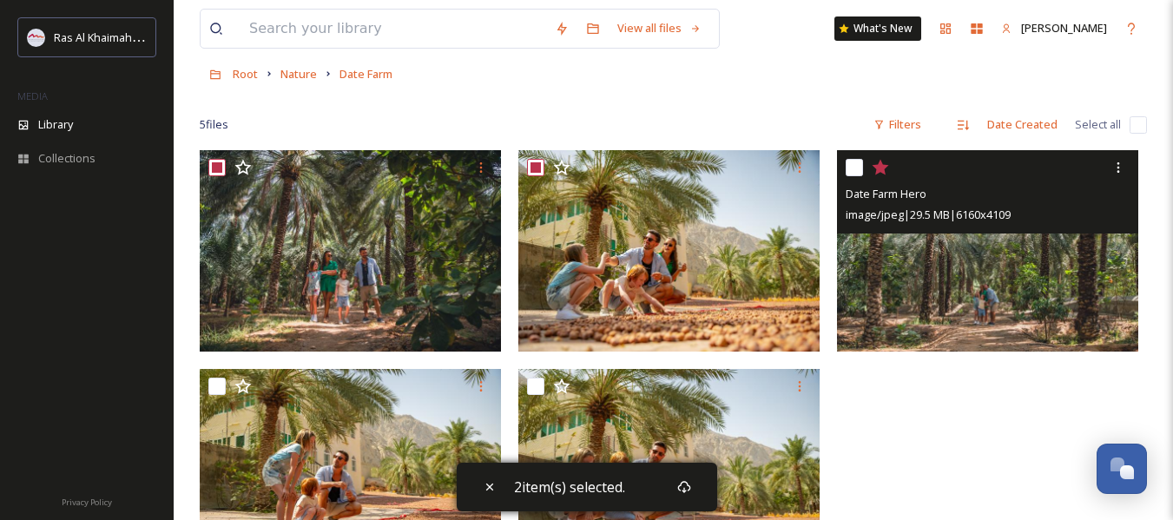
click at [859, 162] on input "checkbox" at bounding box center [854, 167] width 17 height 17
checkbox input "true"
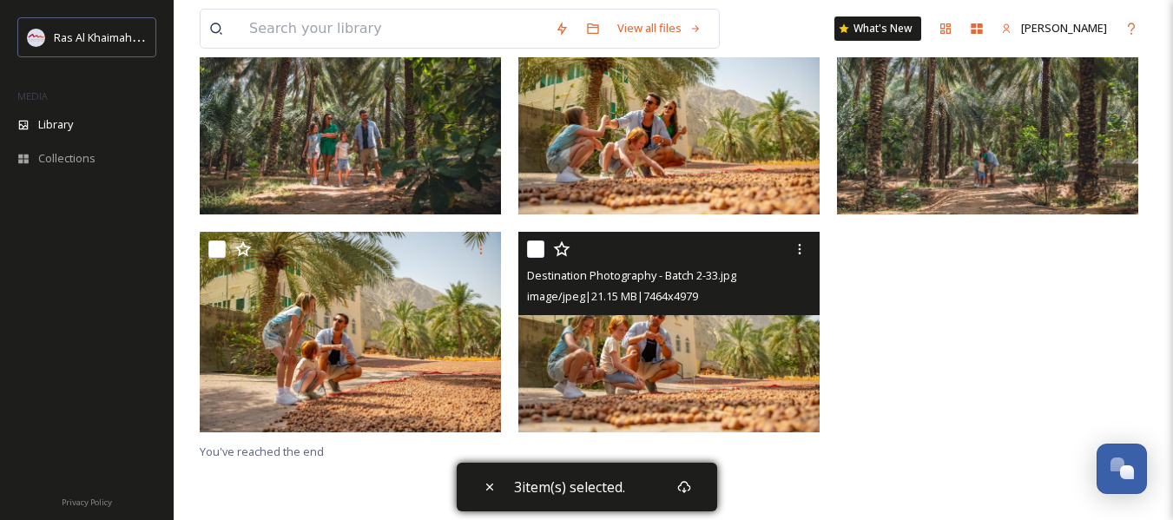
scroll to position [237, 0]
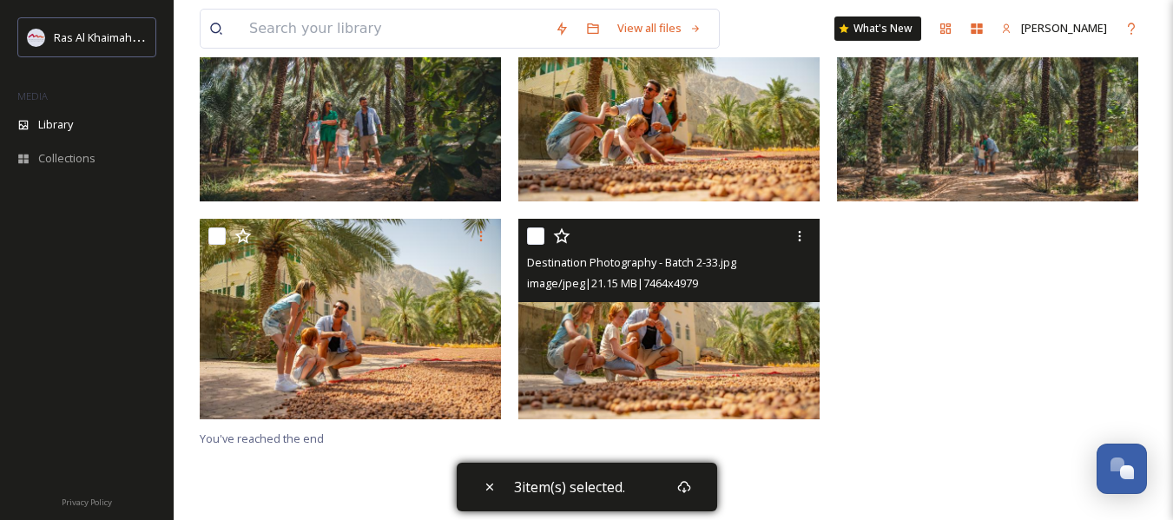
click at [531, 236] on input "checkbox" at bounding box center [535, 236] width 17 height 17
checkbox input "true"
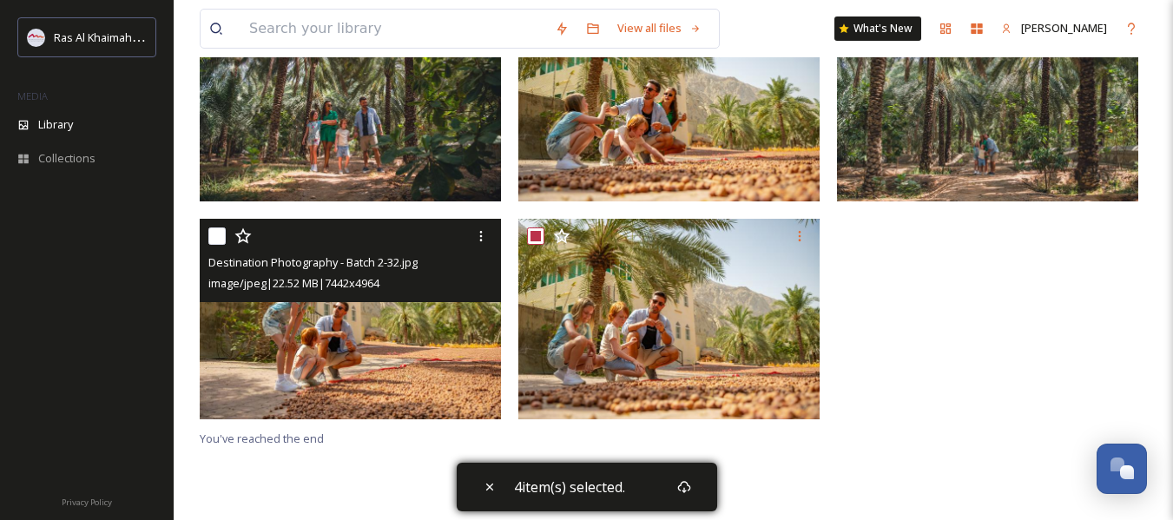
click at [211, 240] on input "checkbox" at bounding box center [216, 236] width 17 height 17
checkbox input "true"
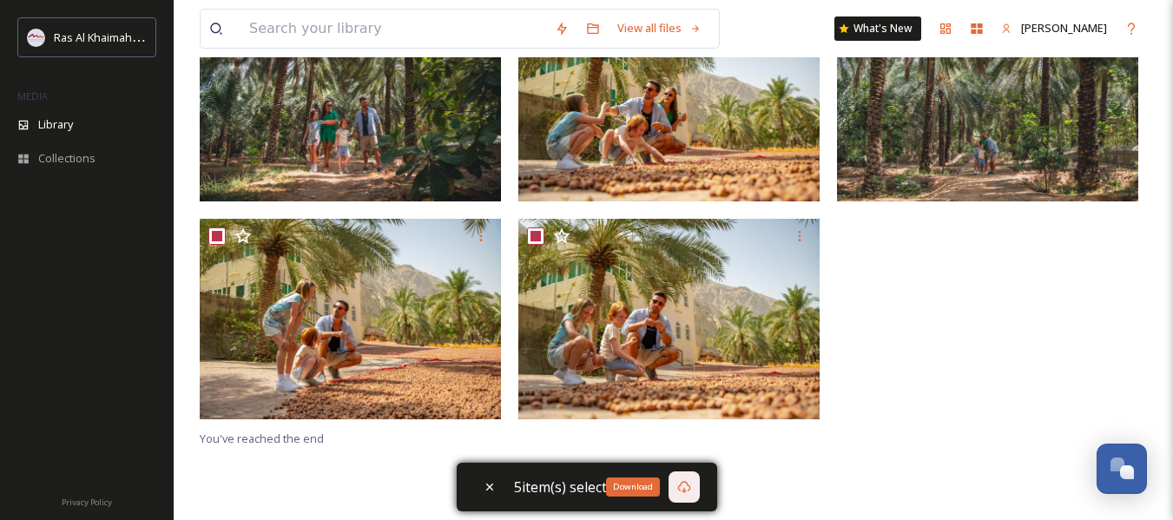
click at [685, 492] on icon at bounding box center [684, 487] width 14 height 14
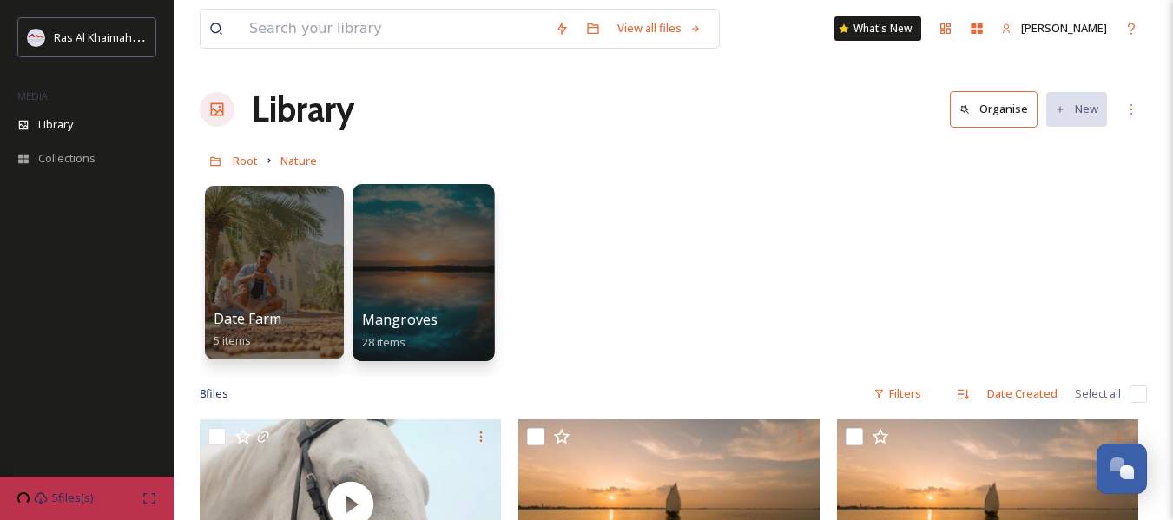
click at [459, 277] on div at bounding box center [424, 272] width 142 height 177
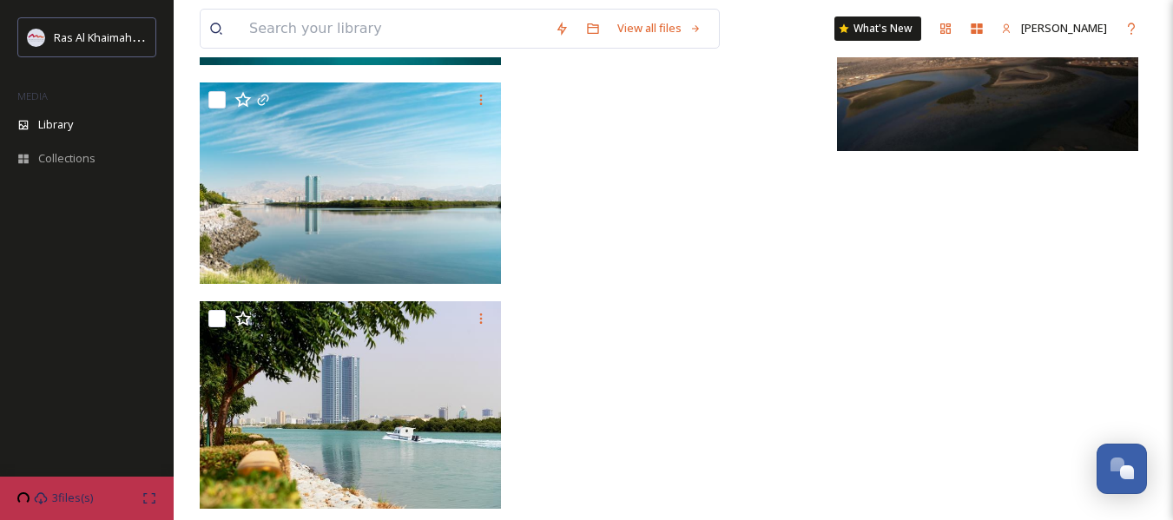
scroll to position [2571, 0]
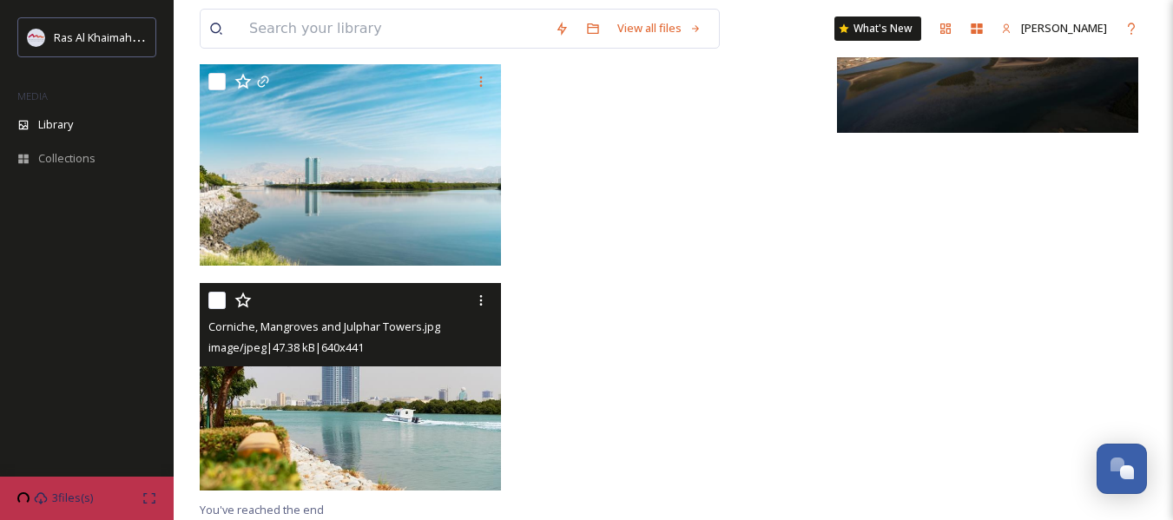
click at [221, 303] on input "checkbox" at bounding box center [216, 300] width 17 height 17
checkbox input "true"
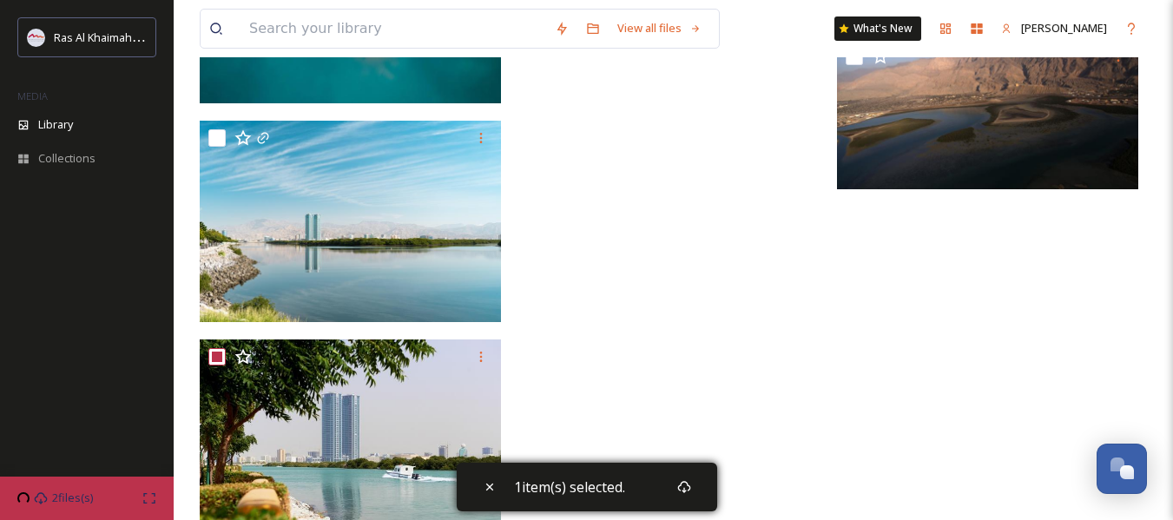
scroll to position [2484, 0]
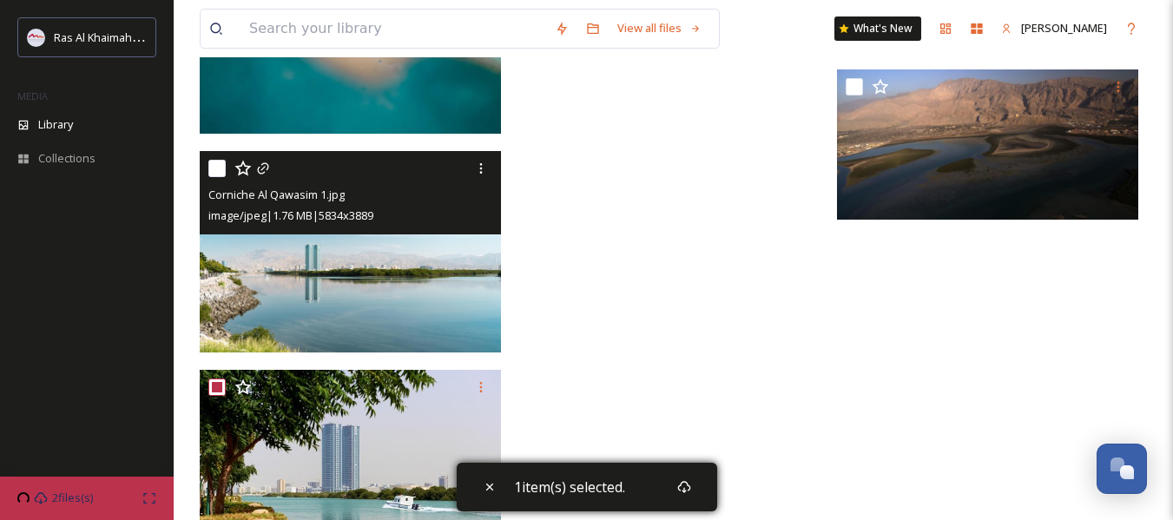
click at [221, 171] on input "checkbox" at bounding box center [216, 168] width 17 height 17
checkbox input "true"
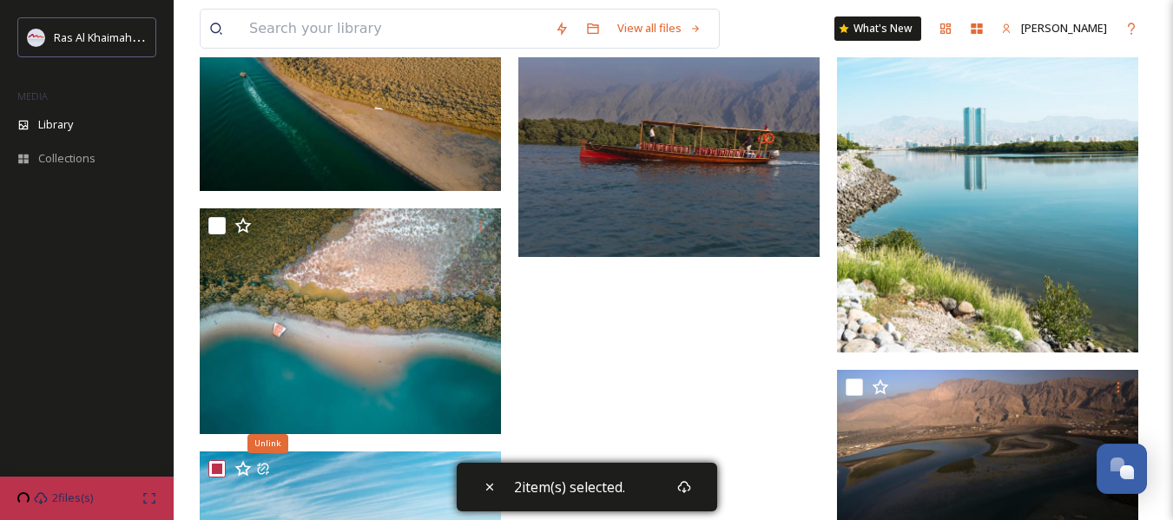
scroll to position [2137, 0]
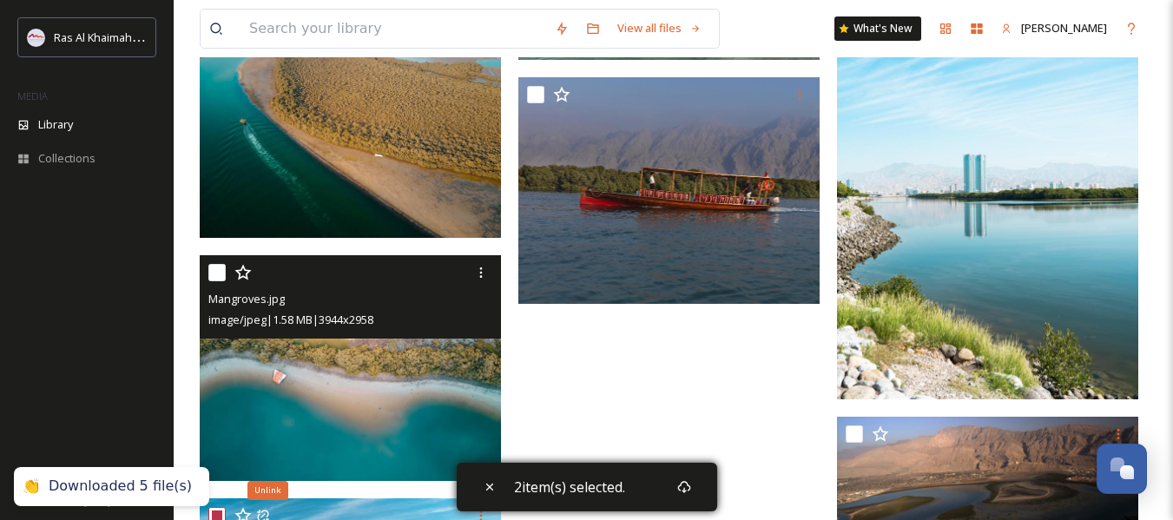
click at [214, 273] on input "checkbox" at bounding box center [216, 272] width 17 height 17
checkbox input "true"
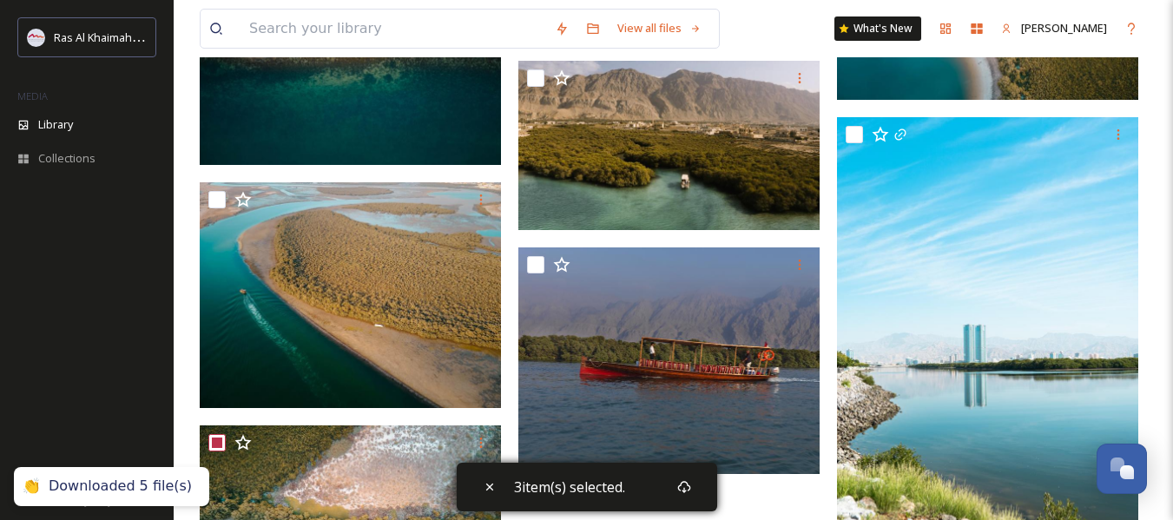
scroll to position [1963, 0]
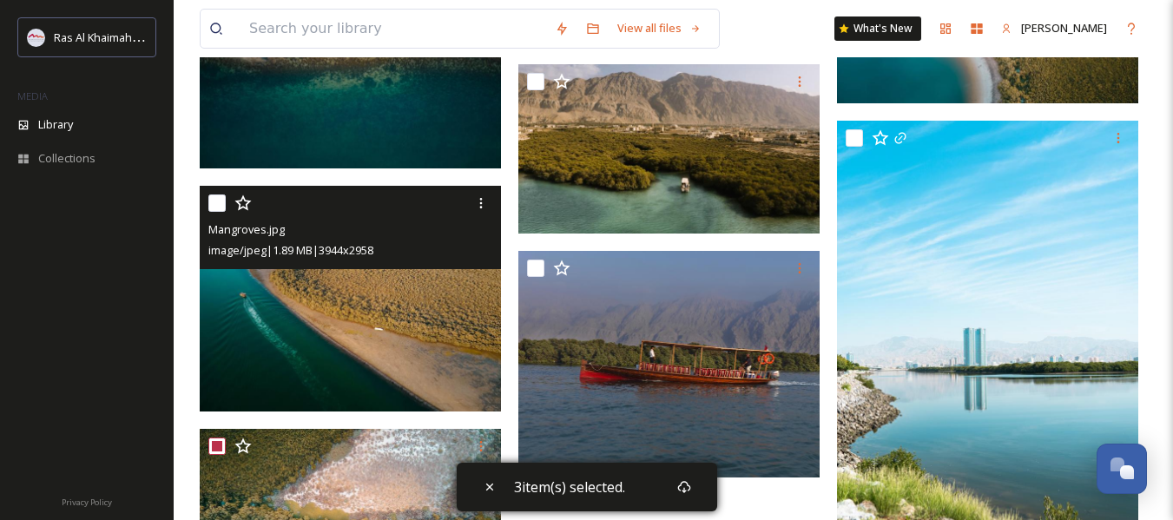
click at [220, 201] on input "checkbox" at bounding box center [216, 203] width 17 height 17
checkbox input "true"
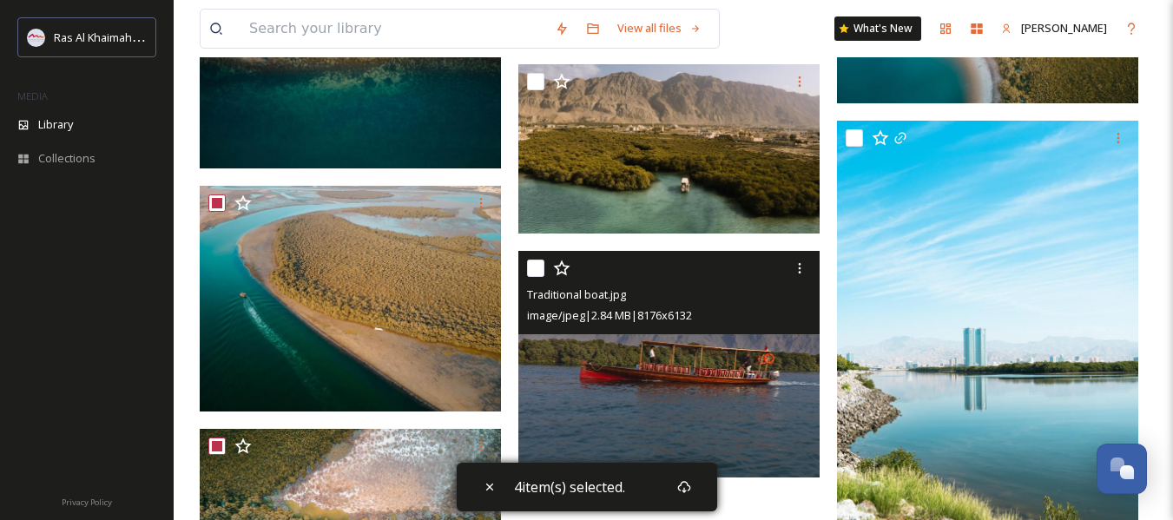
click at [533, 269] on input "checkbox" at bounding box center [535, 268] width 17 height 17
checkbox input "true"
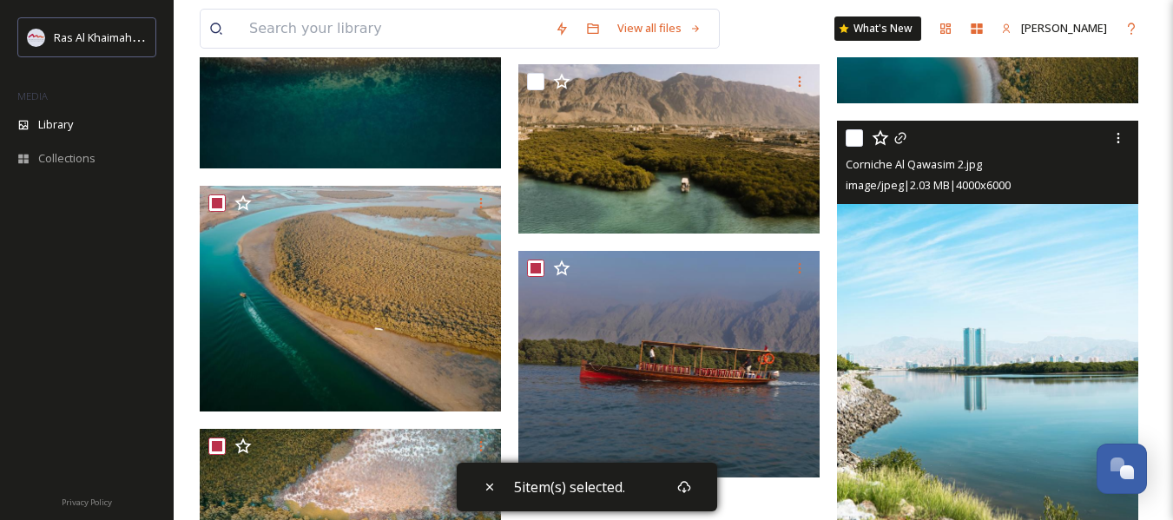
click at [853, 142] on input "checkbox" at bounding box center [854, 137] width 17 height 17
checkbox input "true"
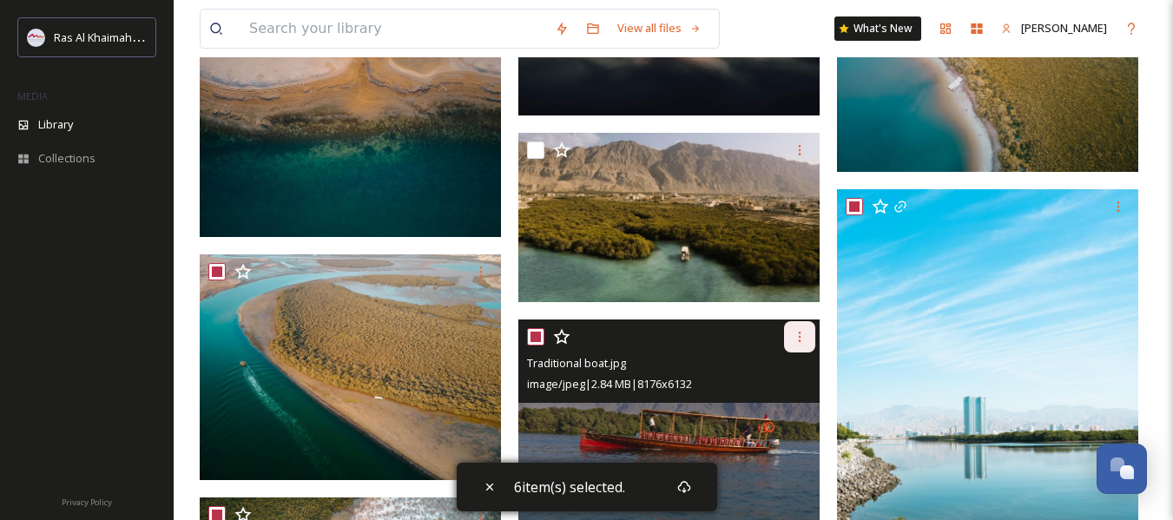
scroll to position [1790, 0]
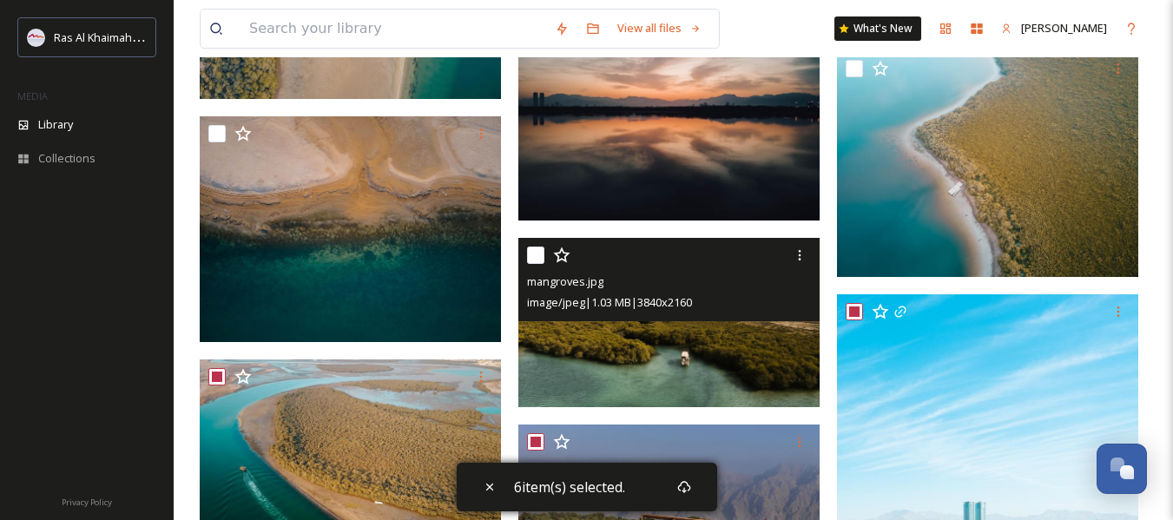
click at [531, 253] on input "checkbox" at bounding box center [535, 255] width 17 height 17
checkbox input "true"
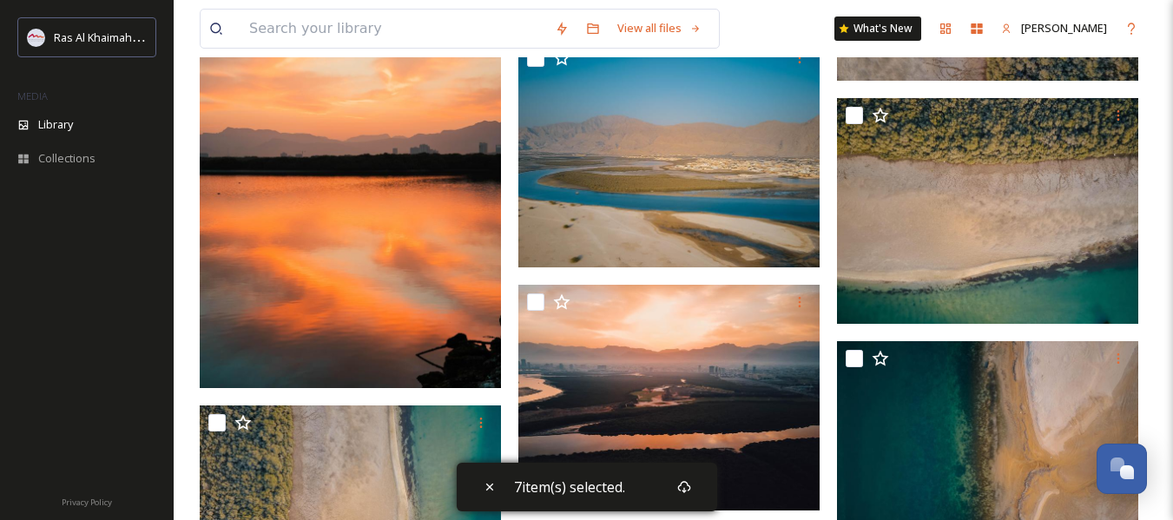
scroll to position [1182, 0]
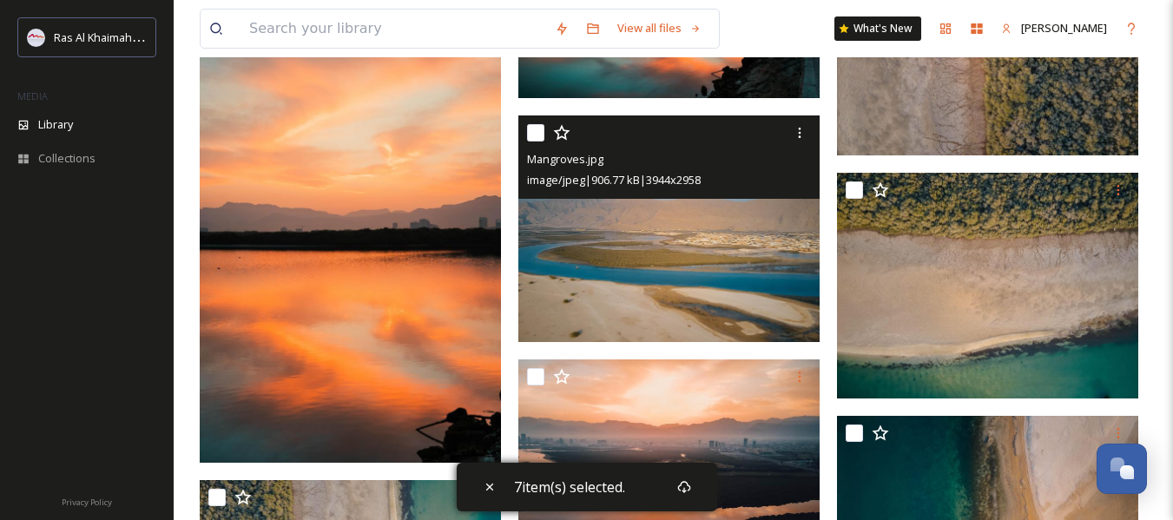
click at [542, 131] on input "checkbox" at bounding box center [535, 132] width 17 height 17
checkbox input "true"
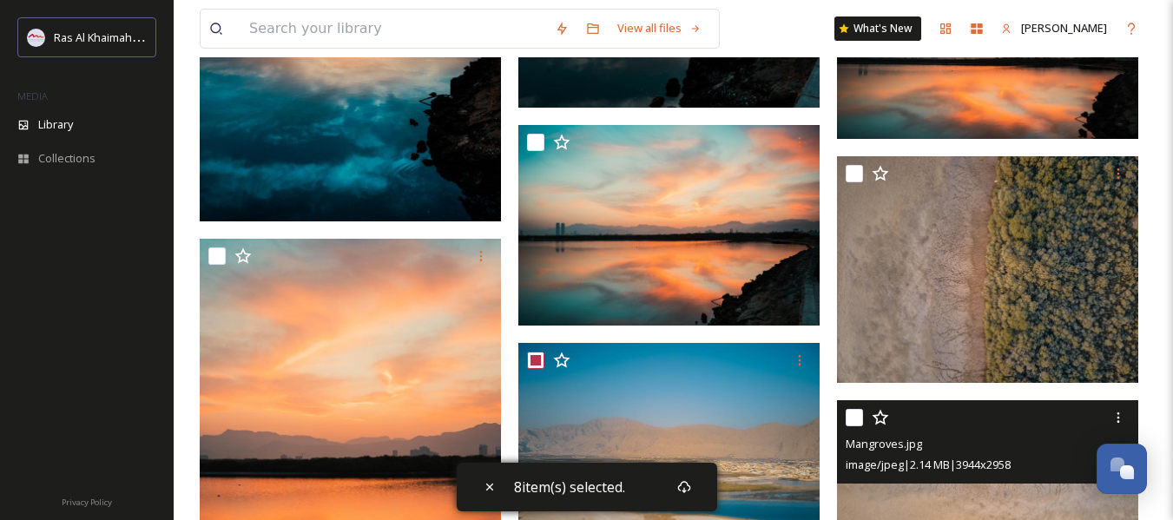
scroll to position [921, 0]
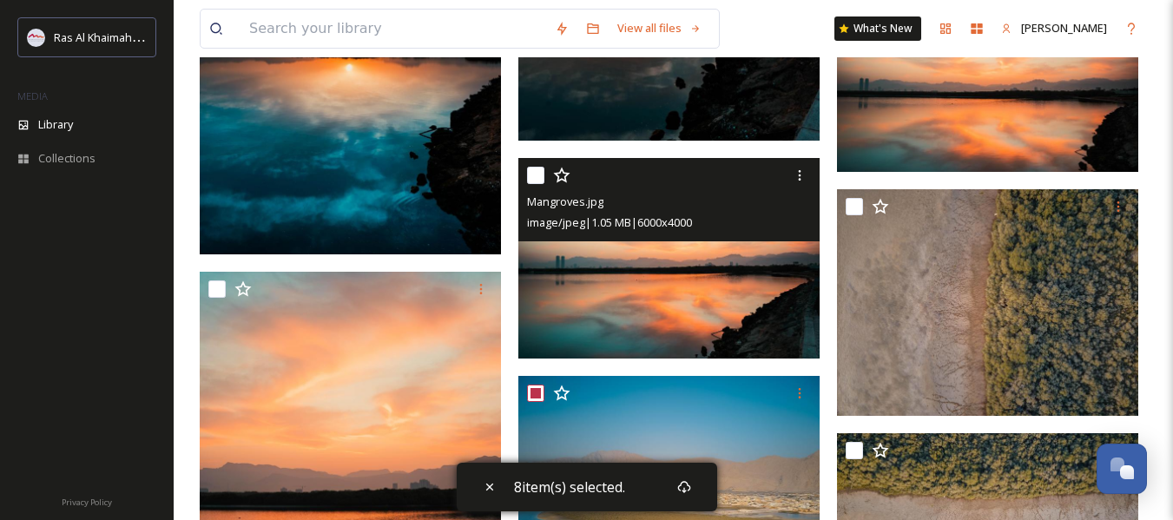
click at [531, 168] on input "checkbox" at bounding box center [535, 175] width 17 height 17
checkbox input "true"
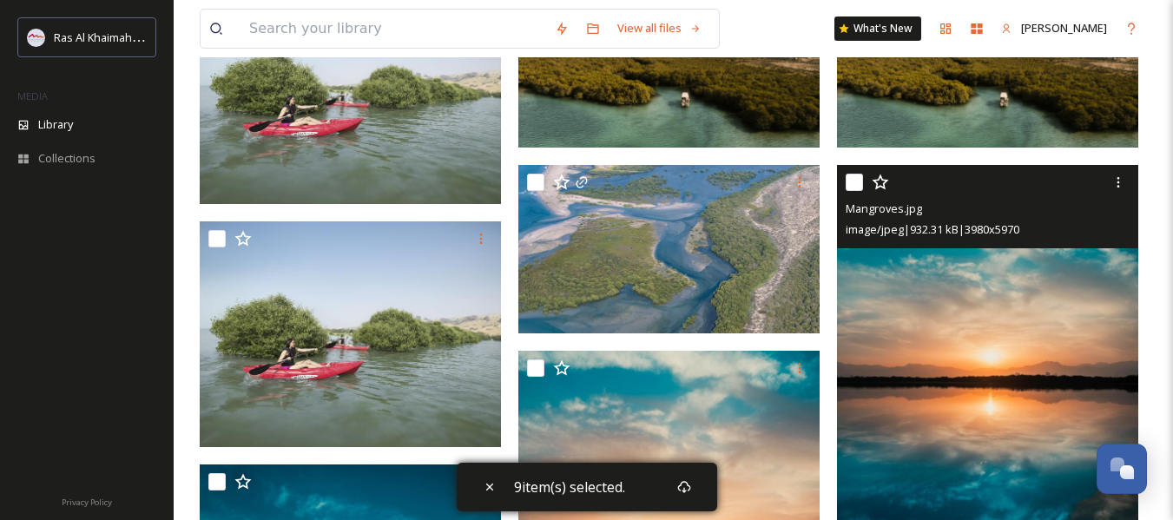
scroll to position [227, 0]
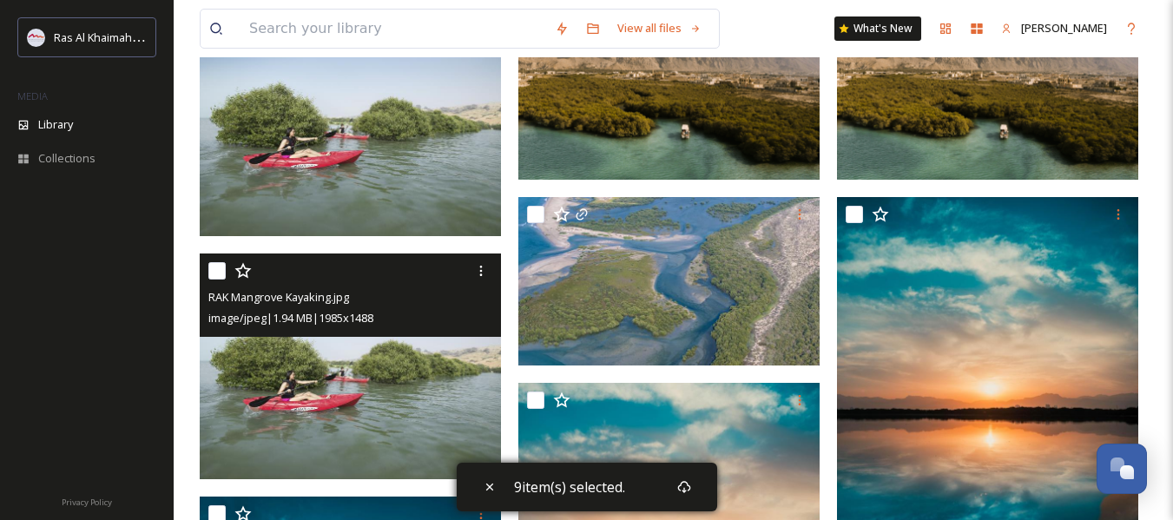
click at [221, 268] on input "checkbox" at bounding box center [216, 270] width 17 height 17
checkbox input "true"
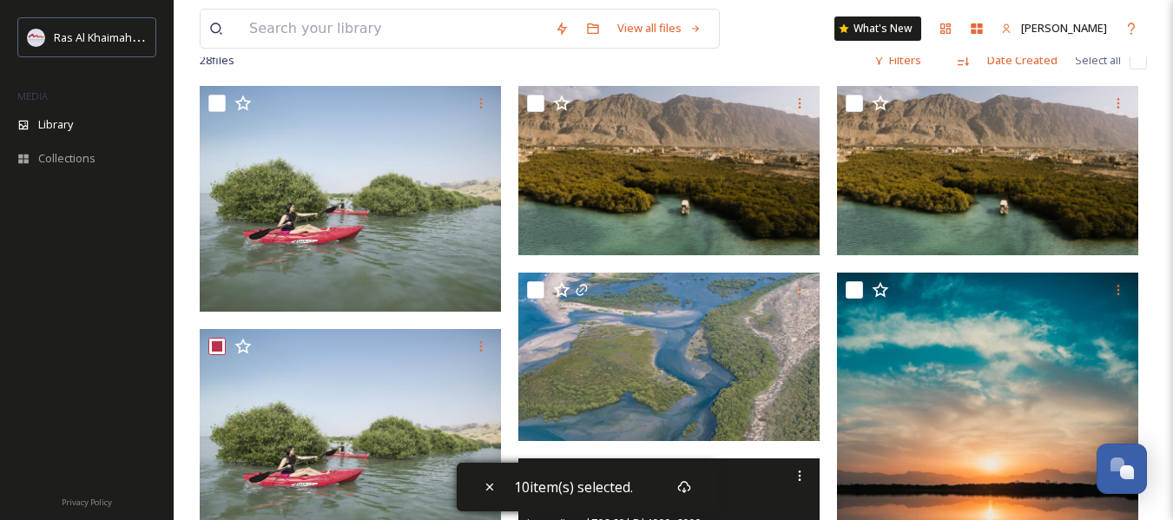
scroll to position [140, 0]
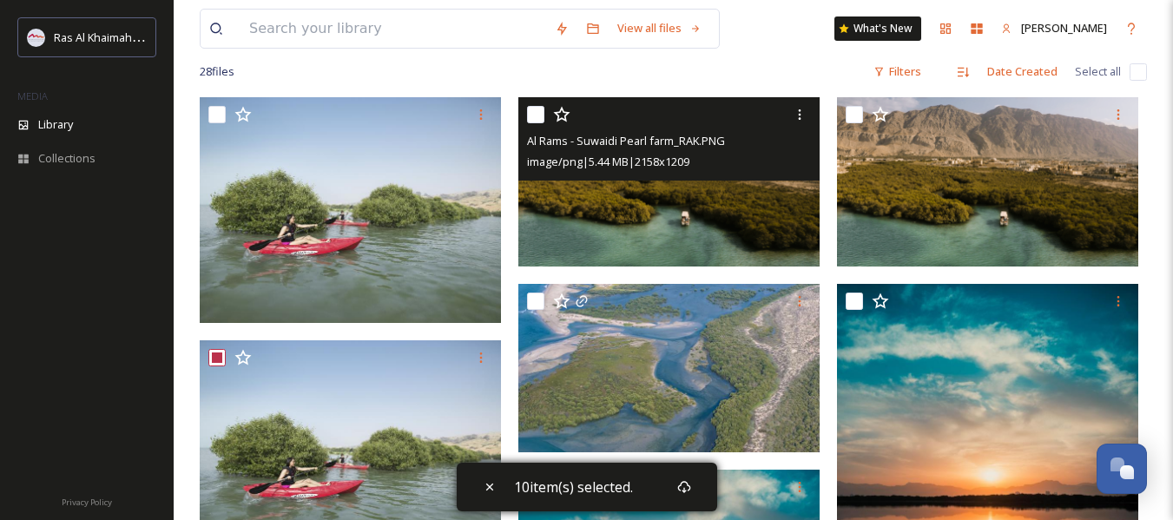
click at [535, 115] on input "checkbox" at bounding box center [535, 114] width 17 height 17
checkbox input "true"
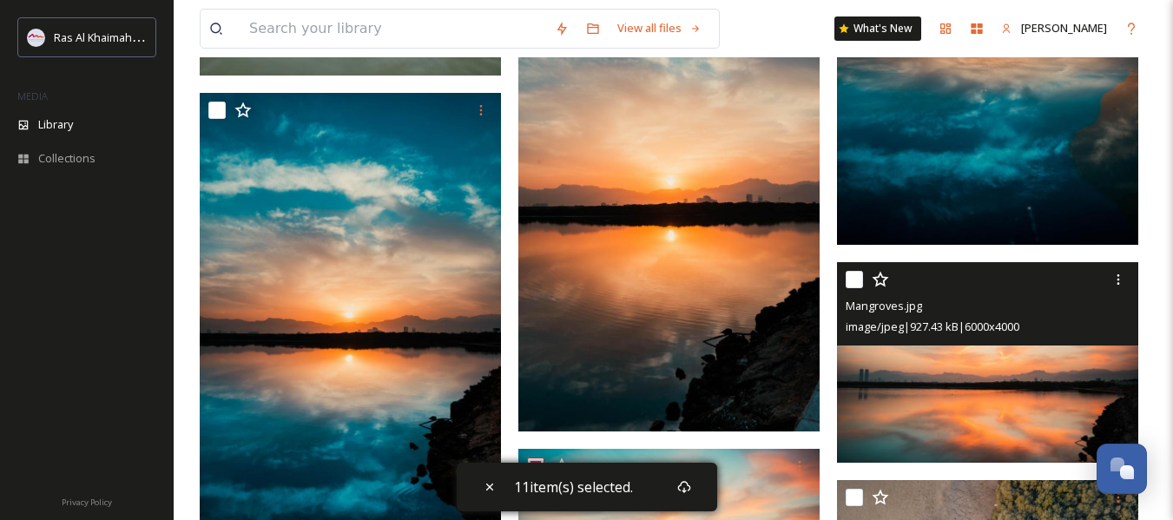
scroll to position [661, 0]
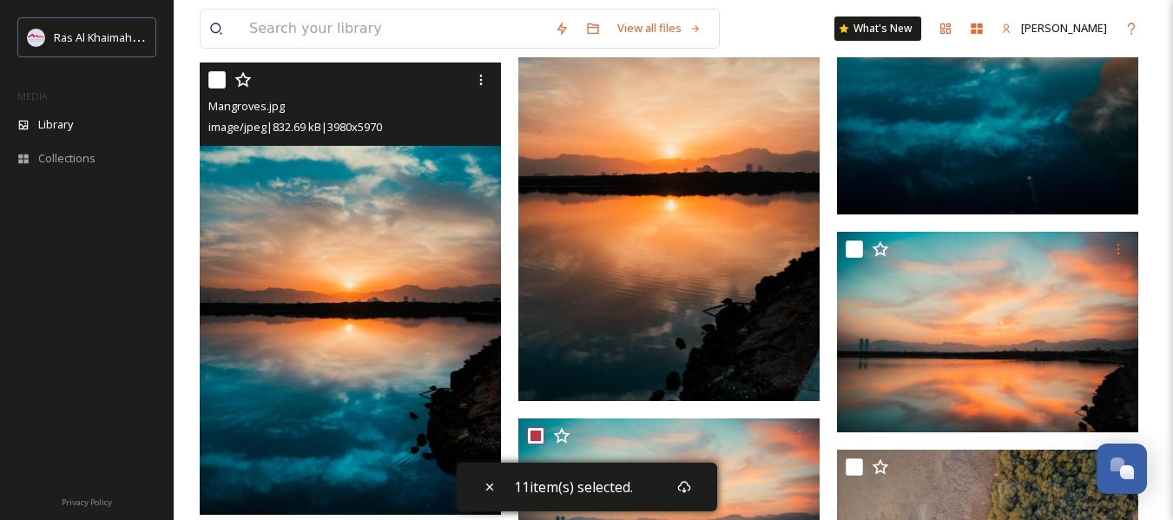
click at [216, 83] on input "checkbox" at bounding box center [216, 79] width 17 height 17
checkbox input "true"
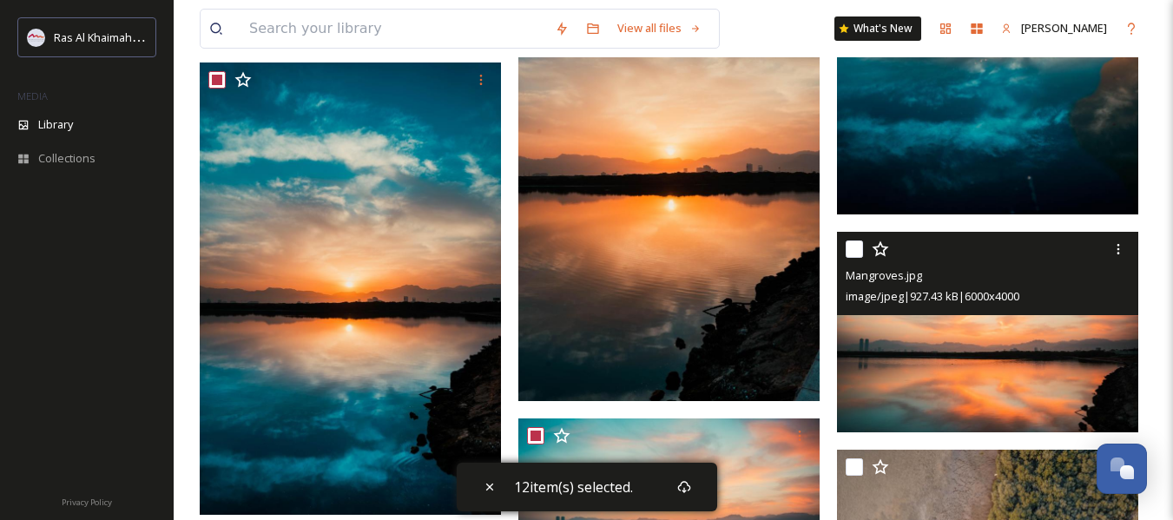
click at [859, 244] on input "checkbox" at bounding box center [854, 249] width 17 height 17
checkbox input "true"
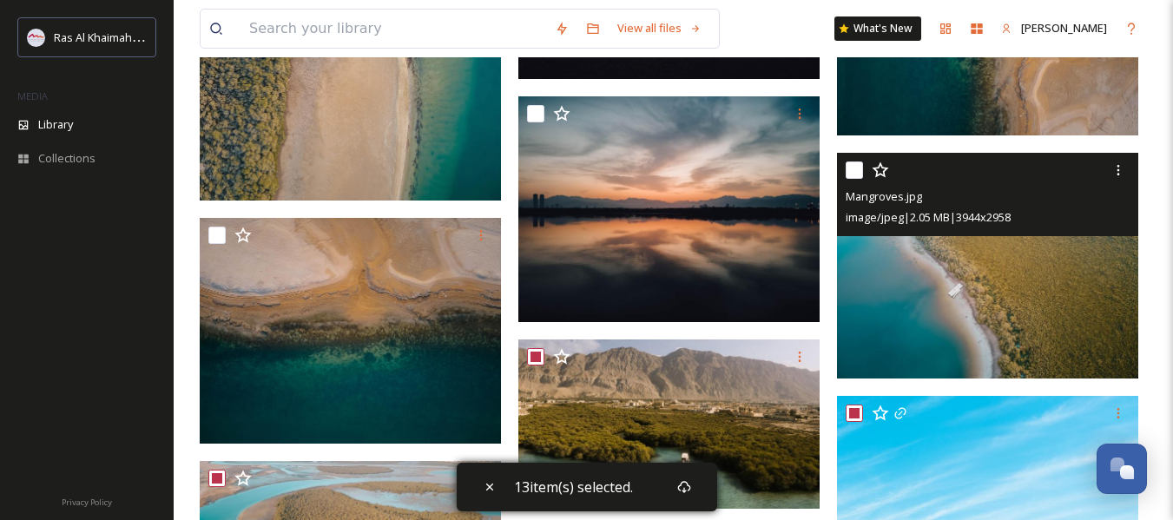
scroll to position [1703, 0]
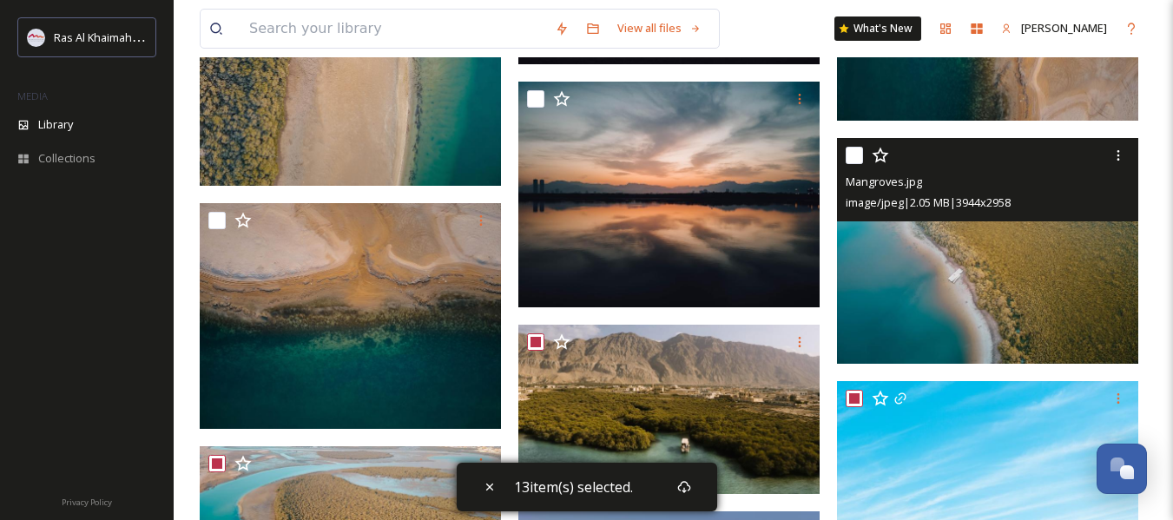
click at [858, 160] on input "checkbox" at bounding box center [854, 155] width 17 height 17
checkbox input "true"
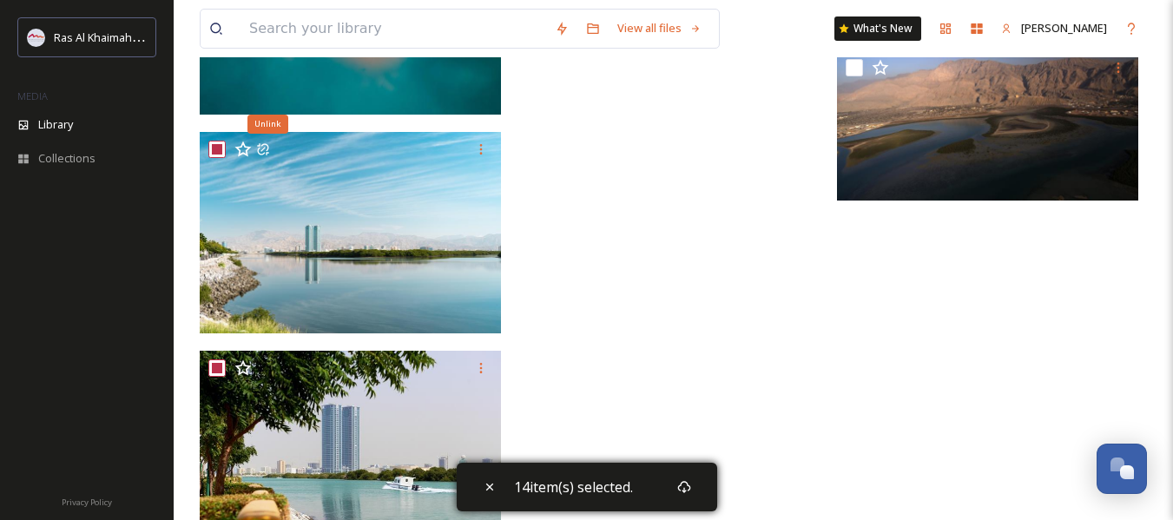
scroll to position [2571, 0]
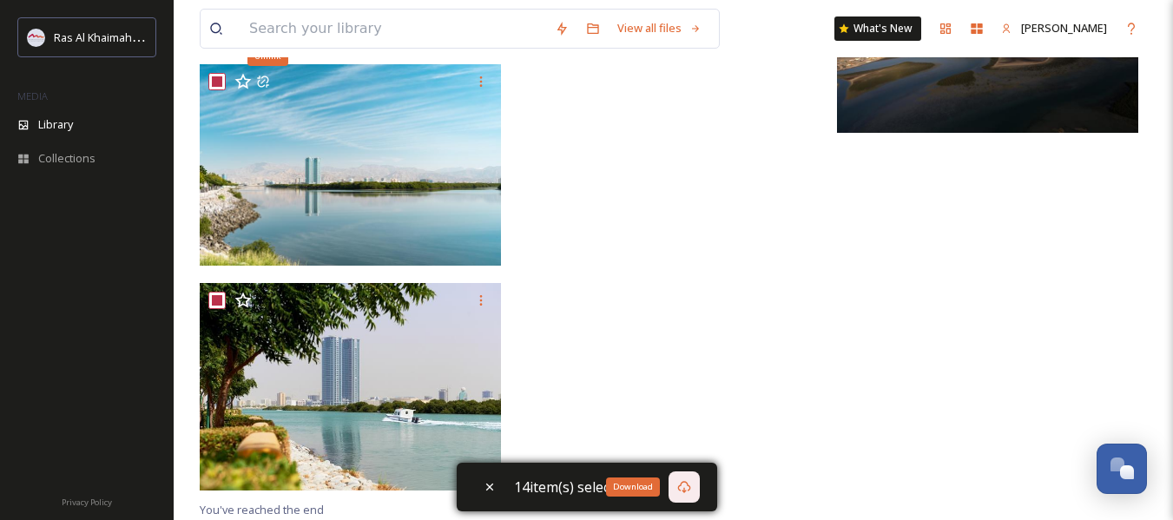
click at [684, 487] on icon at bounding box center [684, 487] width 14 height 14
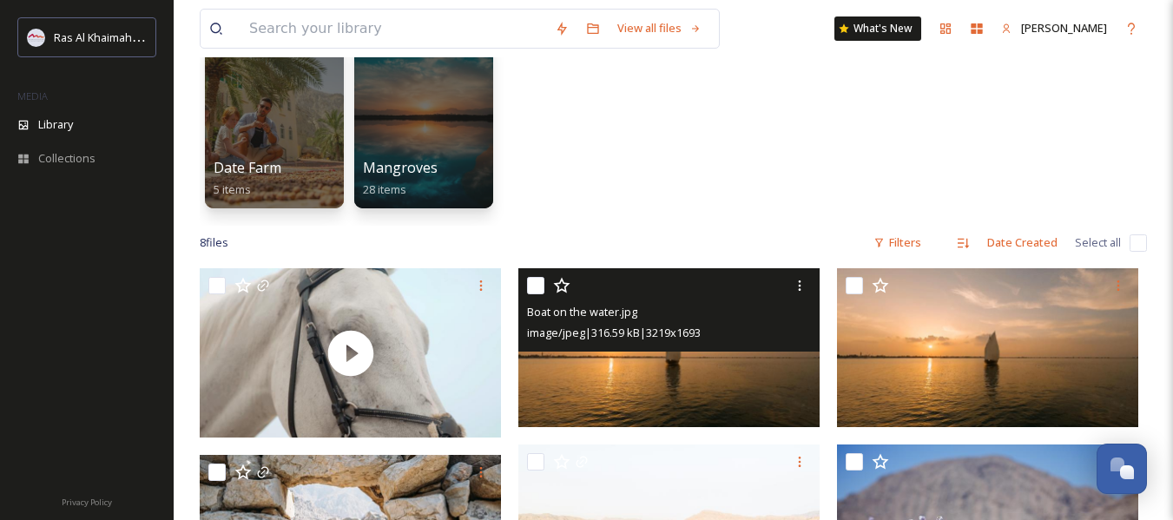
scroll to position [174, 0]
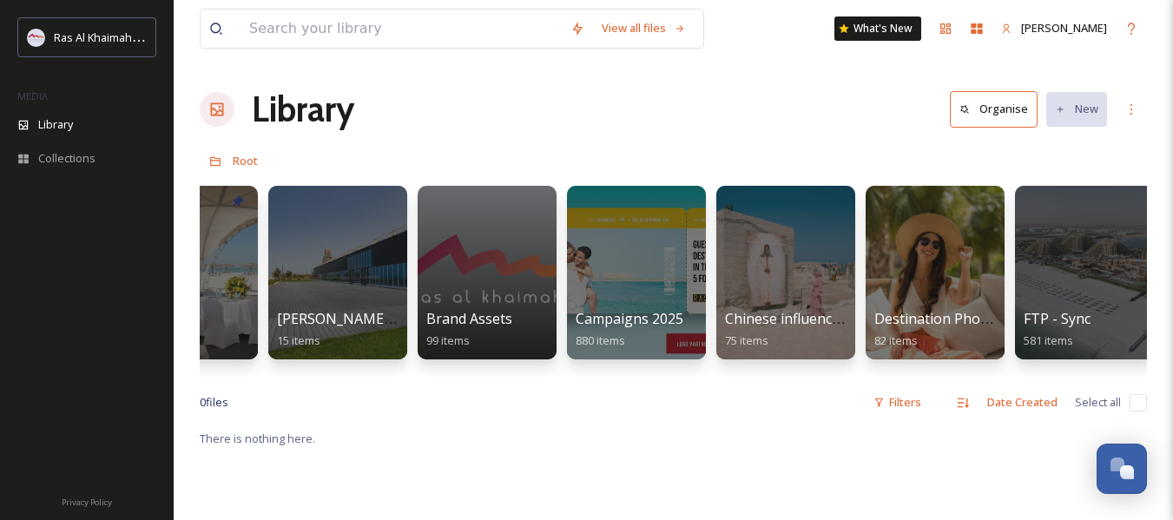
scroll to position [0, 2524]
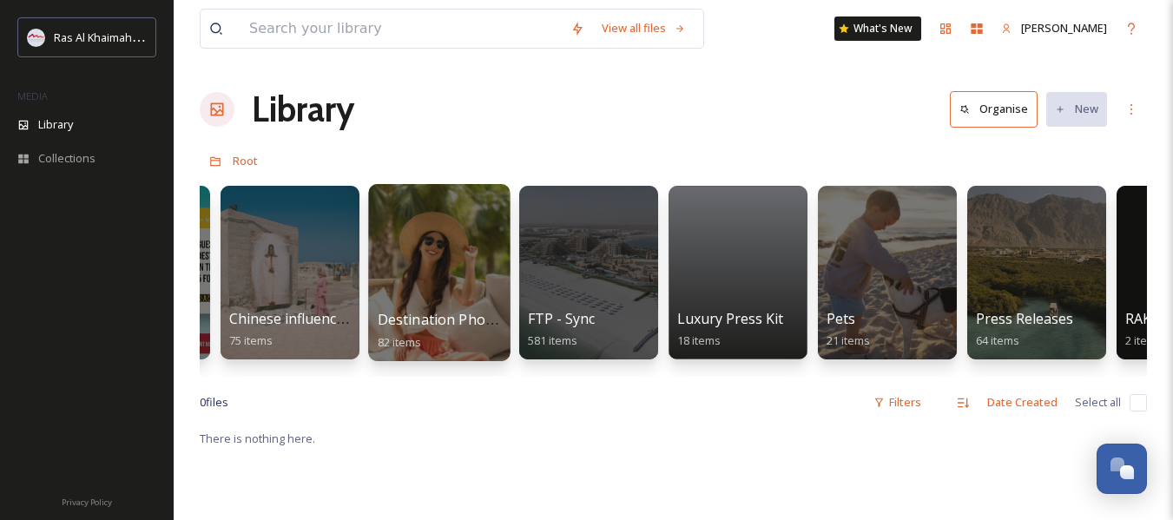
click at [428, 299] on div at bounding box center [439, 272] width 142 height 177
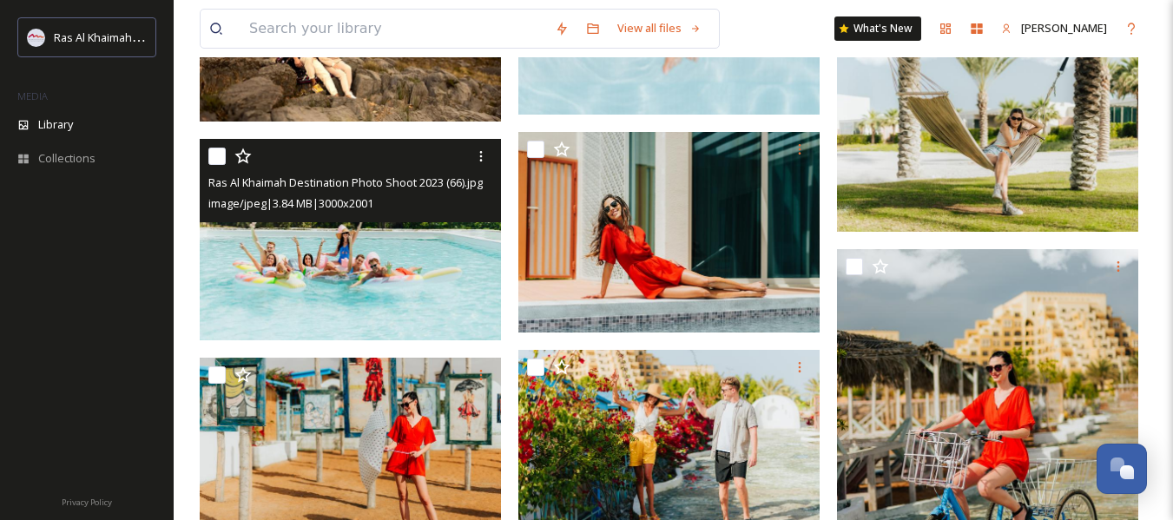
scroll to position [1476, 0]
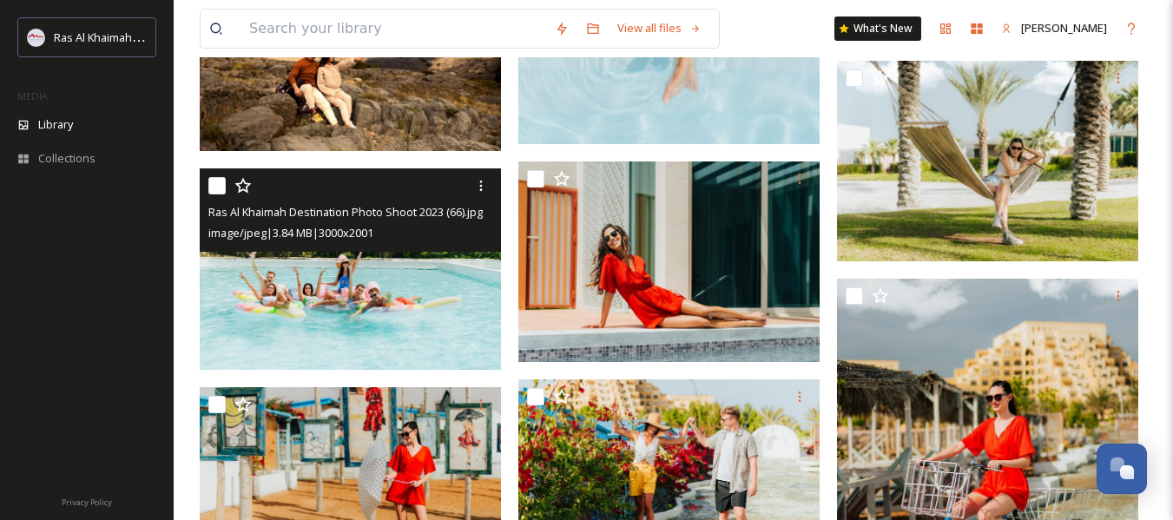
click at [222, 188] on input "checkbox" at bounding box center [216, 185] width 17 height 17
checkbox input "true"
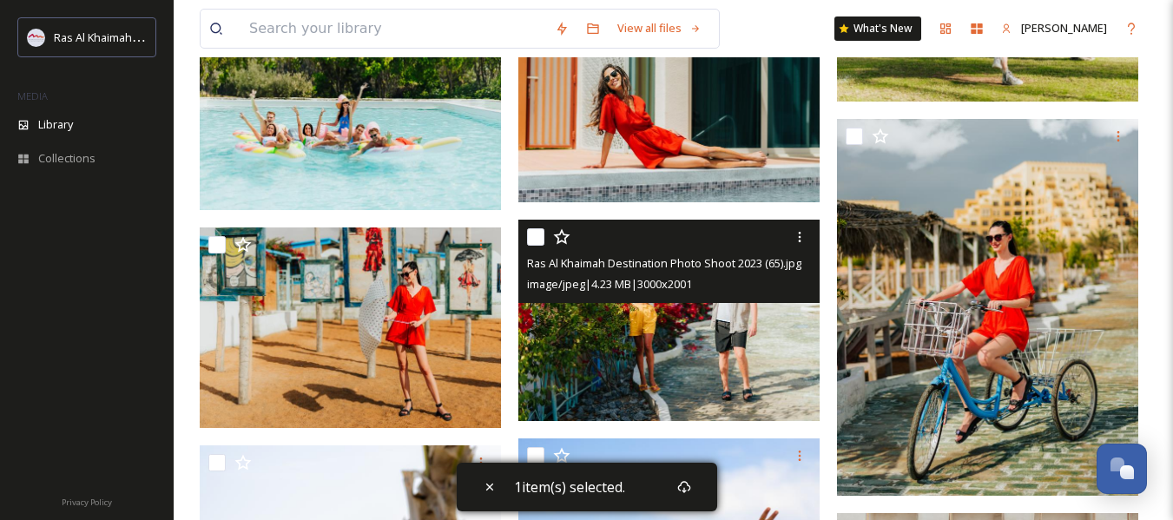
scroll to position [1650, 0]
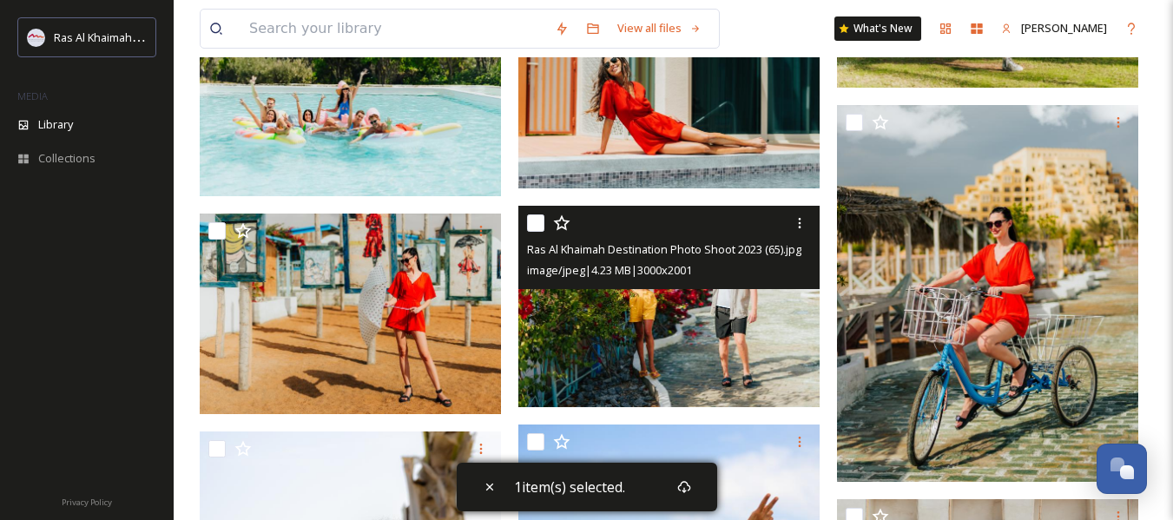
click at [534, 227] on input "checkbox" at bounding box center [535, 222] width 17 height 17
checkbox input "true"
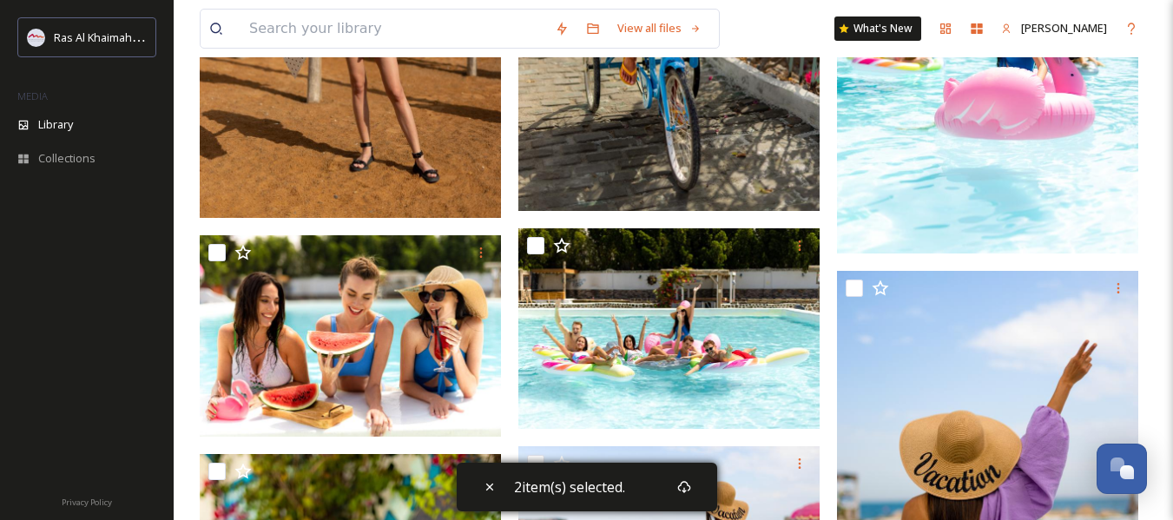
scroll to position [3474, 0]
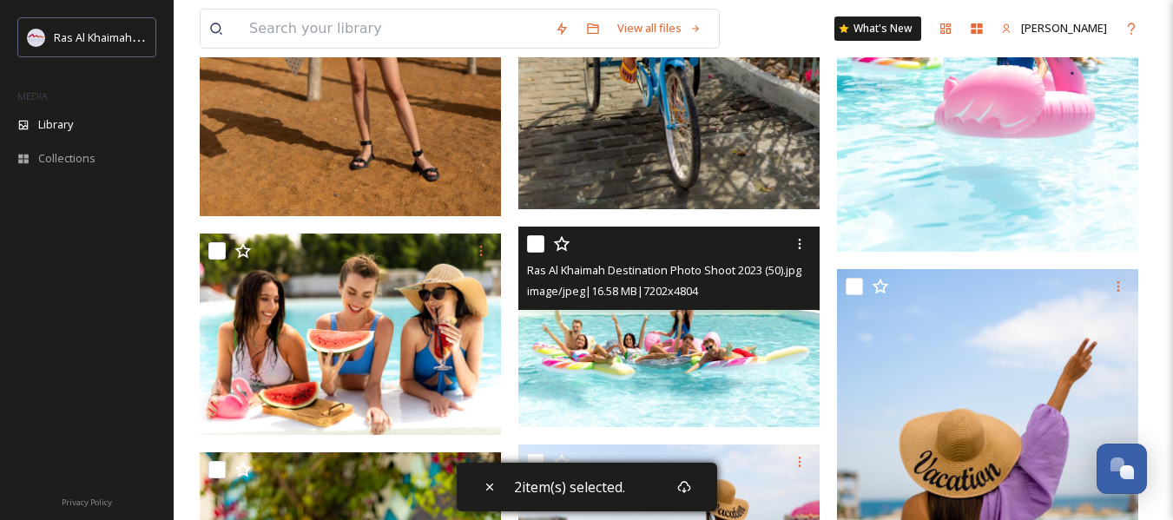
click at [539, 248] on input "checkbox" at bounding box center [535, 243] width 17 height 17
checkbox input "true"
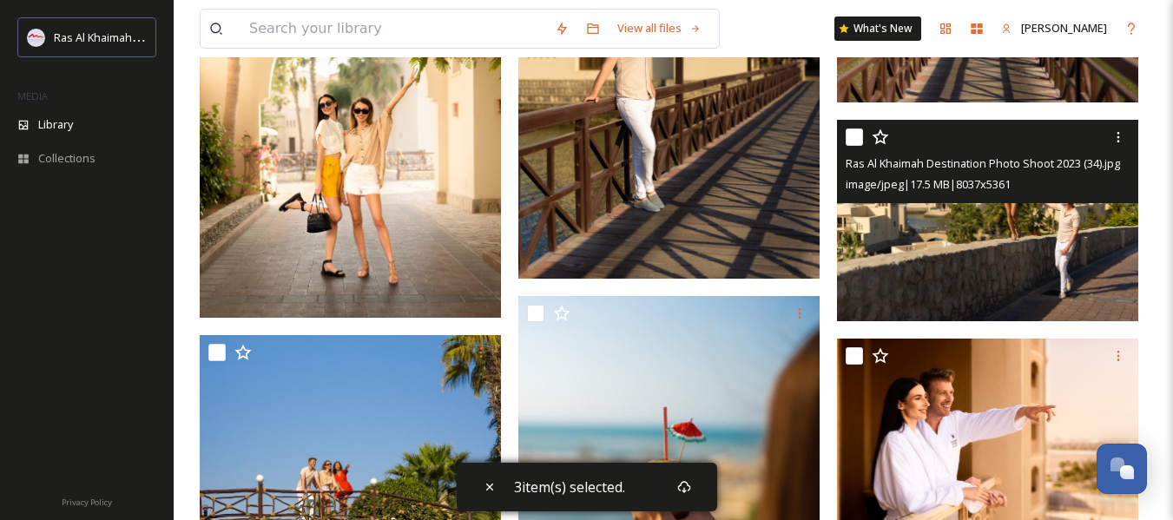
scroll to position [5037, 0]
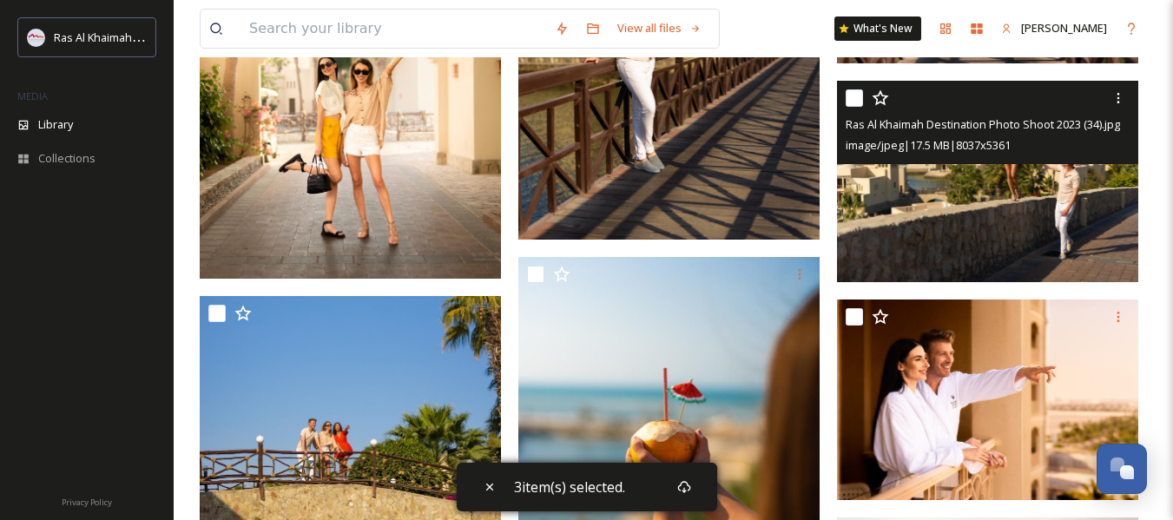
click at [859, 102] on input "checkbox" at bounding box center [854, 97] width 17 height 17
checkbox input "true"
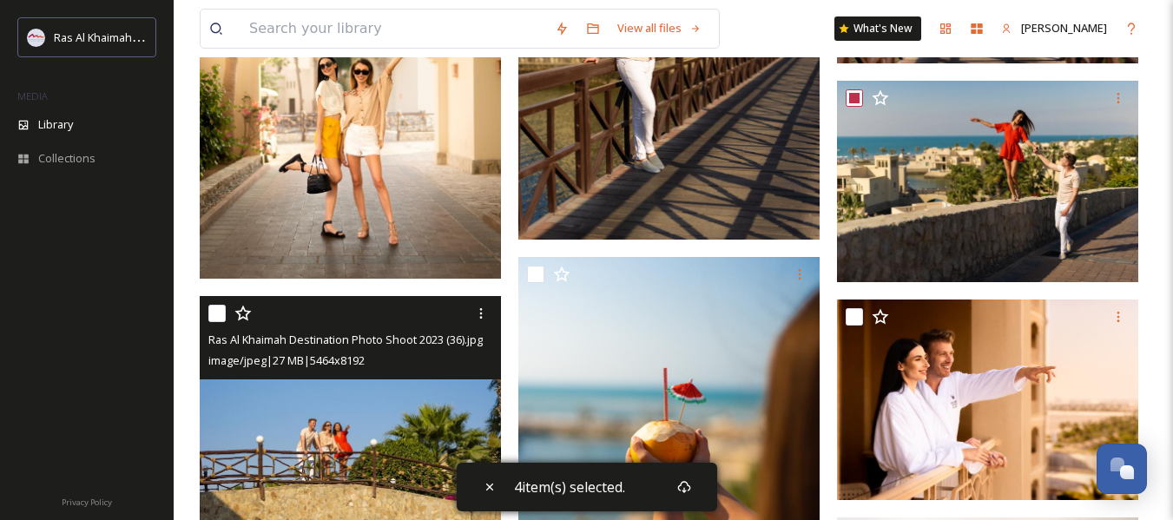
click at [221, 314] on input "checkbox" at bounding box center [216, 313] width 17 height 17
checkbox input "true"
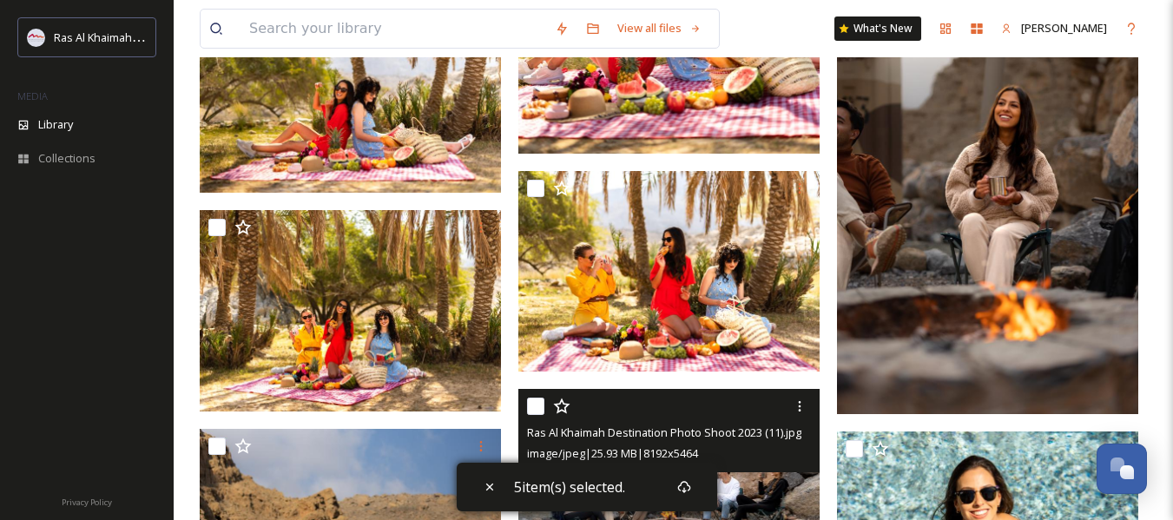
scroll to position [7902, 0]
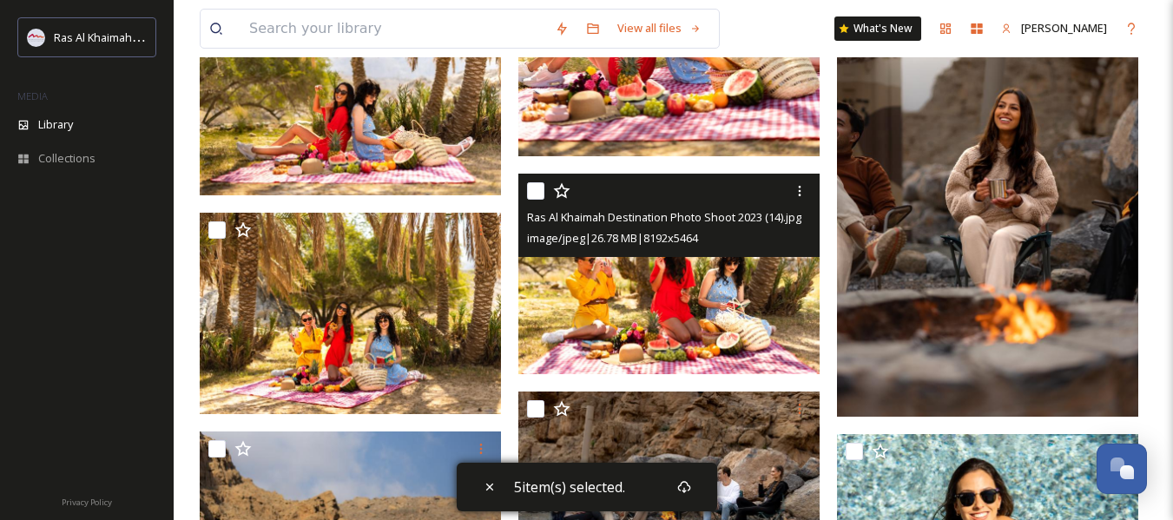
click at [531, 186] on input "checkbox" at bounding box center [535, 190] width 17 height 17
checkbox input "true"
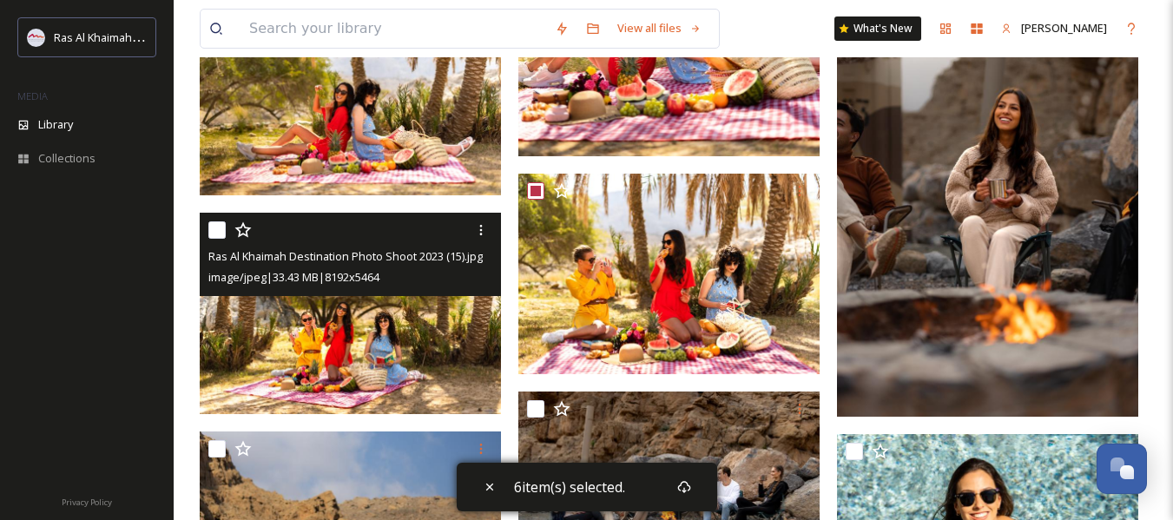
click at [213, 228] on input "checkbox" at bounding box center [216, 229] width 17 height 17
checkbox input "true"
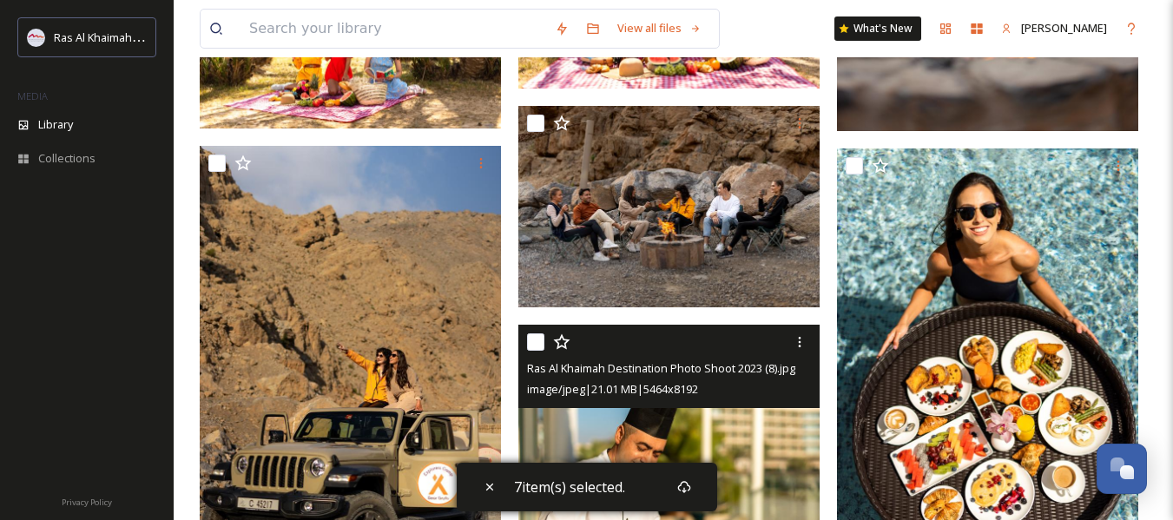
scroll to position [8076, 0]
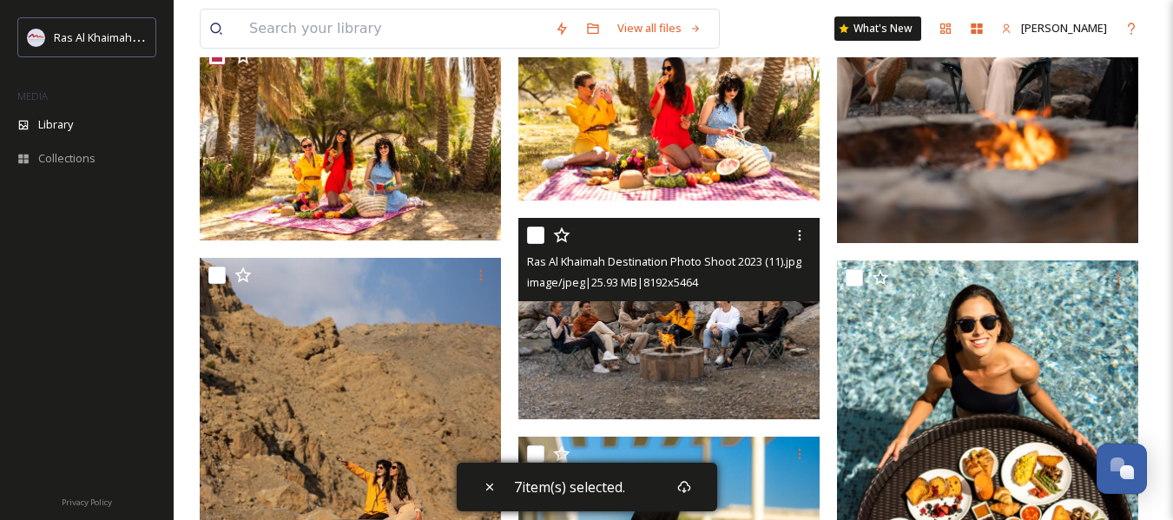
click at [527, 233] on input "checkbox" at bounding box center [535, 235] width 17 height 17
checkbox input "true"
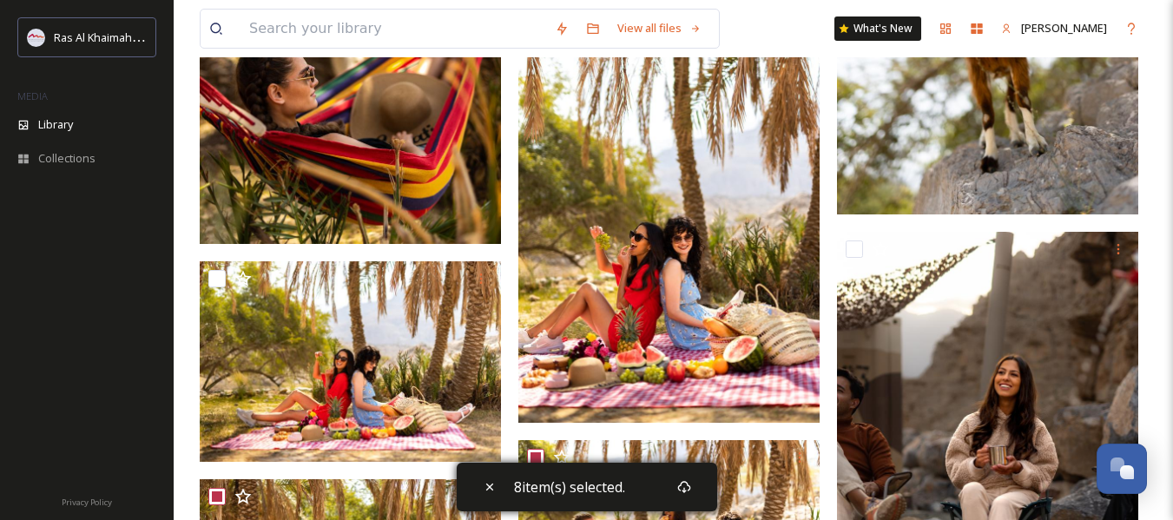
scroll to position [7750, 0]
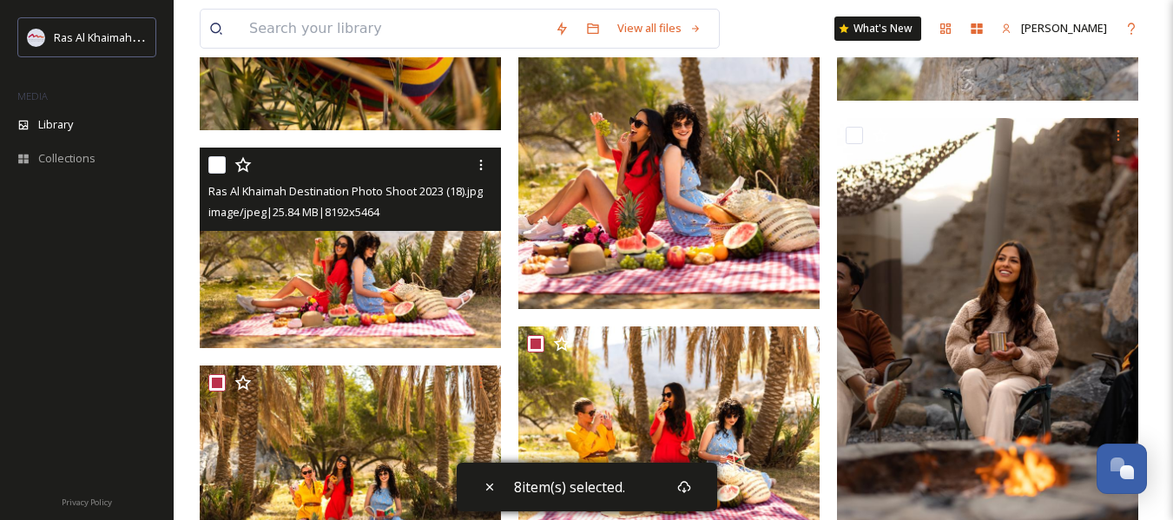
click at [217, 166] on input "checkbox" at bounding box center [216, 164] width 17 height 17
checkbox input "true"
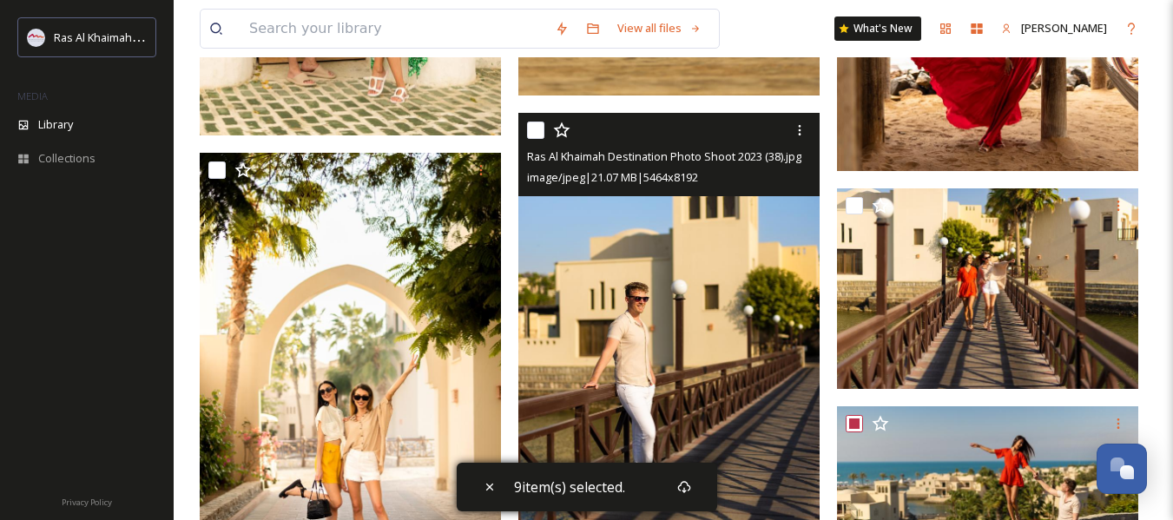
scroll to position [4710, 0]
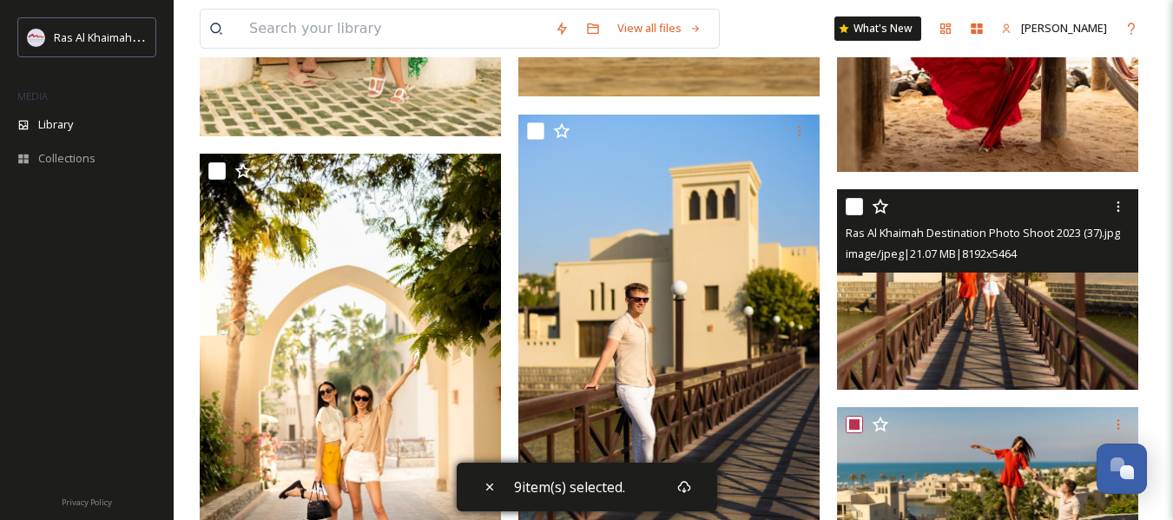
click at [855, 209] on input "checkbox" at bounding box center [854, 206] width 17 height 17
checkbox input "true"
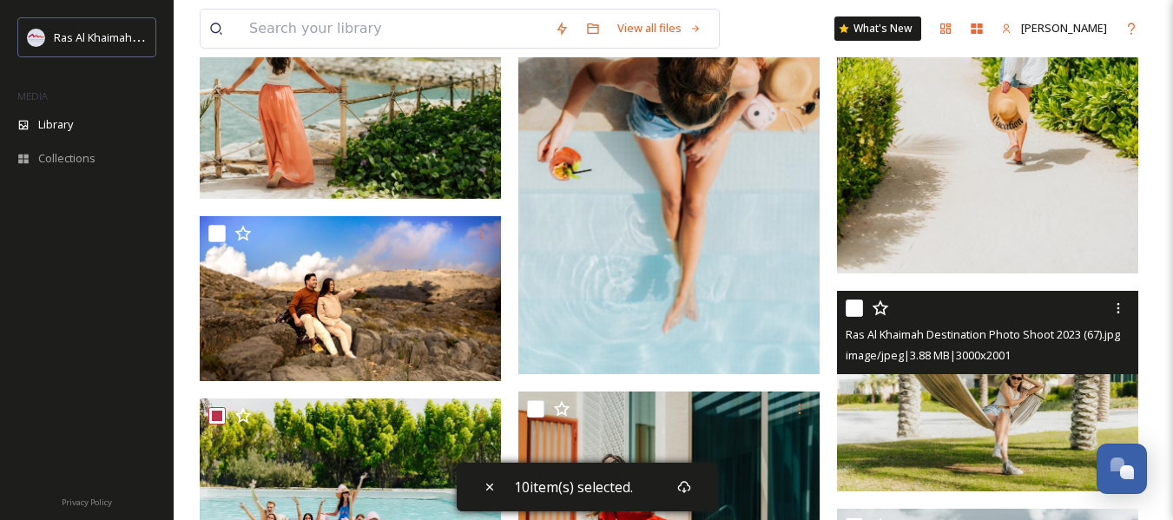
scroll to position [1237, 0]
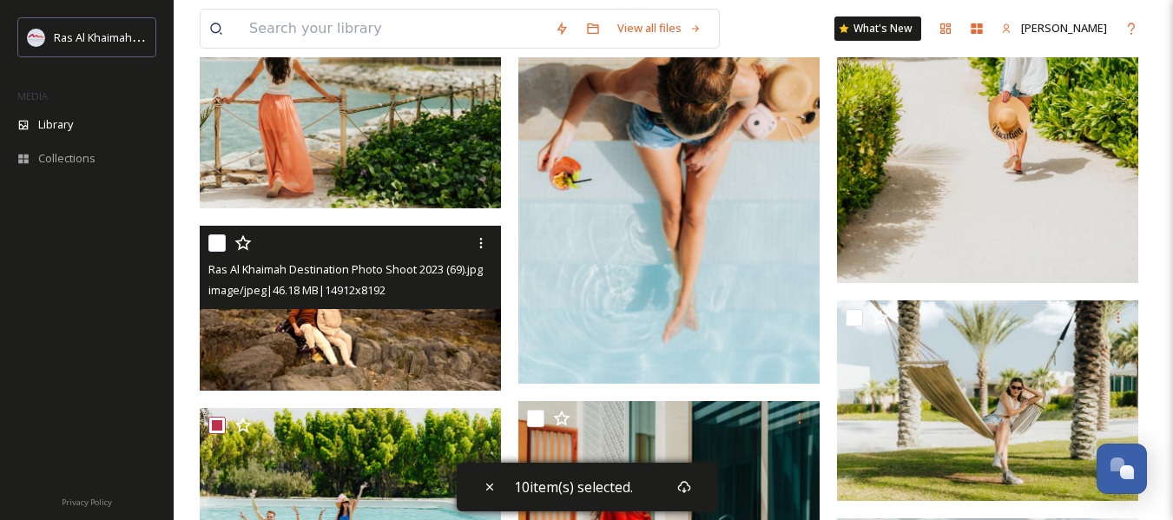
click at [215, 241] on input "checkbox" at bounding box center [216, 242] width 17 height 17
checkbox input "true"
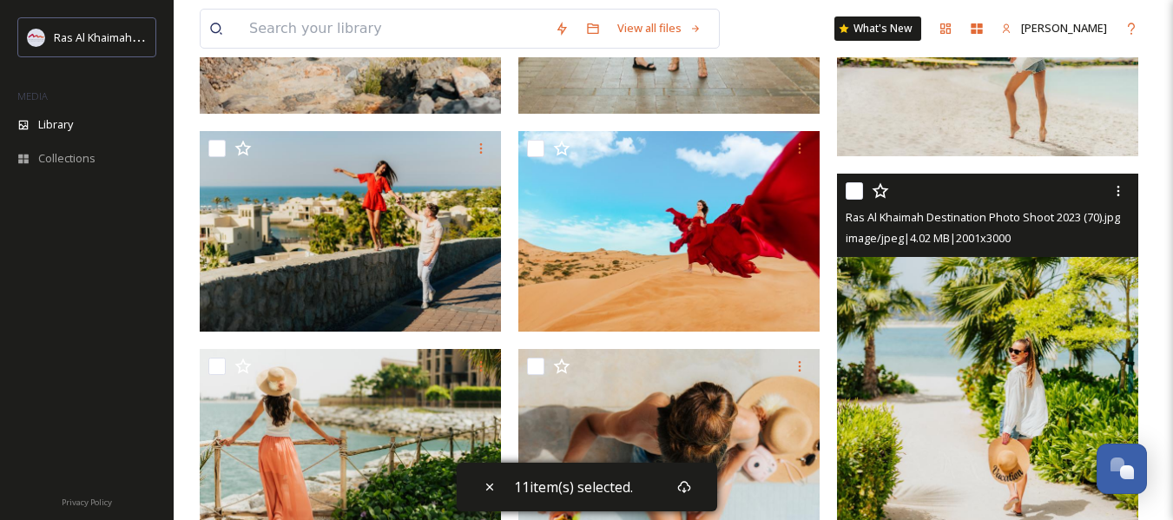
scroll to position [889, 0]
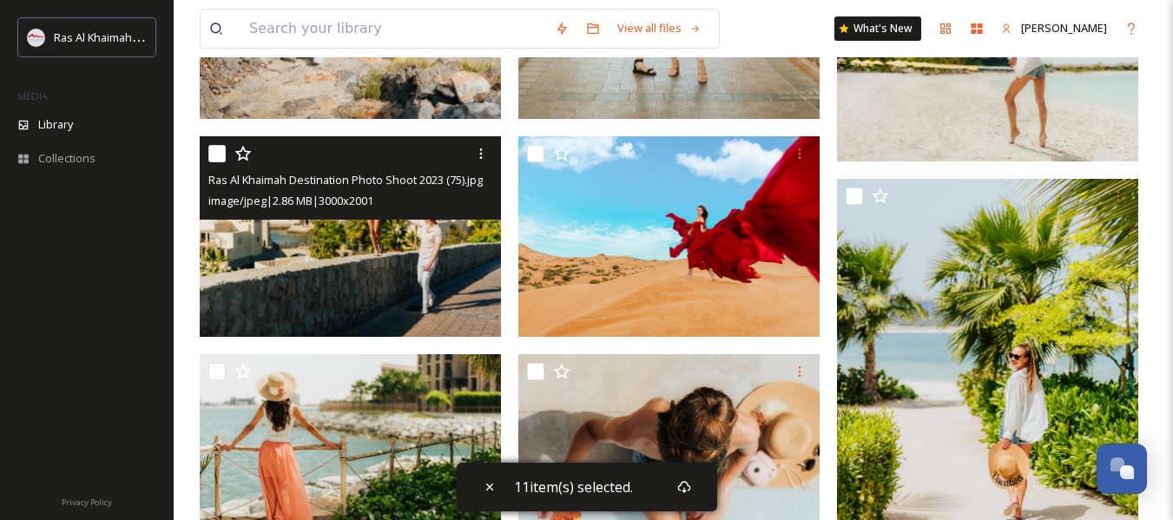
click at [218, 155] on input "checkbox" at bounding box center [216, 153] width 17 height 17
checkbox input "true"
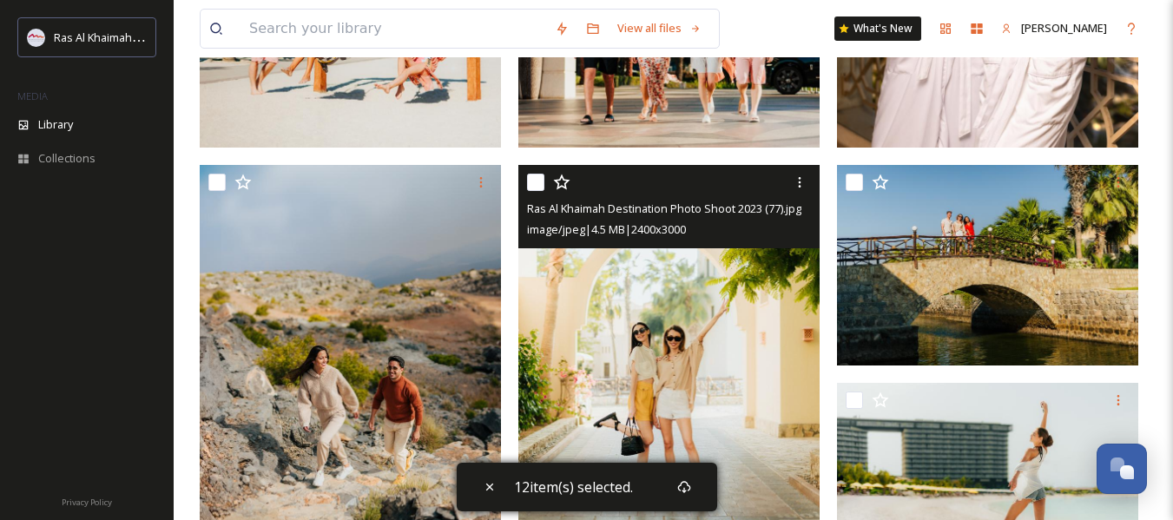
scroll to position [368, 0]
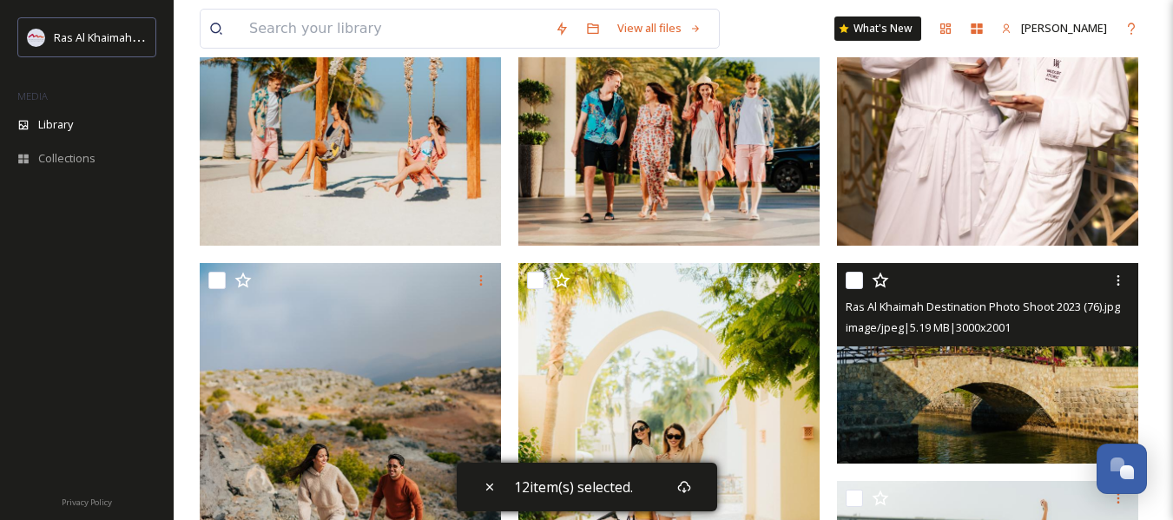
click at [848, 276] on input "checkbox" at bounding box center [854, 280] width 17 height 17
checkbox input "true"
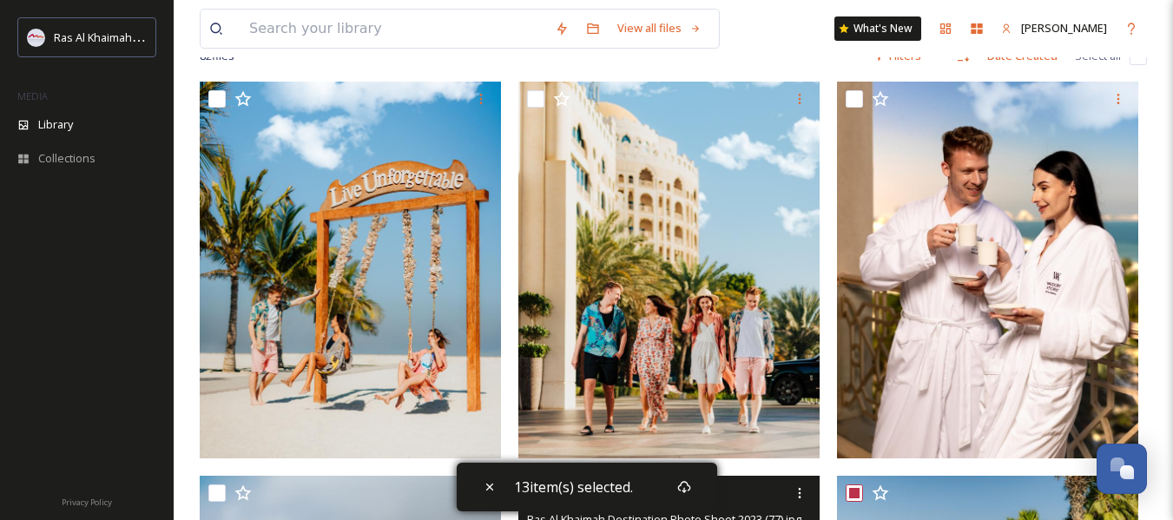
scroll to position [108, 0]
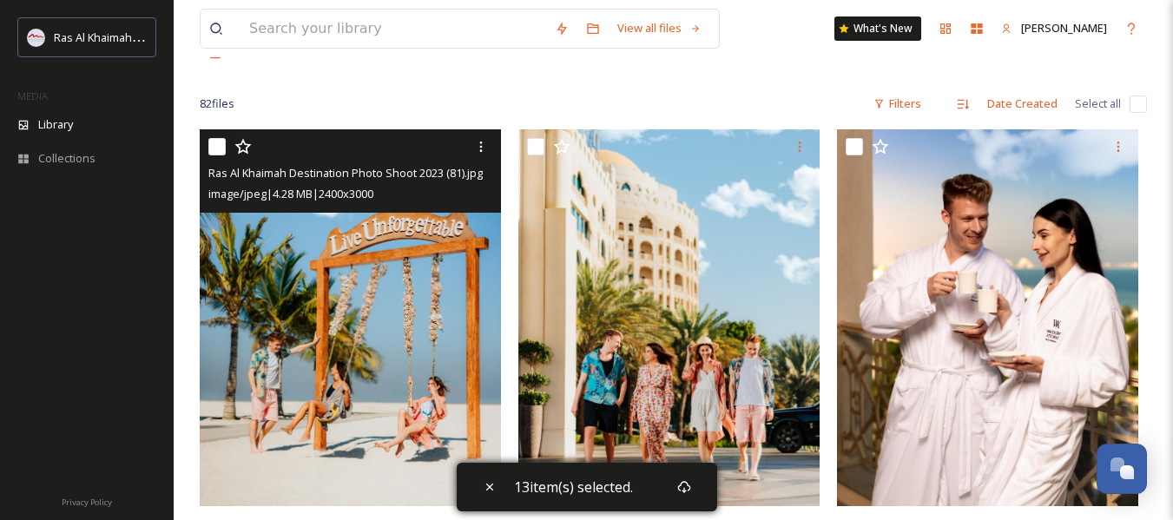
click at [210, 147] on input "checkbox" at bounding box center [216, 146] width 17 height 17
checkbox input "true"
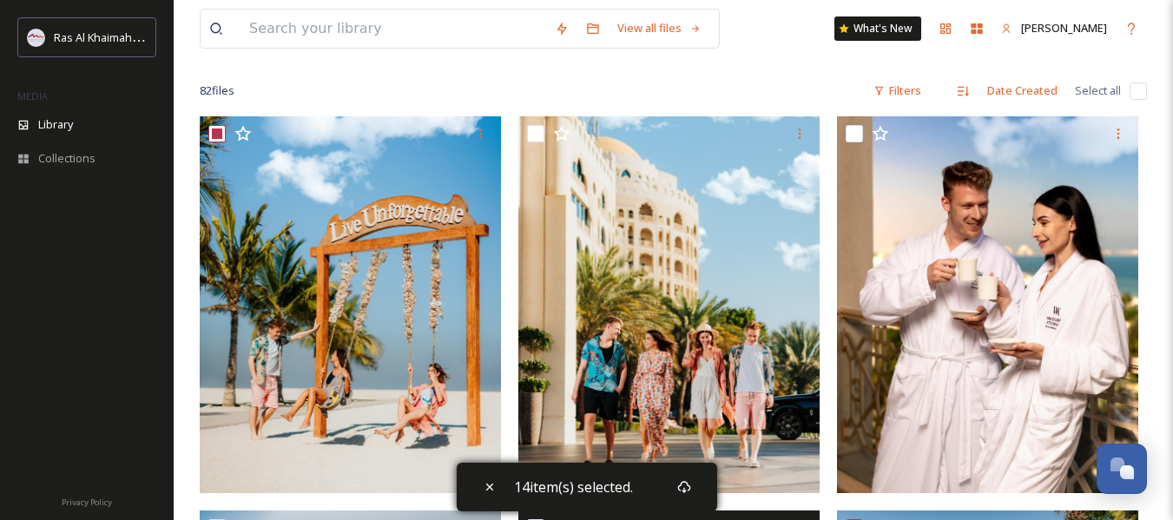
scroll to position [87, 0]
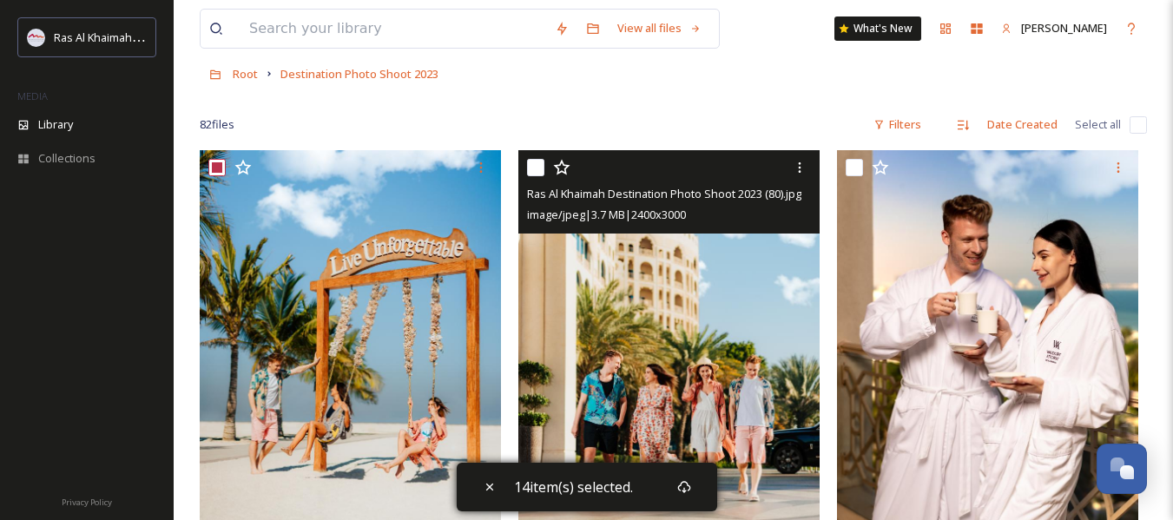
click at [536, 165] on input "checkbox" at bounding box center [535, 167] width 17 height 17
checkbox input "true"
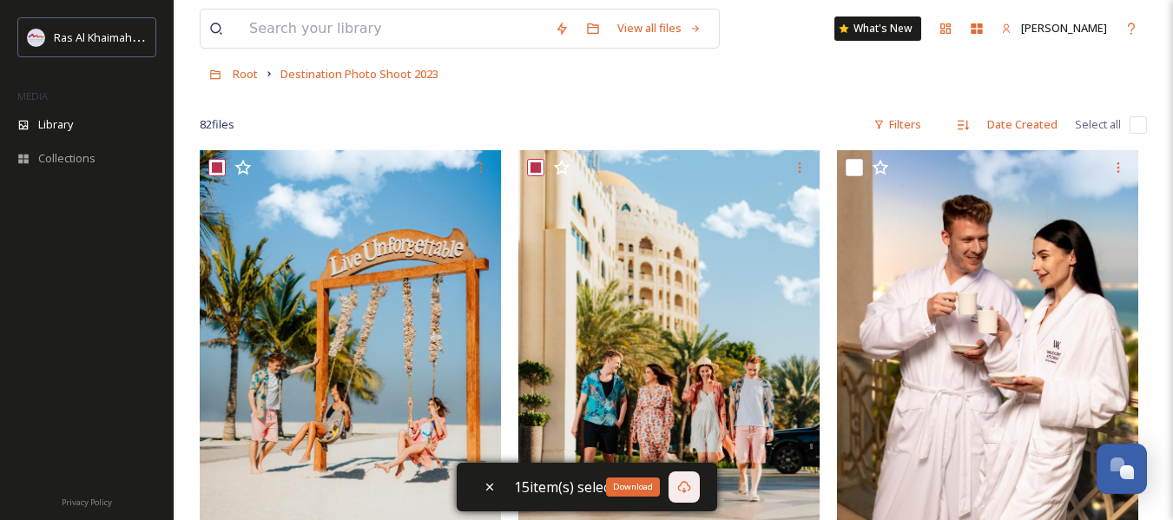
click at [691, 486] on div "Download" at bounding box center [684, 487] width 31 height 31
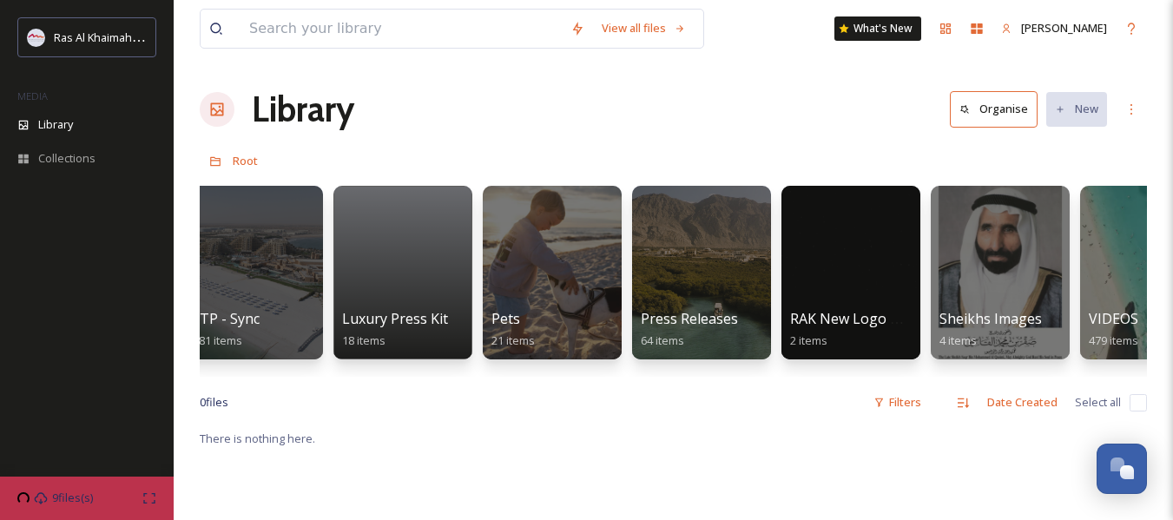
scroll to position [0, 2936]
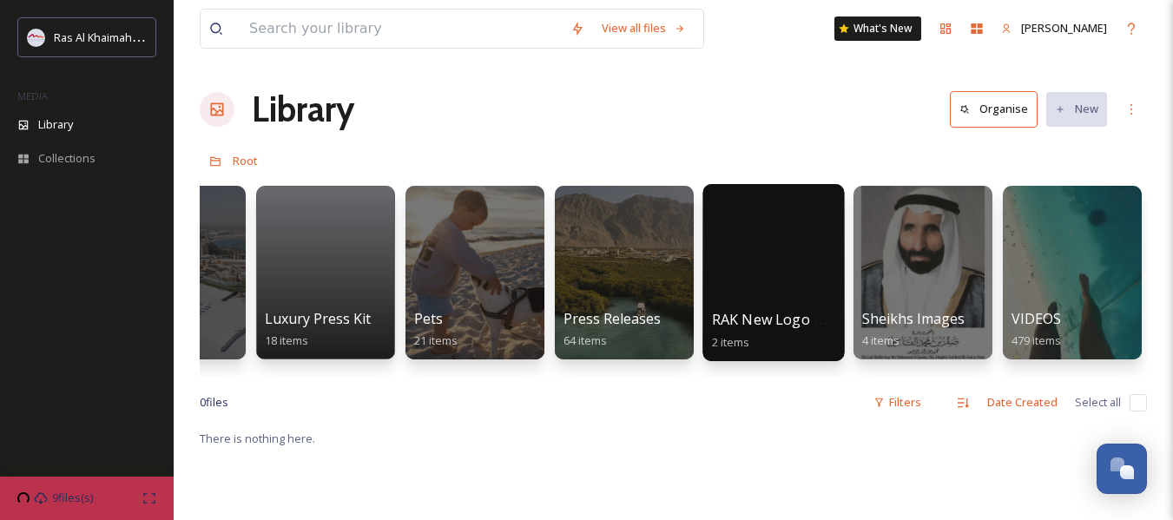
click at [782, 301] on div at bounding box center [774, 272] width 142 height 177
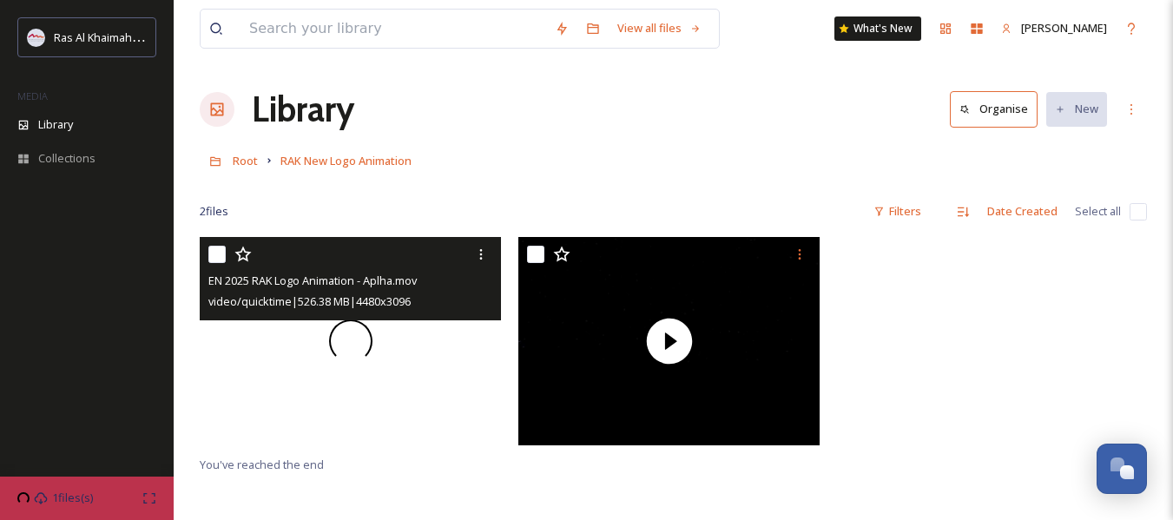
click at [350, 340] on span at bounding box center [350, 341] width 43 height 43
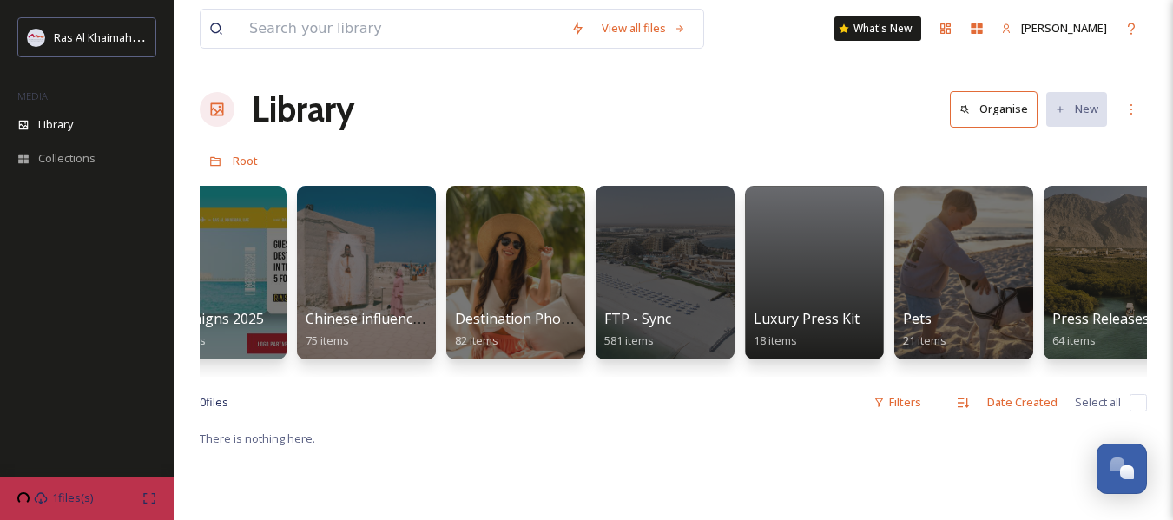
scroll to position [0, 2936]
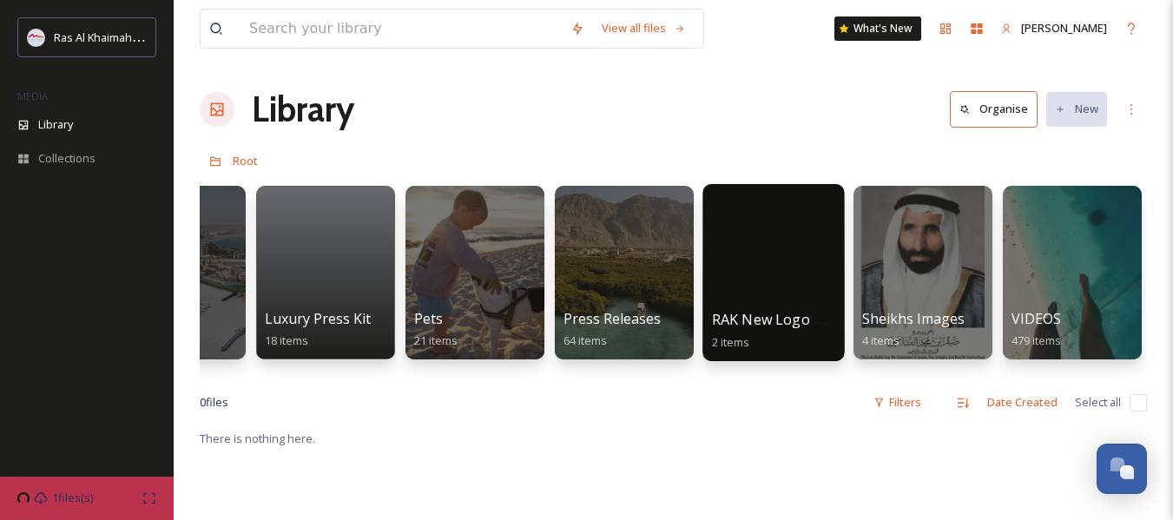
click at [764, 290] on div at bounding box center [774, 272] width 142 height 177
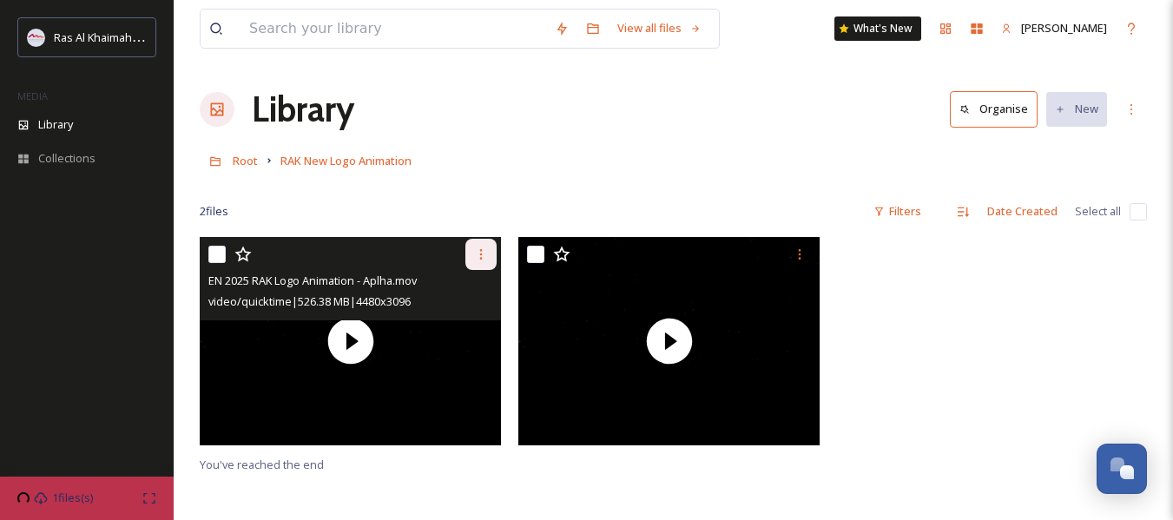
click at [481, 258] on icon at bounding box center [481, 254] width 3 height 10
click at [478, 287] on span "View File" at bounding box center [456, 292] width 45 height 16
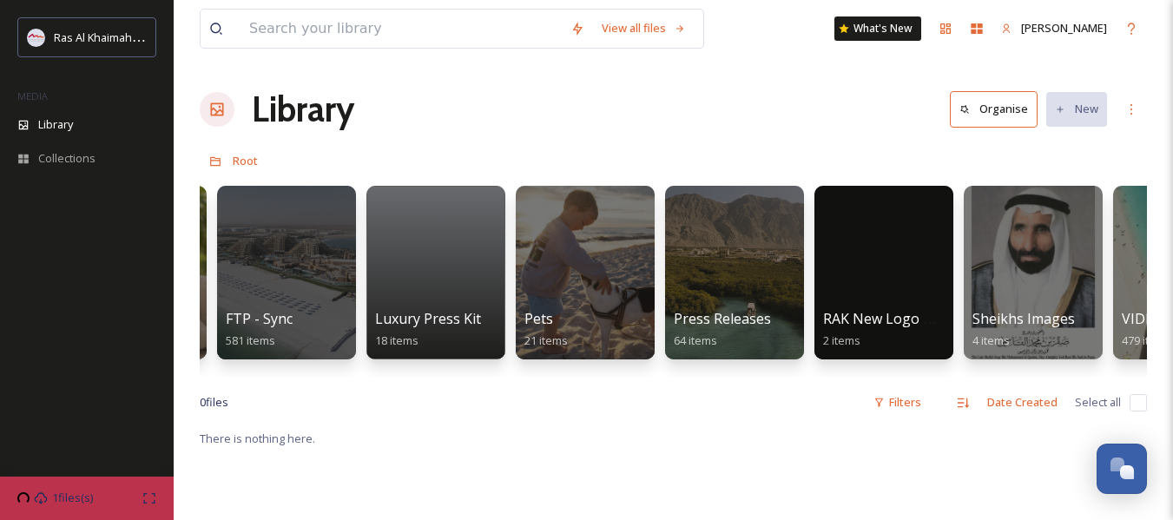
scroll to position [0, 2936]
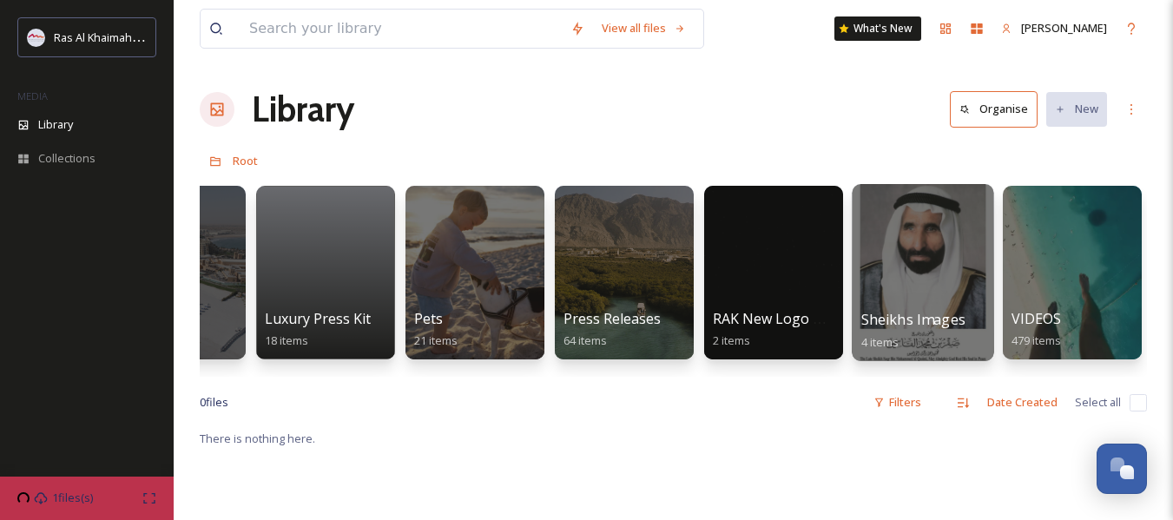
click at [943, 325] on span "Sheikhs Images" at bounding box center [913, 319] width 104 height 19
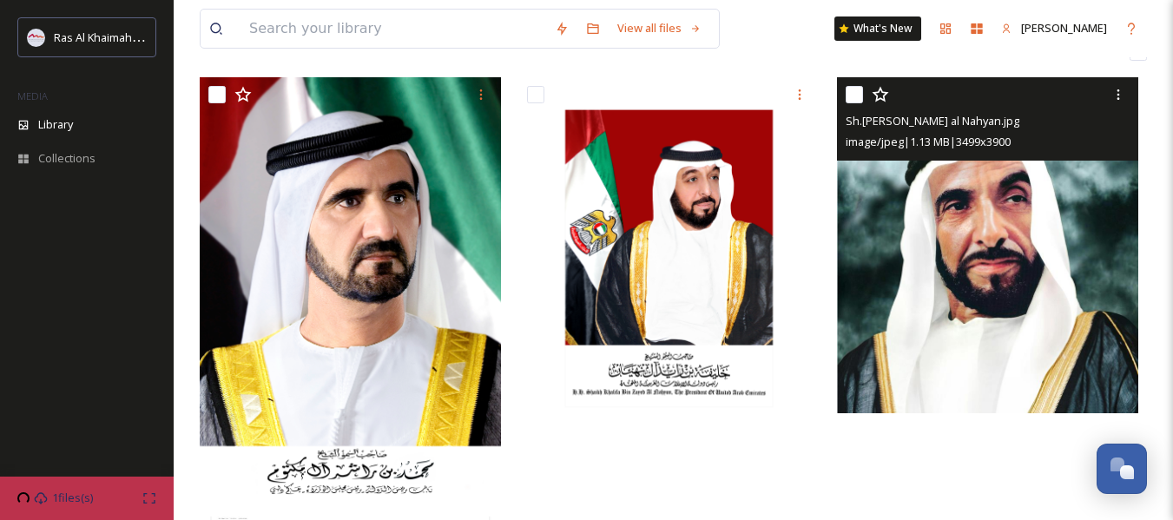
scroll to position [174, 0]
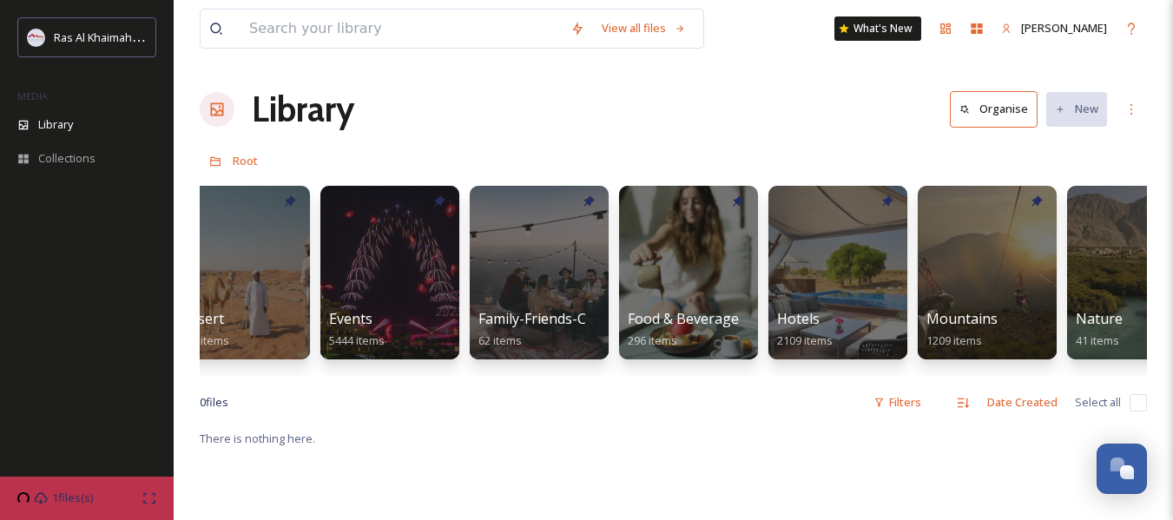
scroll to position [0, 500]
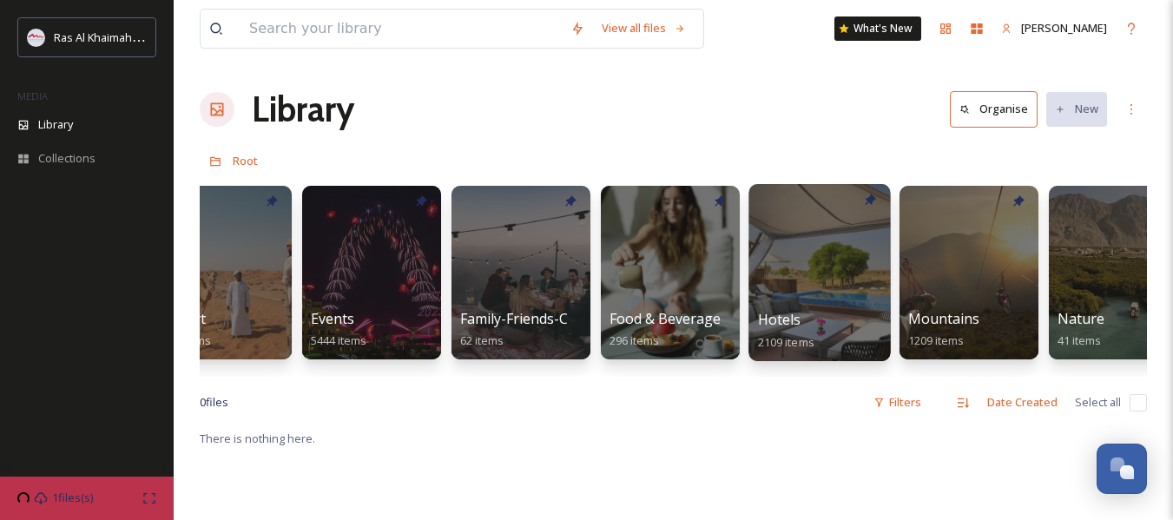
click at [822, 307] on div at bounding box center [820, 272] width 142 height 177
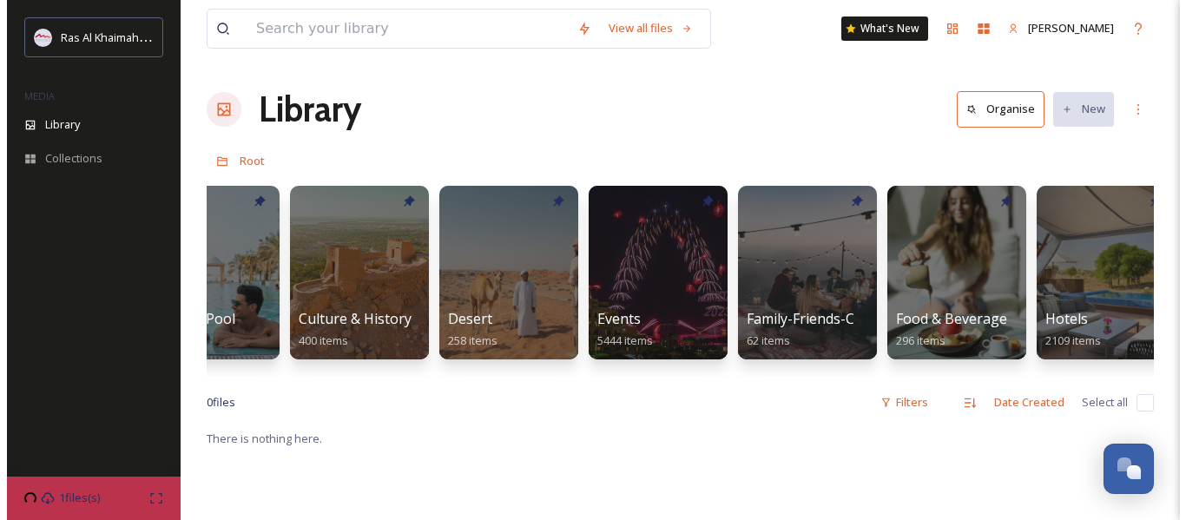
scroll to position [0, 346]
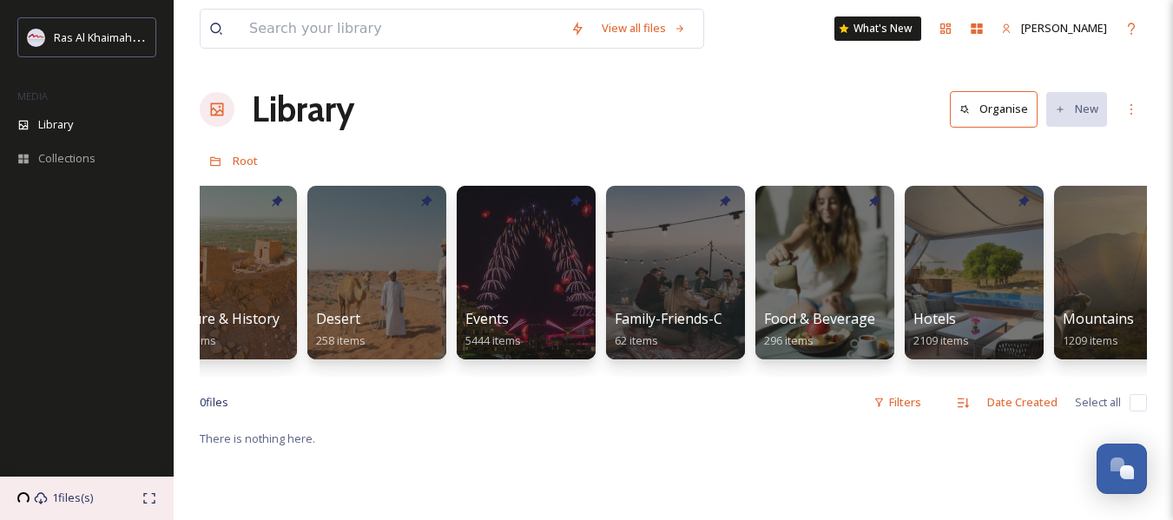
click at [83, 500] on span "1 files(s)" at bounding box center [72, 498] width 41 height 16
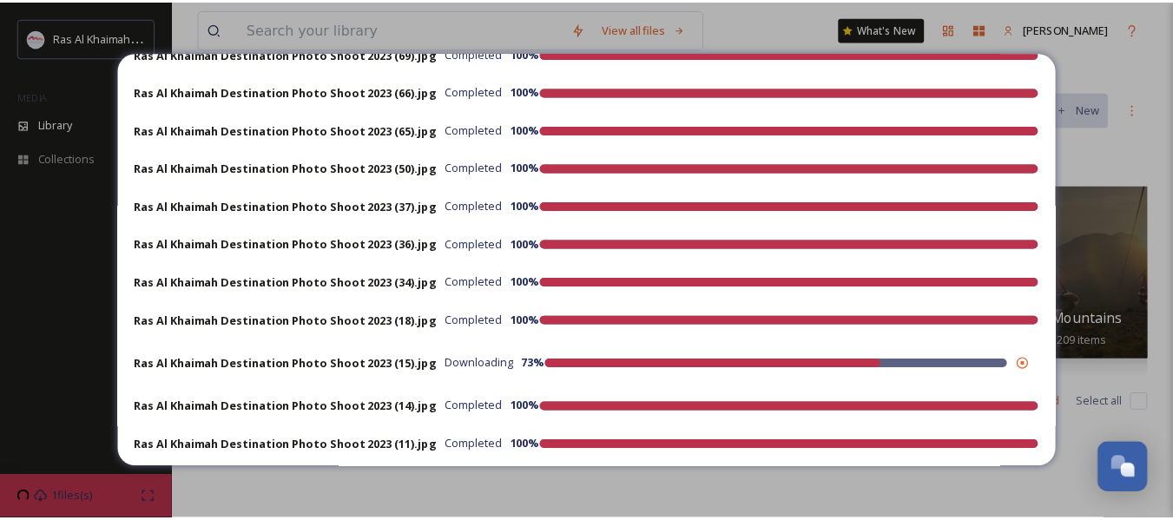
scroll to position [3662, 0]
